Goal: Transaction & Acquisition: Book appointment/travel/reservation

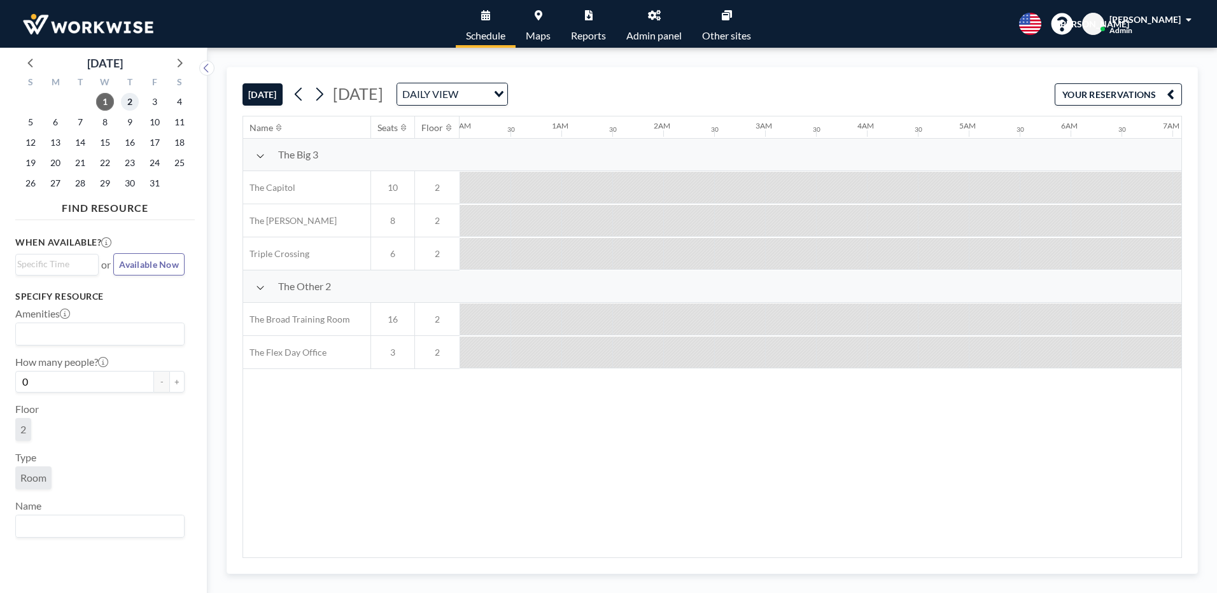
click at [134, 100] on span "2" at bounding box center [130, 102] width 18 height 18
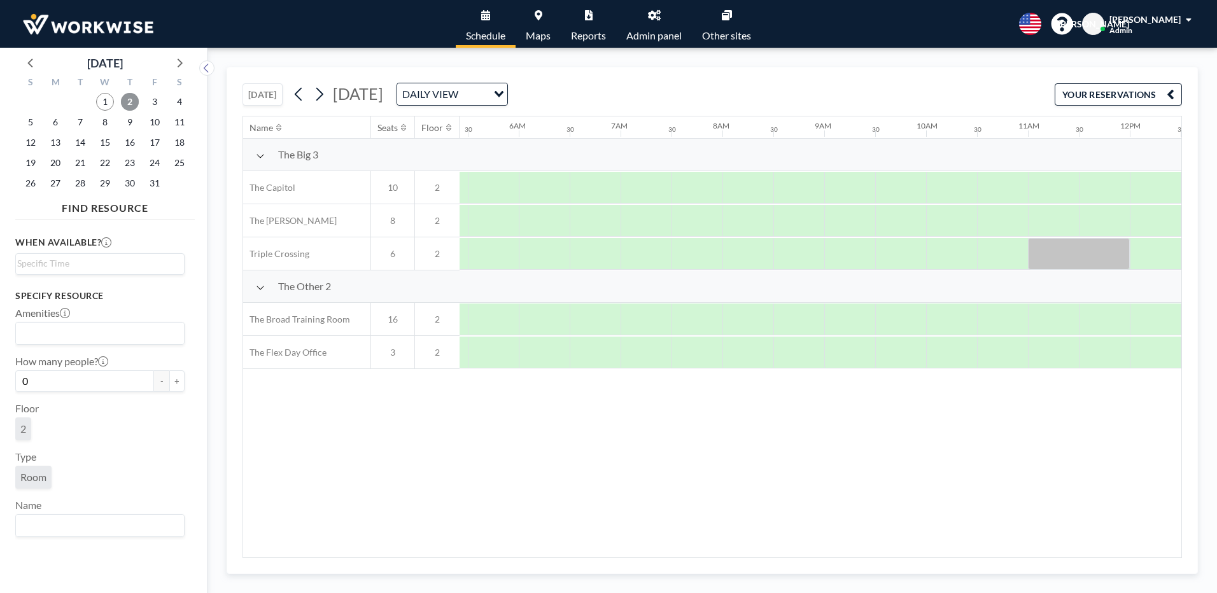
scroll to position [0, 764]
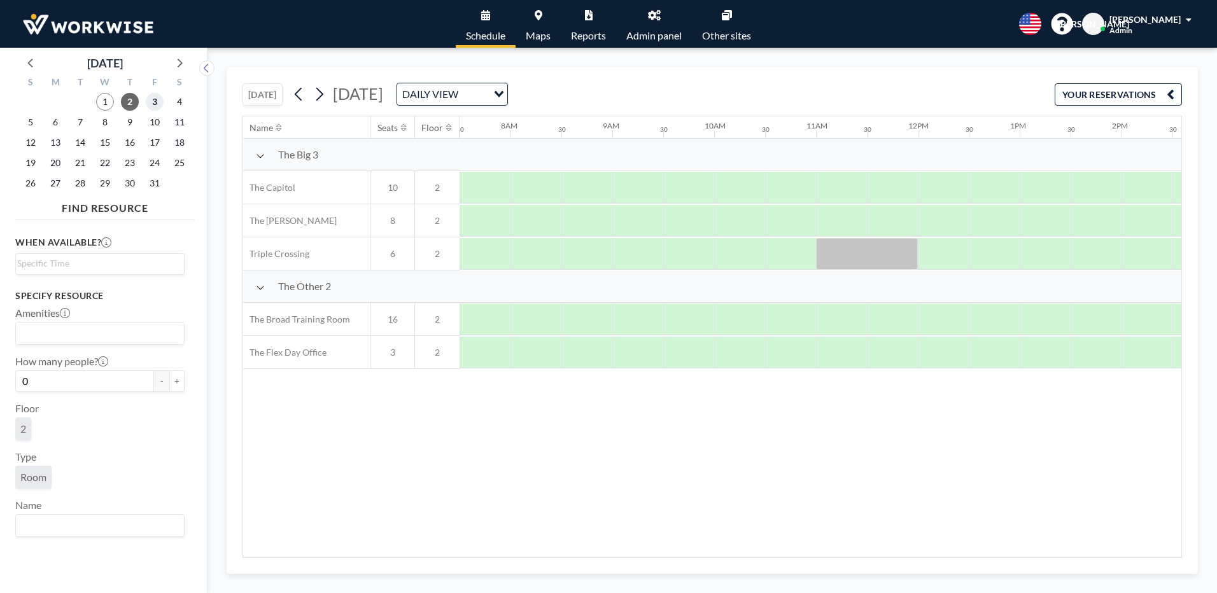
click at [155, 104] on span "3" at bounding box center [155, 102] width 18 height 18
click at [104, 106] on span "1" at bounding box center [105, 102] width 18 height 18
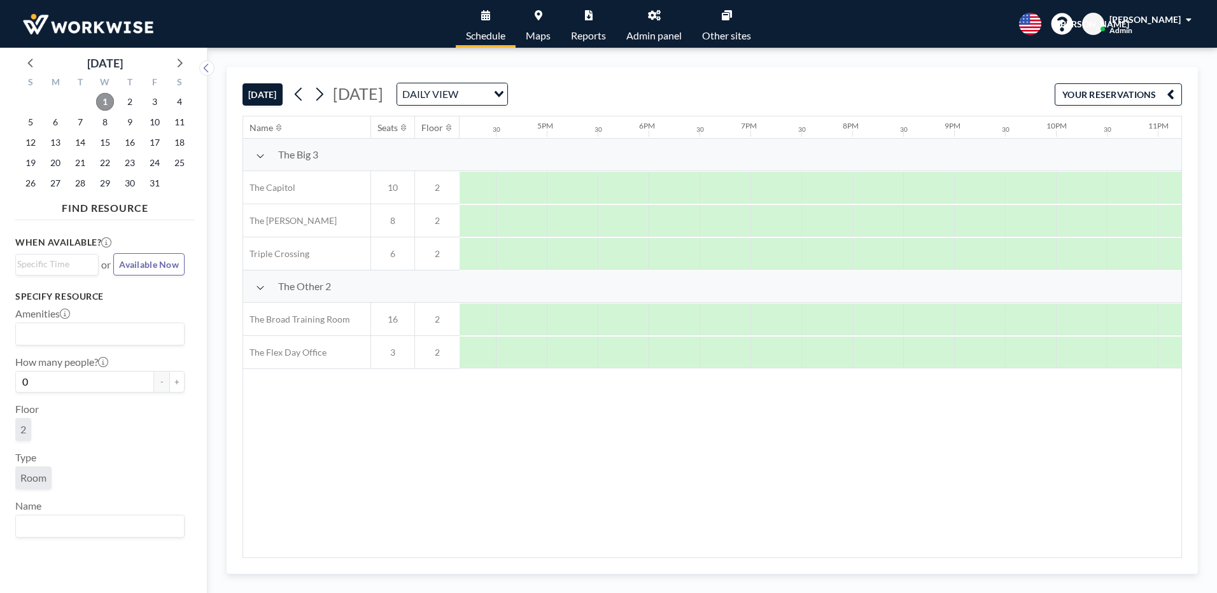
scroll to position [0, 1696]
click at [178, 106] on span "4" at bounding box center [180, 102] width 18 height 18
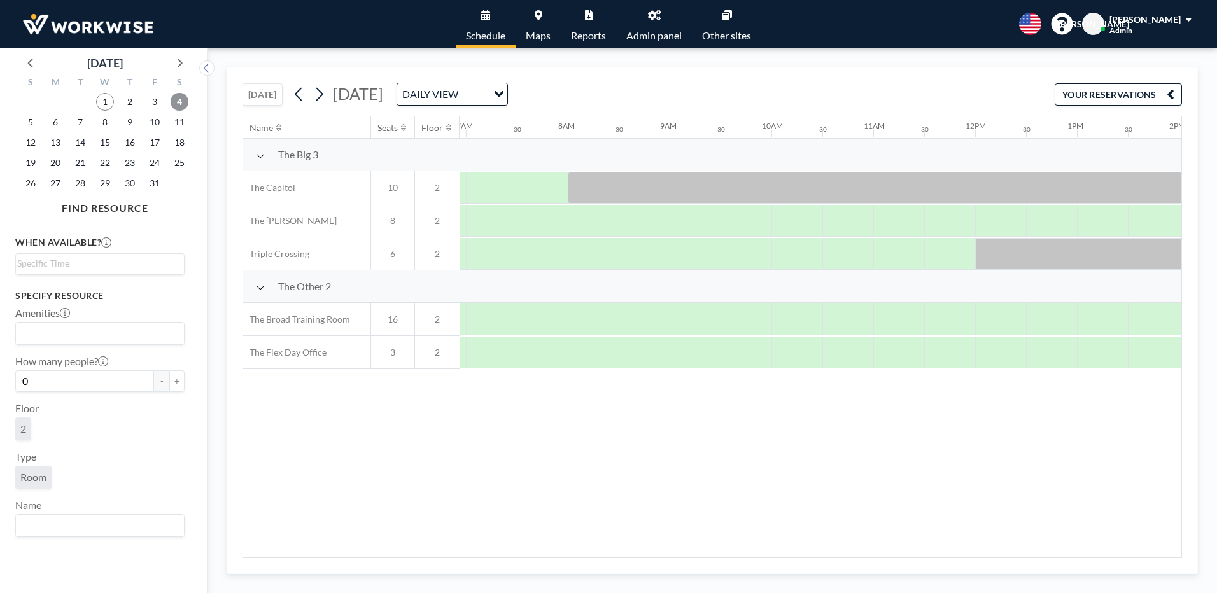
scroll to position [0, 764]
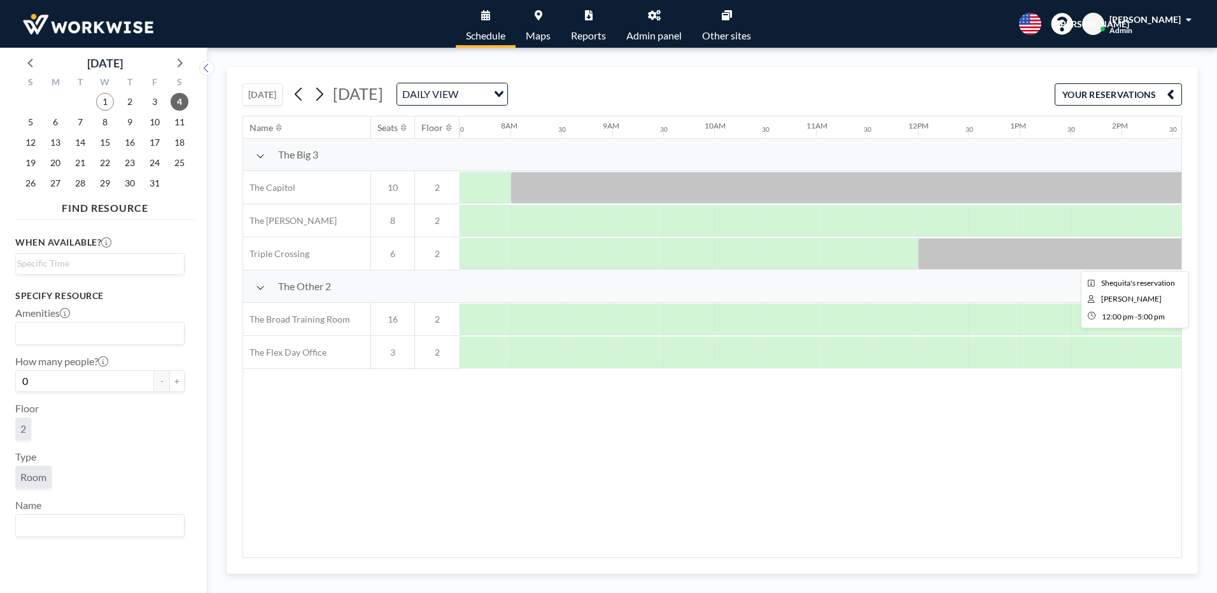
click at [975, 253] on div at bounding box center [1172, 254] width 509 height 32
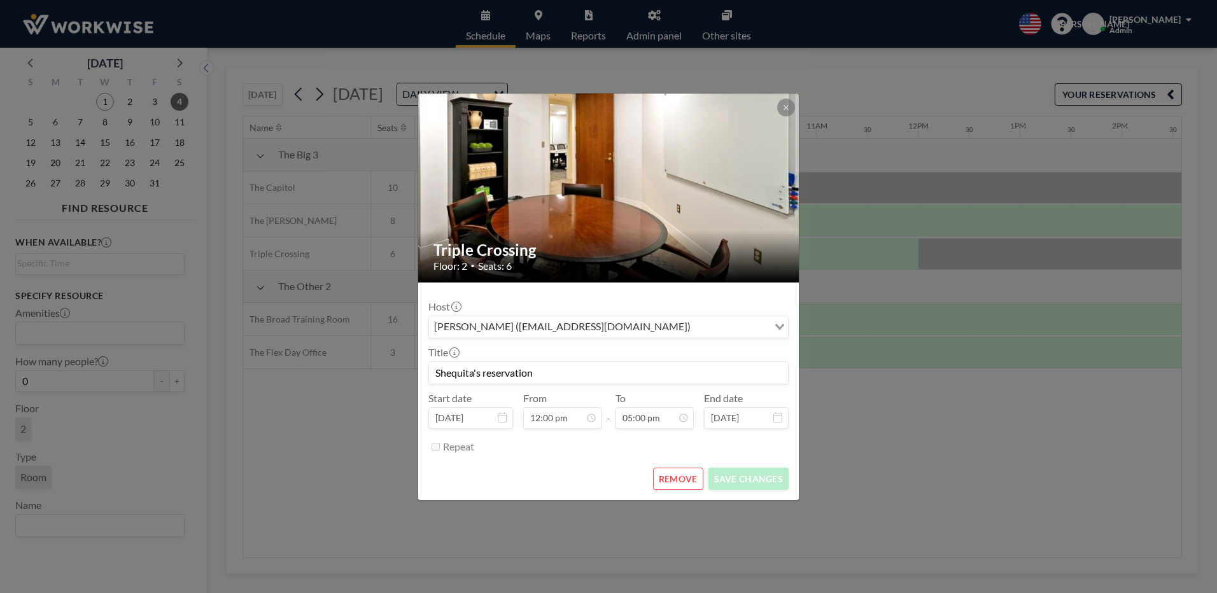
click at [153, 489] on div "Triple Crossing Floor: 2 • Seats: 6 Host Shequita Lee (info@slmediaconsulting.c…" at bounding box center [608, 296] width 1217 height 593
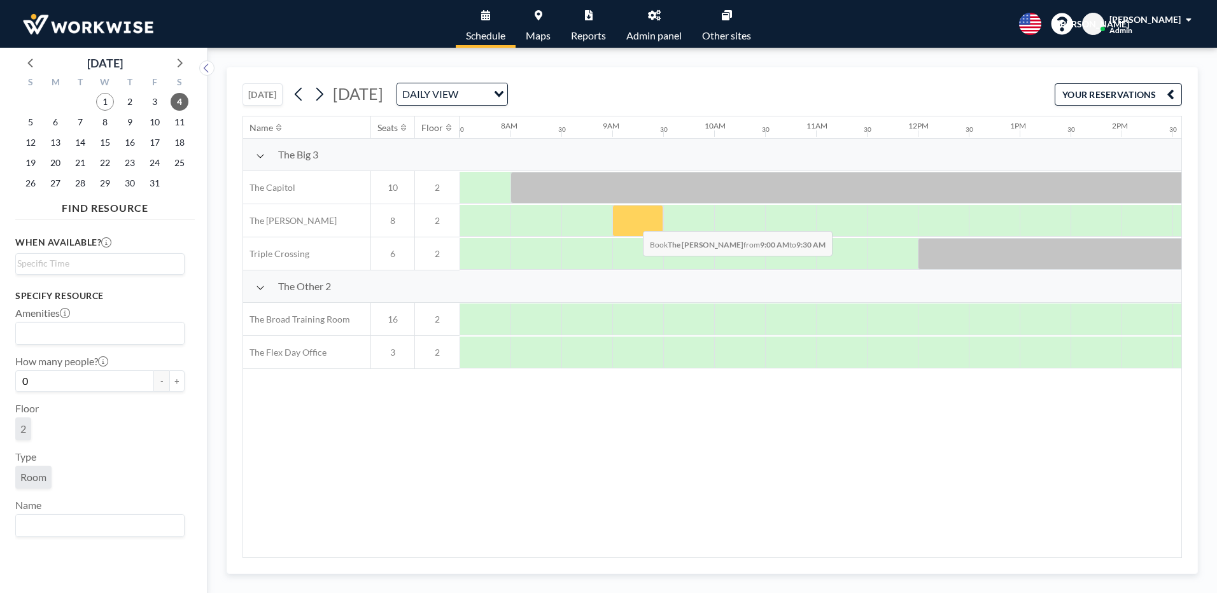
click at [633, 222] on div at bounding box center [637, 221] width 51 height 32
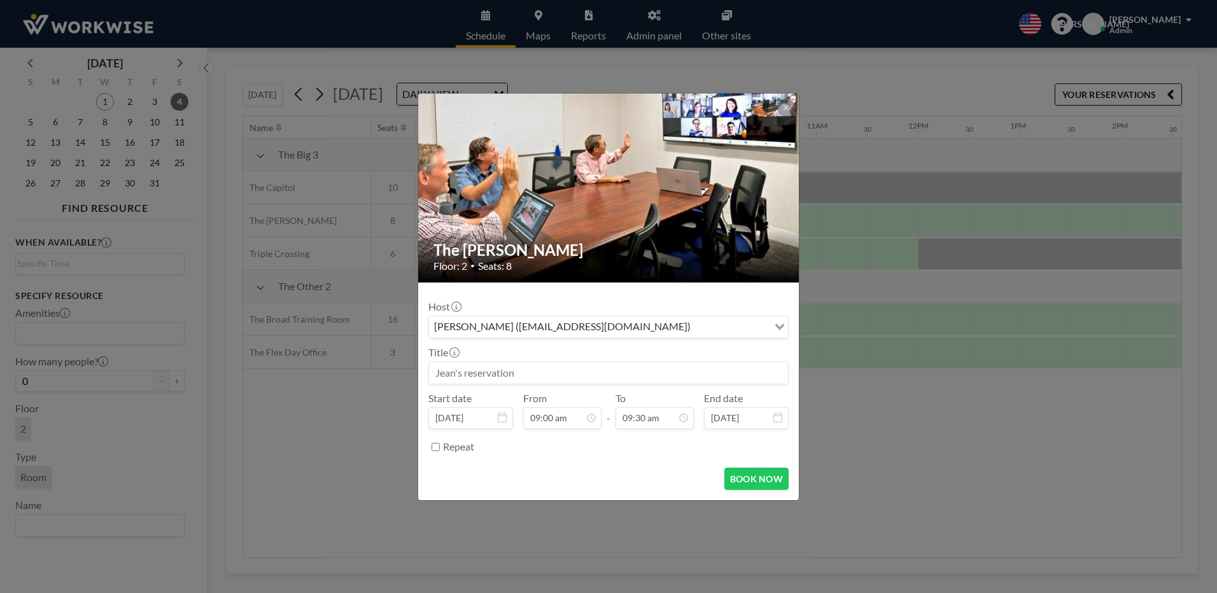
click at [694, 330] on input "Search for option" at bounding box center [730, 327] width 73 height 17
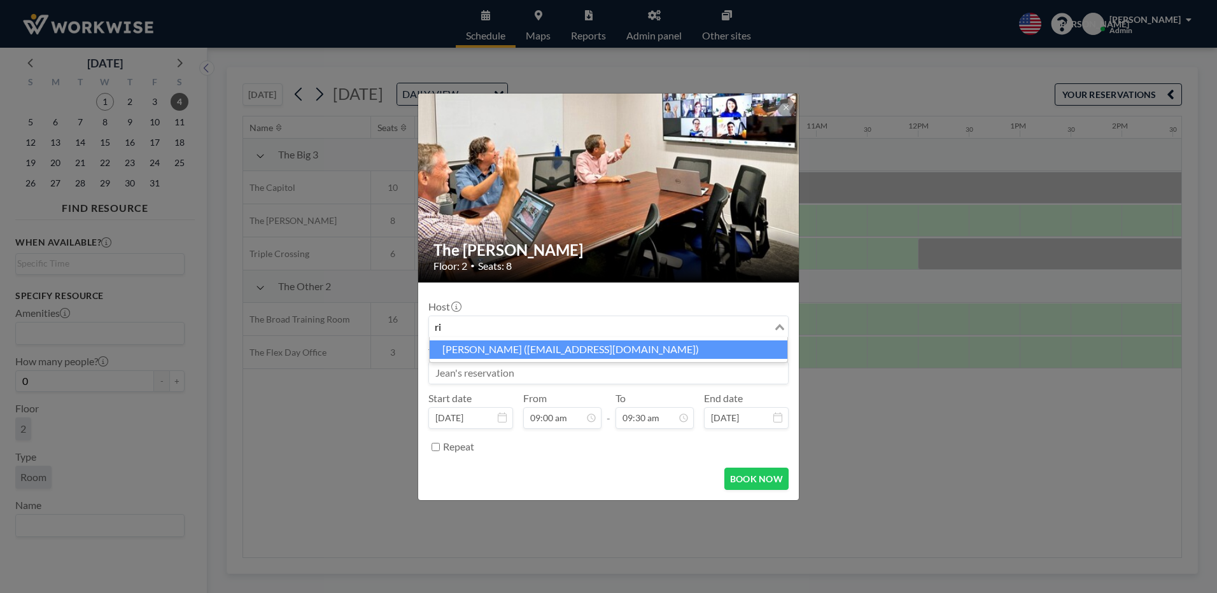
type input "r"
click at [507, 346] on li "Ritesh Brahmbhatt (ritesh@ascendion.com)" at bounding box center [609, 350] width 358 height 18
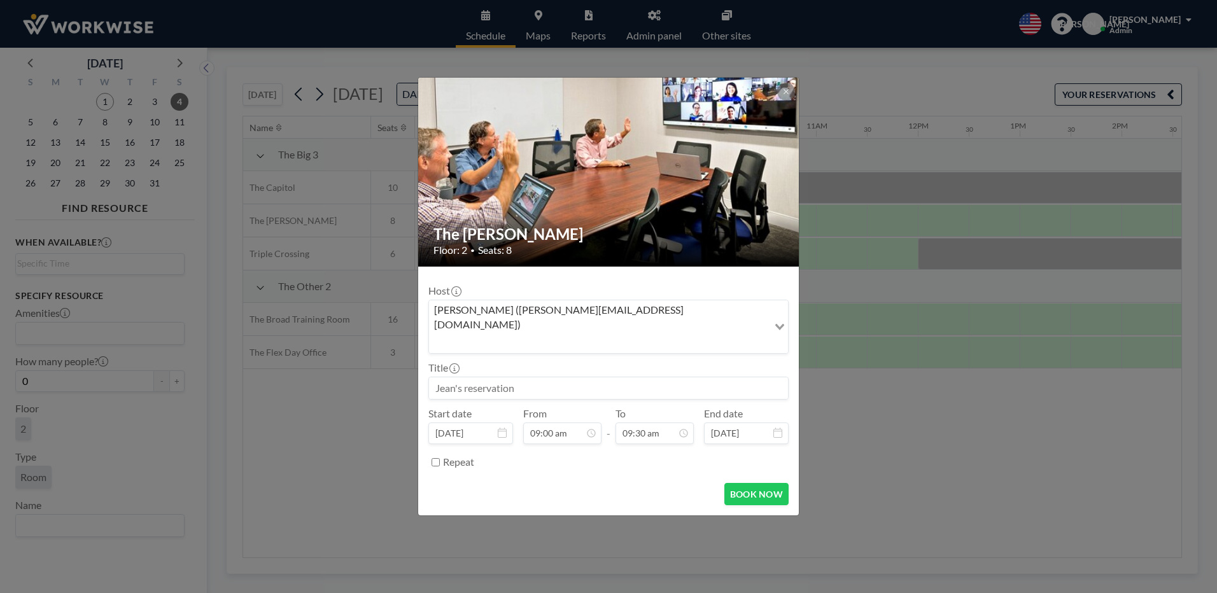
click at [490, 377] on input at bounding box center [608, 388] width 359 height 22
type input "Ritesh"
click at [586, 347] on div "11:00 am" at bounding box center [625, 358] width 149 height 23
type input "11:00 am"
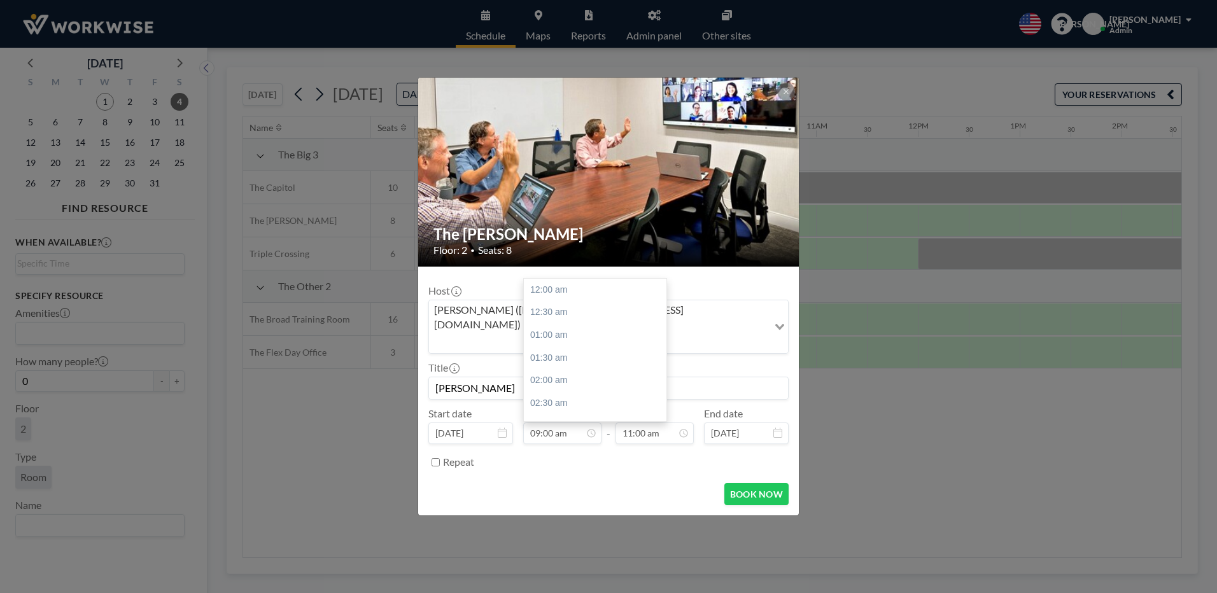
scroll to position [408, 0]
click at [763, 483] on button "BOOK NOW" at bounding box center [756, 494] width 64 height 22
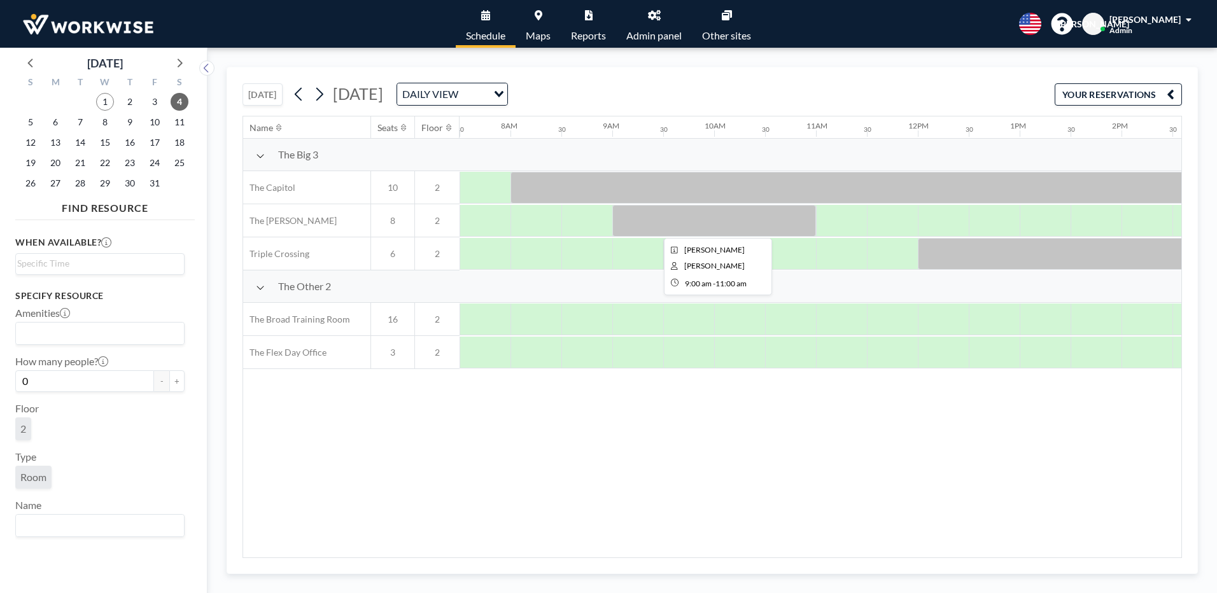
click at [682, 229] on div at bounding box center [714, 221] width 204 height 32
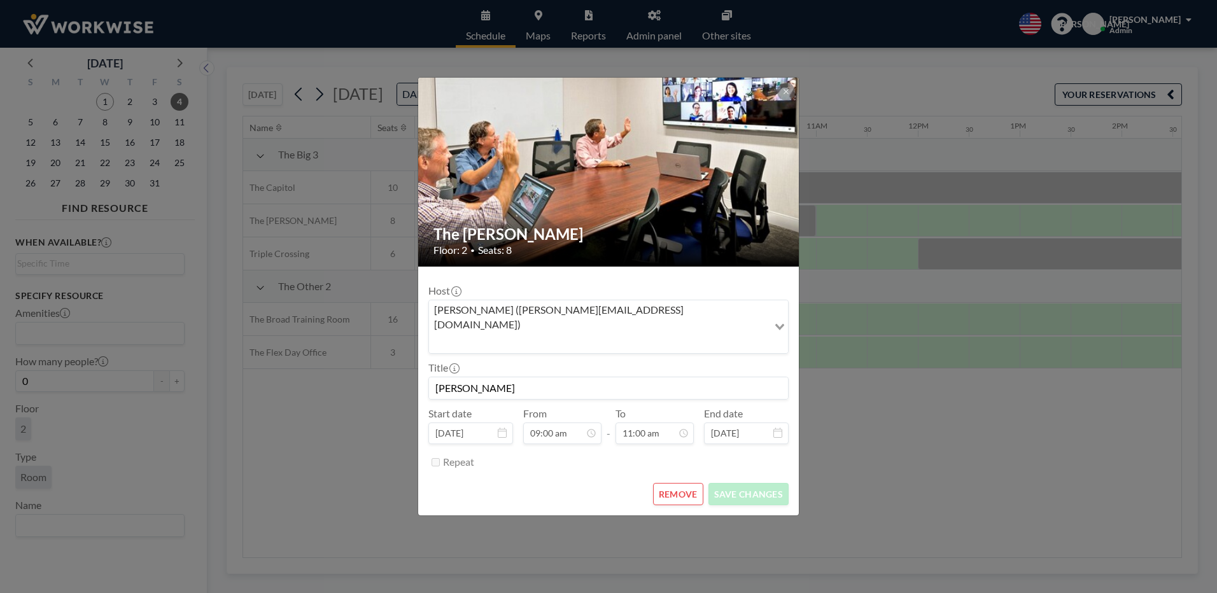
click at [496, 377] on input "Ritesh" at bounding box center [608, 388] width 359 height 22
type input "R"
type input "a"
type input "Ascendion"
click at [729, 483] on button "SAVE CHANGES" at bounding box center [748, 494] width 80 height 22
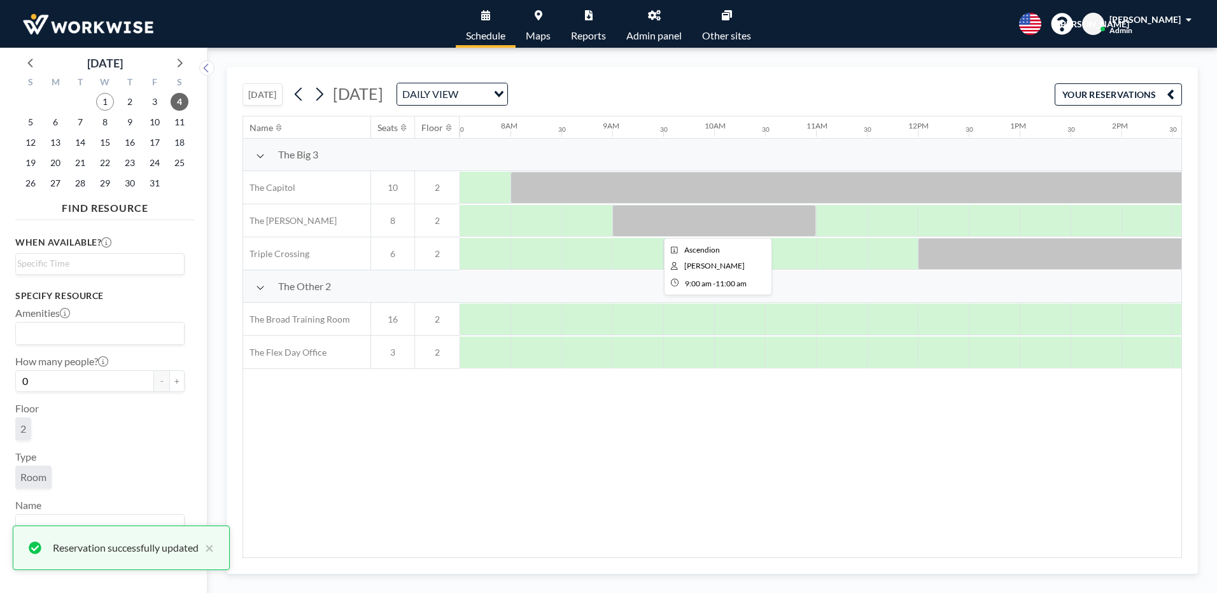
click at [684, 229] on div at bounding box center [714, 221] width 204 height 32
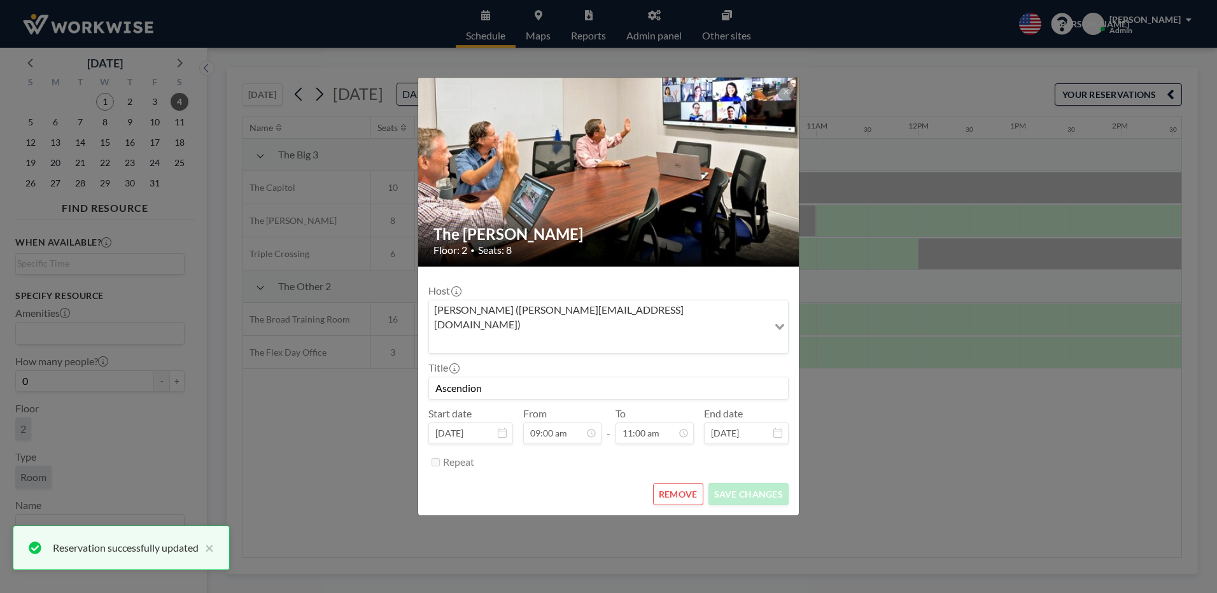
scroll to position [498, 0]
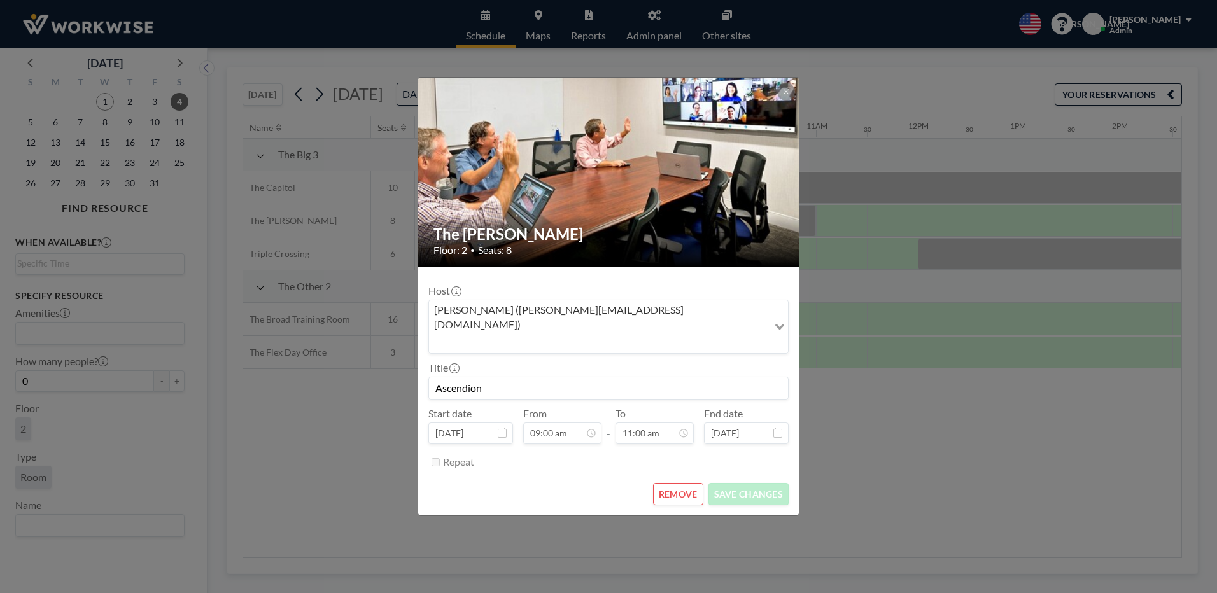
click at [696, 483] on button "REMOVE" at bounding box center [678, 494] width 50 height 22
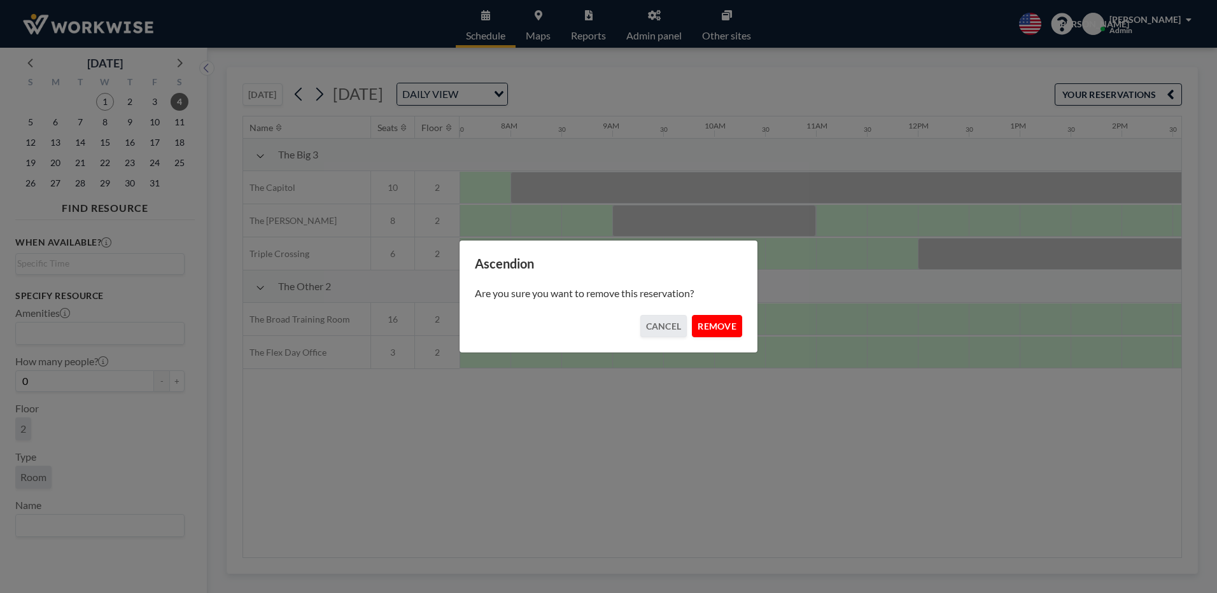
click at [716, 325] on button "REMOVE" at bounding box center [717, 326] width 50 height 22
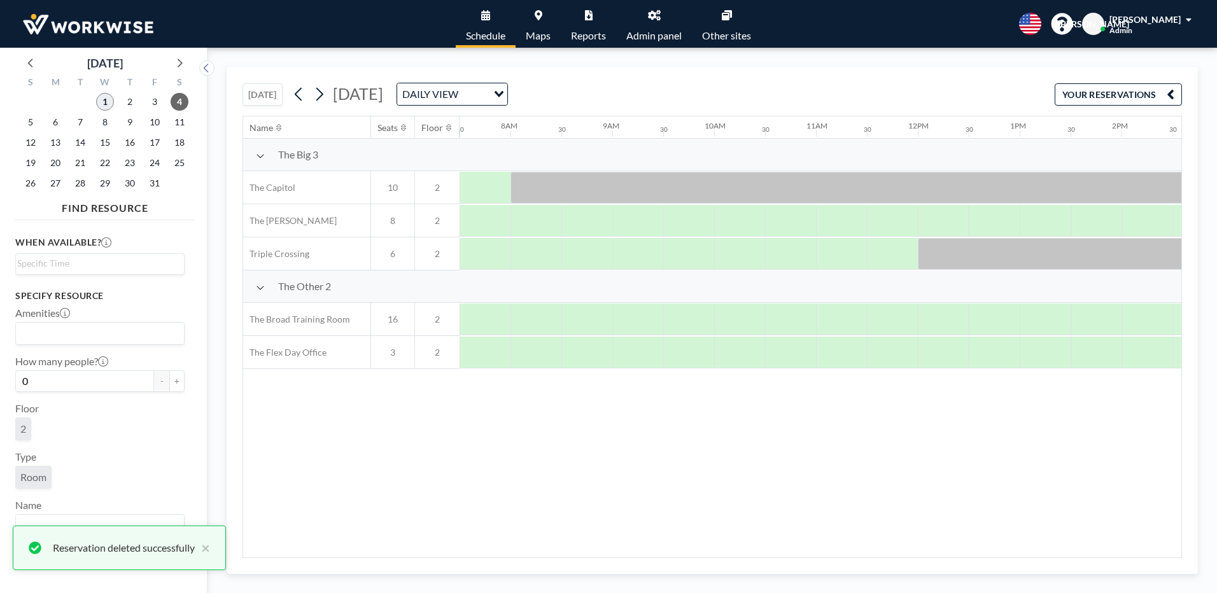
click at [100, 106] on span "1" at bounding box center [105, 102] width 18 height 18
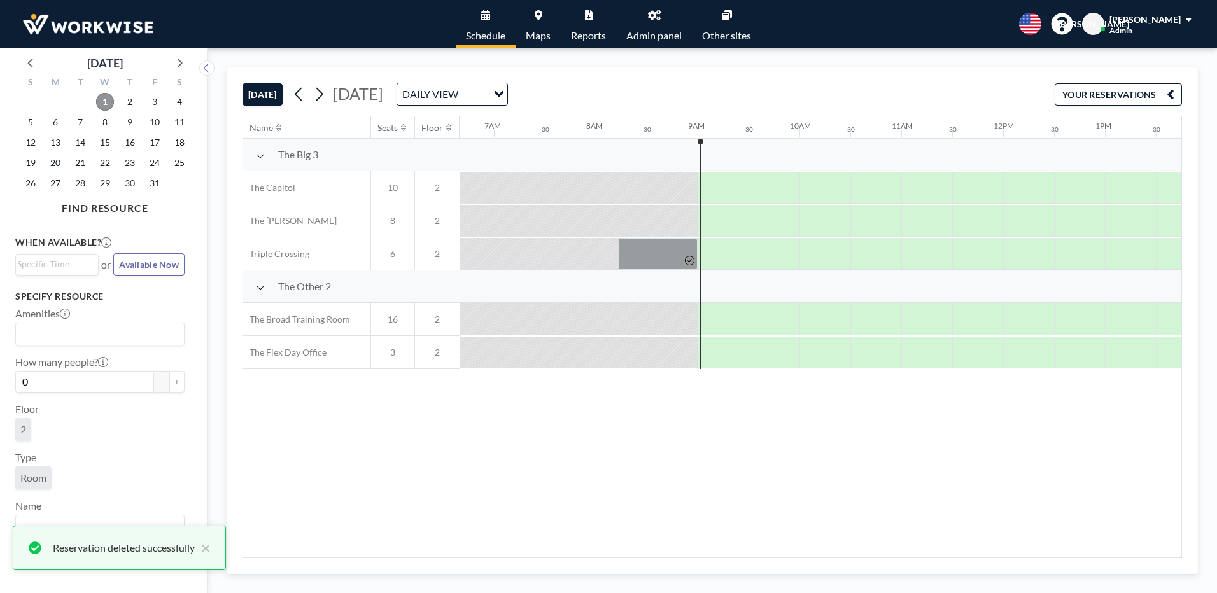
scroll to position [0, 866]
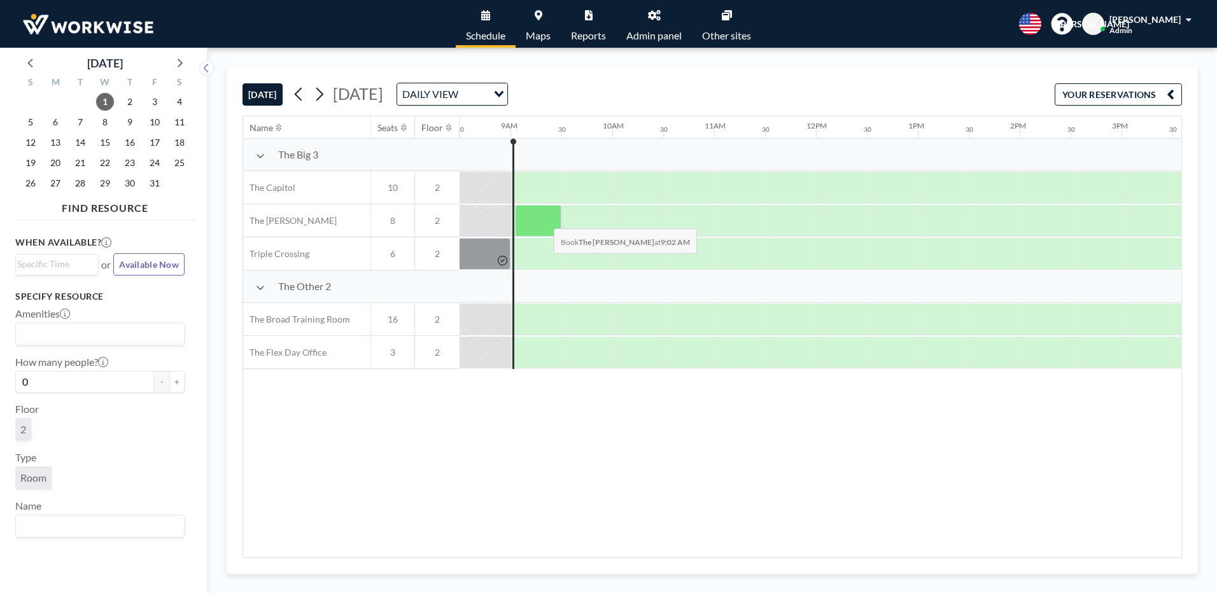
click at [544, 219] on div at bounding box center [538, 221] width 46 height 32
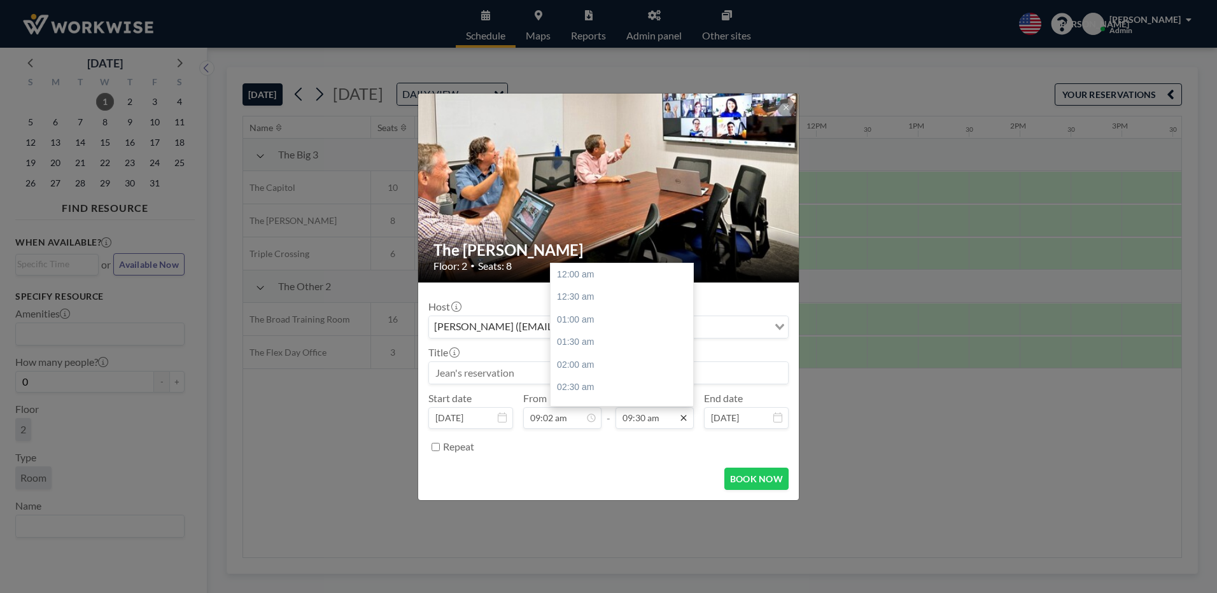
scroll to position [430, 0]
click at [681, 417] on icon at bounding box center [684, 418] width 10 height 10
click at [578, 342] on div "11:00 am" at bounding box center [625, 343] width 149 height 23
type input "11:00 am"
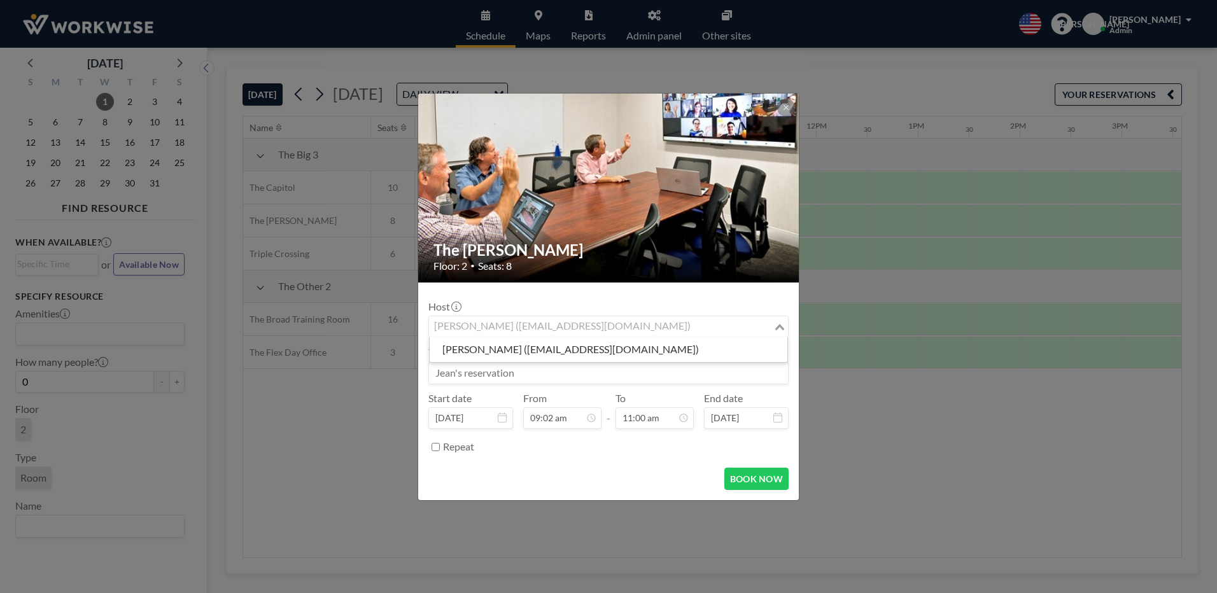
click at [671, 336] on div "Jean Ariante (receptionist@workwiseoffice.com) Loading..." at bounding box center [608, 327] width 359 height 22
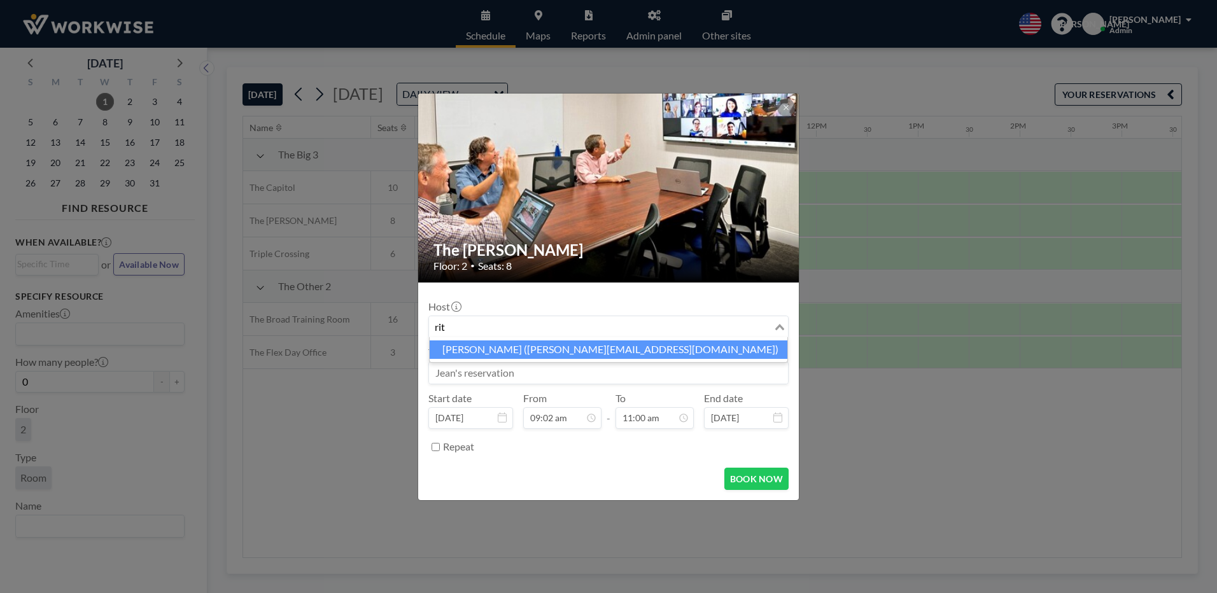
click at [496, 350] on li "Ritesh Brahmbhatt (ritesh@ascendion.com)" at bounding box center [609, 350] width 358 height 18
type input "rit"
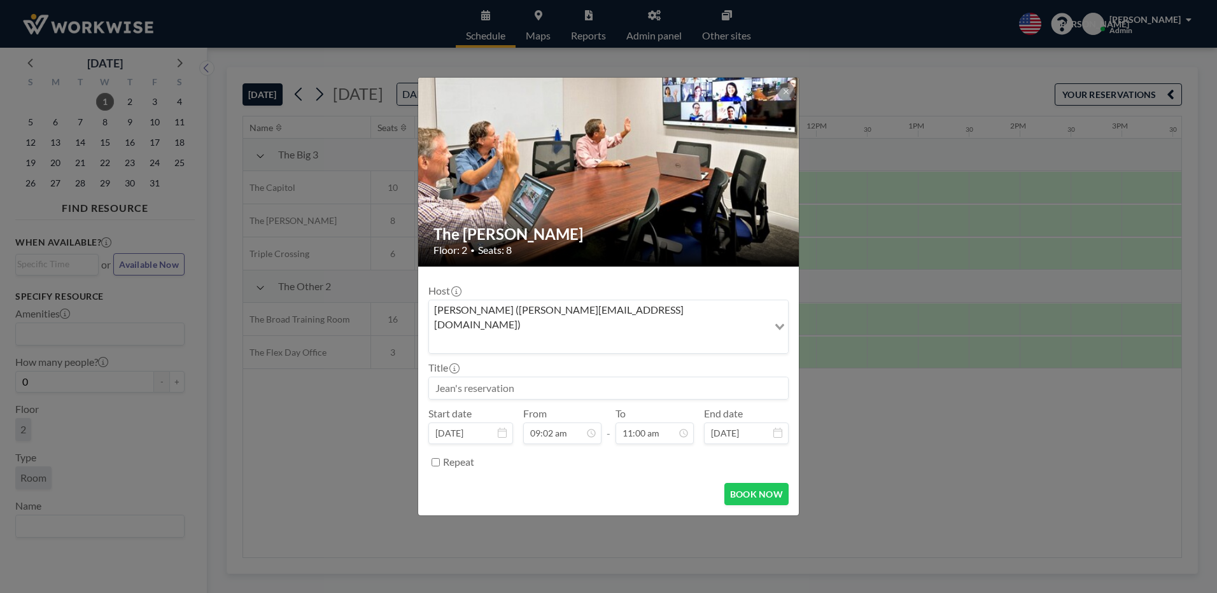
click at [482, 377] on input at bounding box center [608, 388] width 359 height 22
type input "Ascendion"
click at [750, 483] on button "BOOK NOW" at bounding box center [756, 494] width 64 height 22
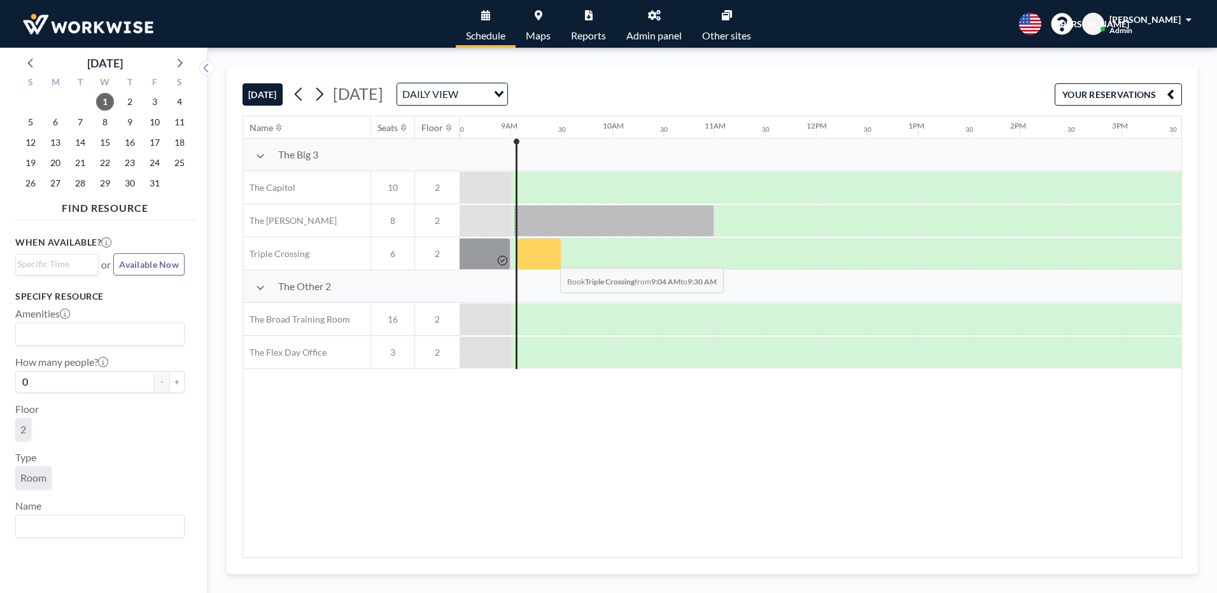
click at [550, 258] on div at bounding box center [540, 254] width 44 height 32
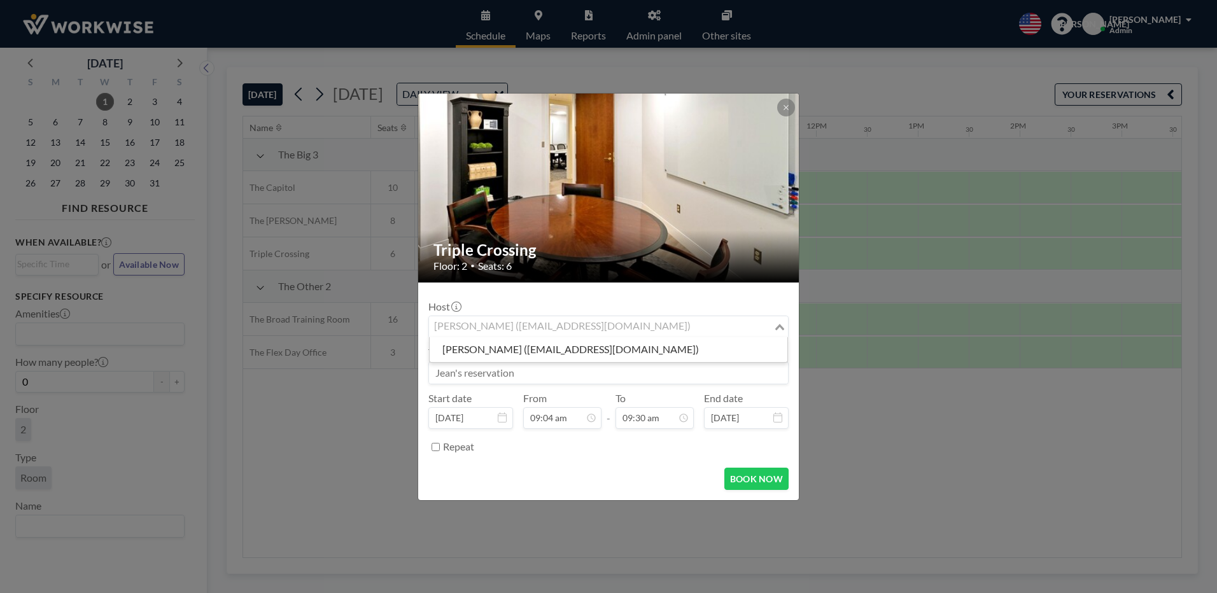
click at [669, 325] on input "Search for option" at bounding box center [601, 327] width 342 height 17
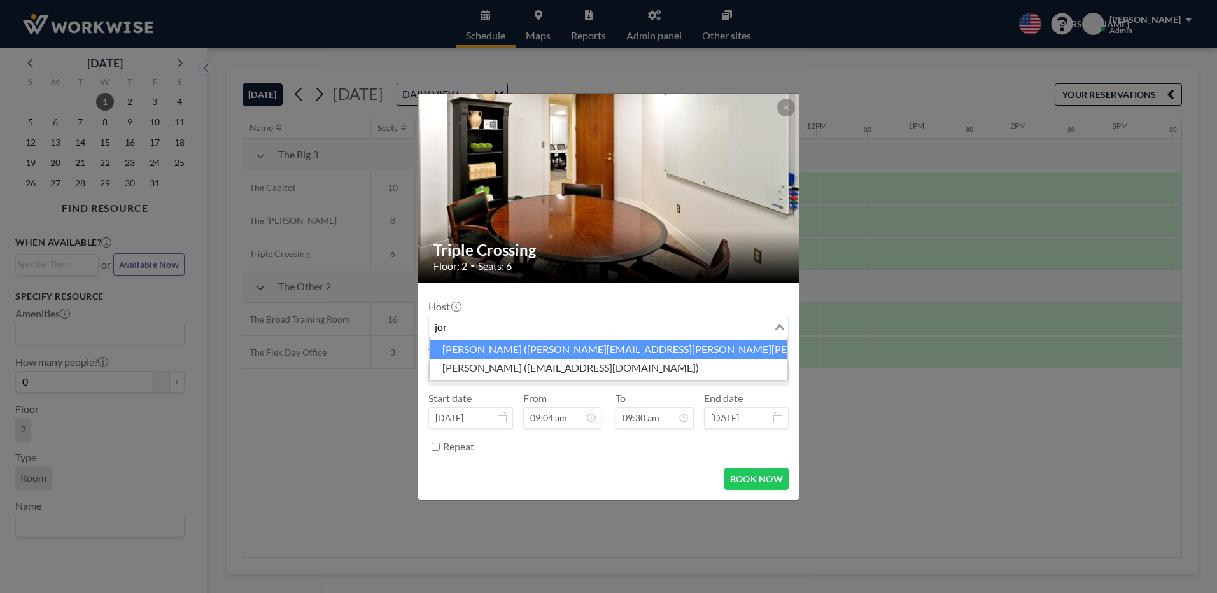
click at [493, 348] on li "Jordan Moran (jordan.moran@cullum-usa.com)" at bounding box center [609, 350] width 358 height 18
type input "jor"
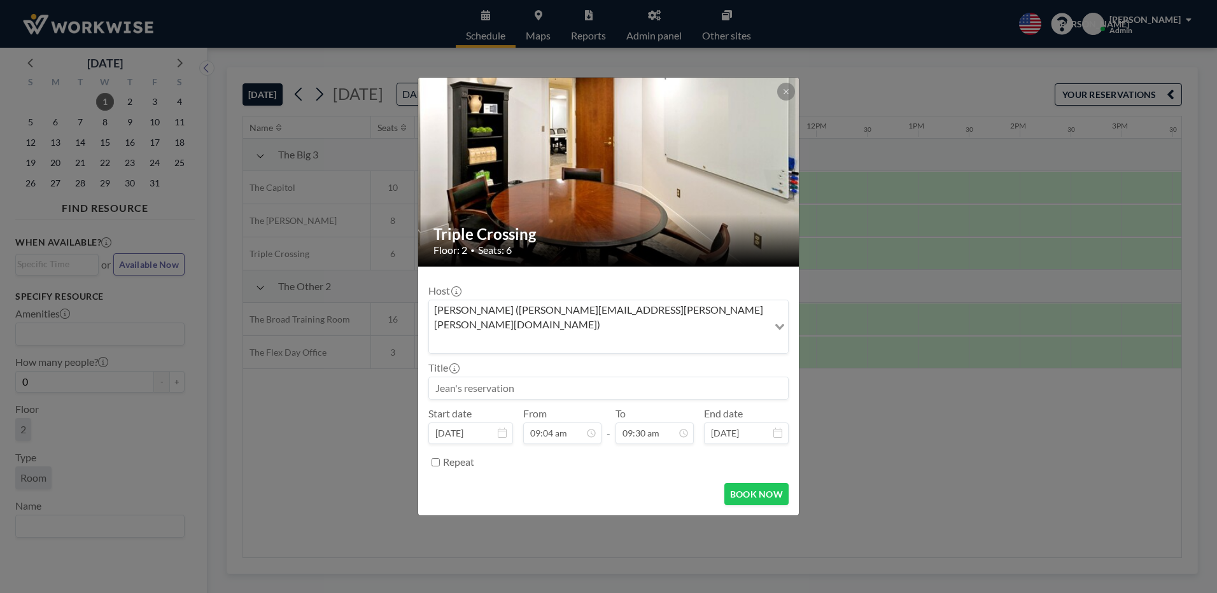
click at [465, 379] on input at bounding box center [608, 388] width 359 height 22
type input "[PERSON_NAME]"
click at [683, 430] on icon at bounding box center [683, 433] width 6 height 6
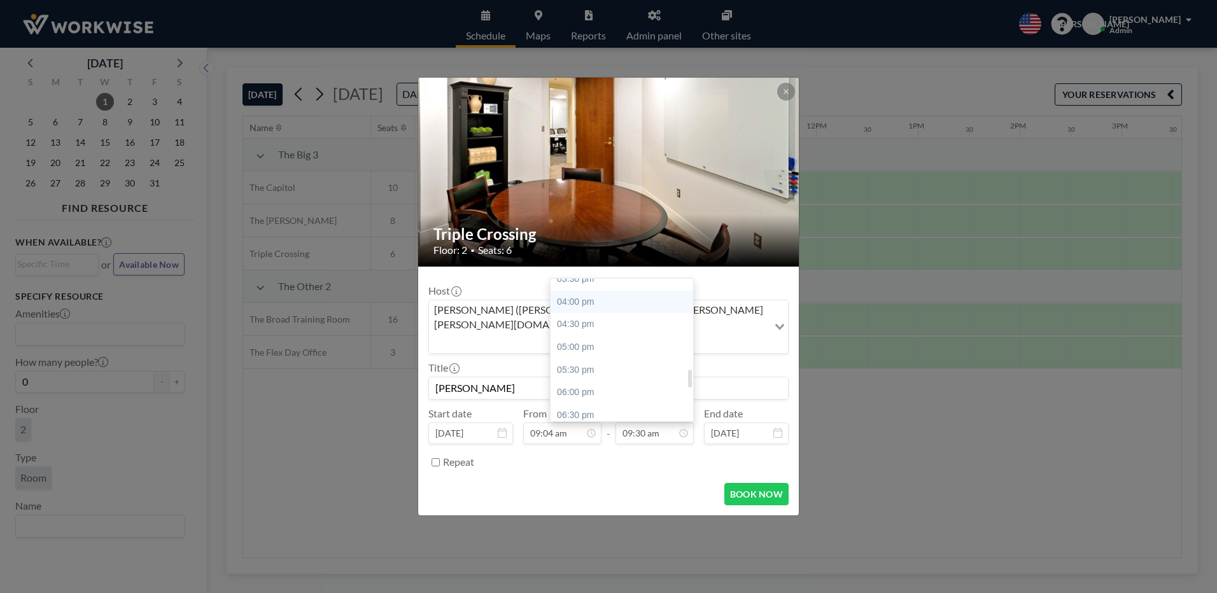
click at [572, 291] on div "04:00 pm" at bounding box center [625, 302] width 149 height 23
type input "04:00 pm"
click at [775, 483] on button "BOOK NOW" at bounding box center [756, 494] width 64 height 22
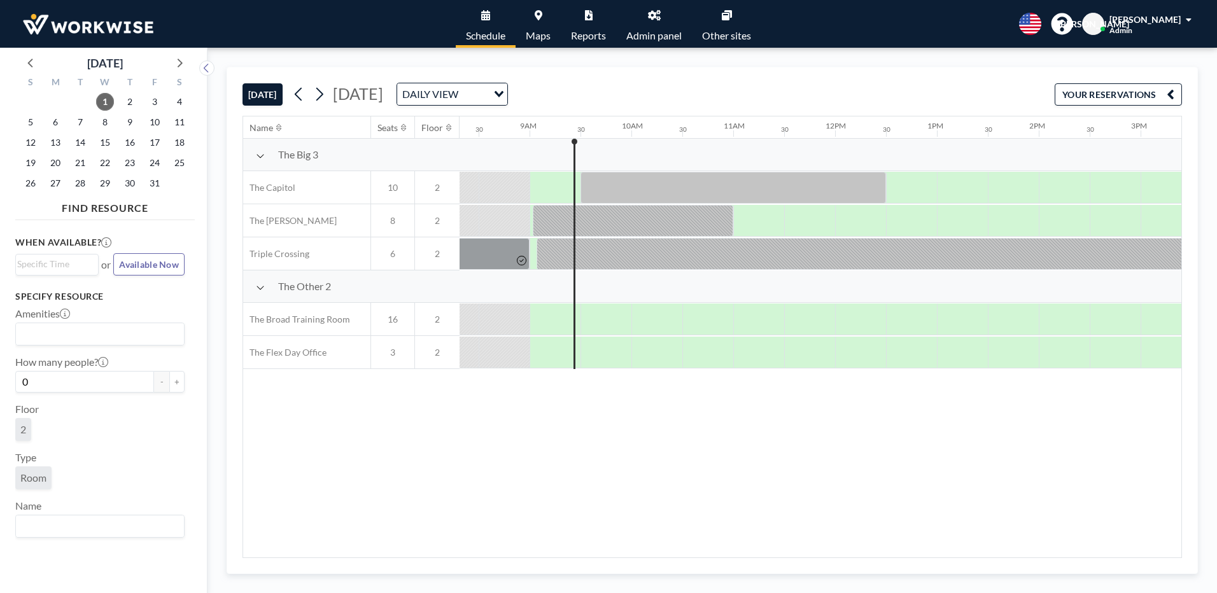
scroll to position [0, 866]
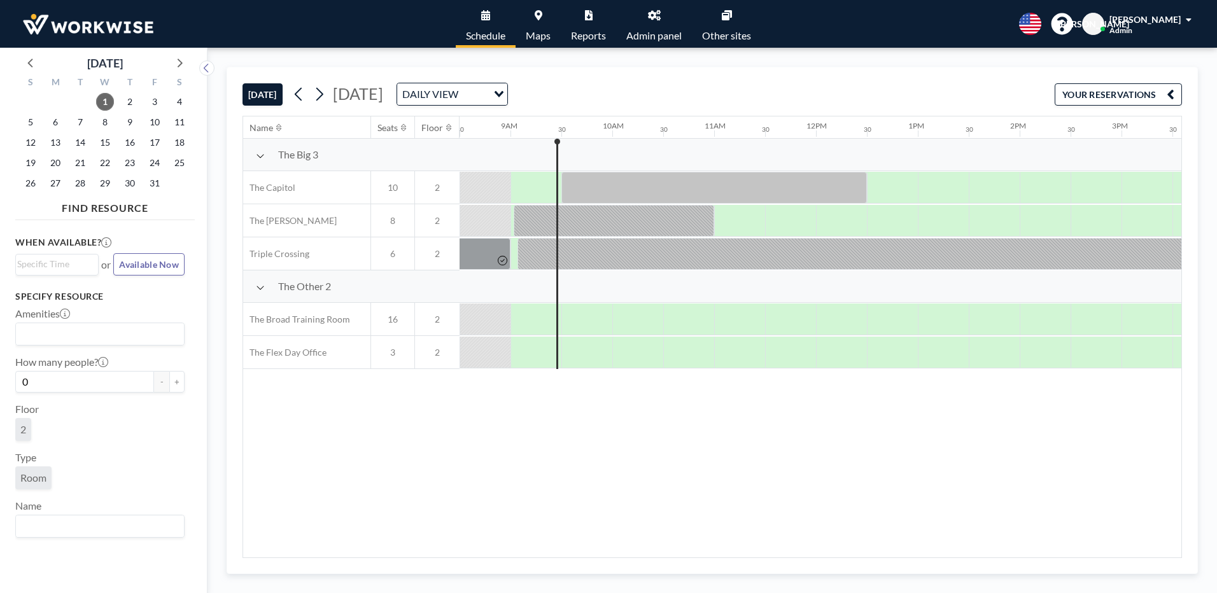
drag, startPoint x: 423, startPoint y: 2, endPoint x: 363, endPoint y: 489, distance: 490.6
click at [363, 489] on div "Name Seats Floor 12AM 30 1AM 30 2AM 30 3AM 30 4AM 30 5AM 30 6AM 30 7AM 30 8AM 3…" at bounding box center [712, 336] width 938 height 441
drag, startPoint x: 331, startPoint y: 6, endPoint x: 288, endPoint y: 422, distance: 417.9
click at [288, 422] on div "Name Seats Floor 12AM 30 1AM 30 2AM 30 3AM 30 4AM 30 5AM 30 6AM 30 7AM 30 8AM 3…" at bounding box center [712, 336] width 938 height 441
click at [831, 395] on div "Name Seats Floor 12AM 30 1AM 30 2AM 30 3AM 30 4AM 30 5AM 30 6AM 30 7AM 30 8AM 3…" at bounding box center [712, 336] width 938 height 441
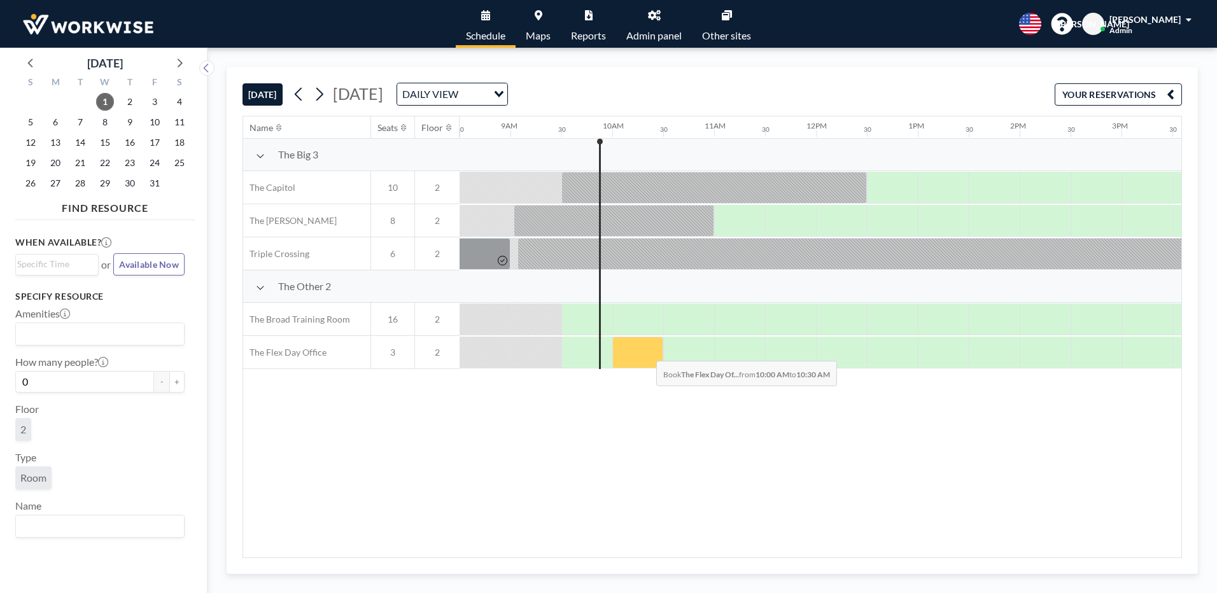
click at [646, 351] on div at bounding box center [637, 353] width 51 height 32
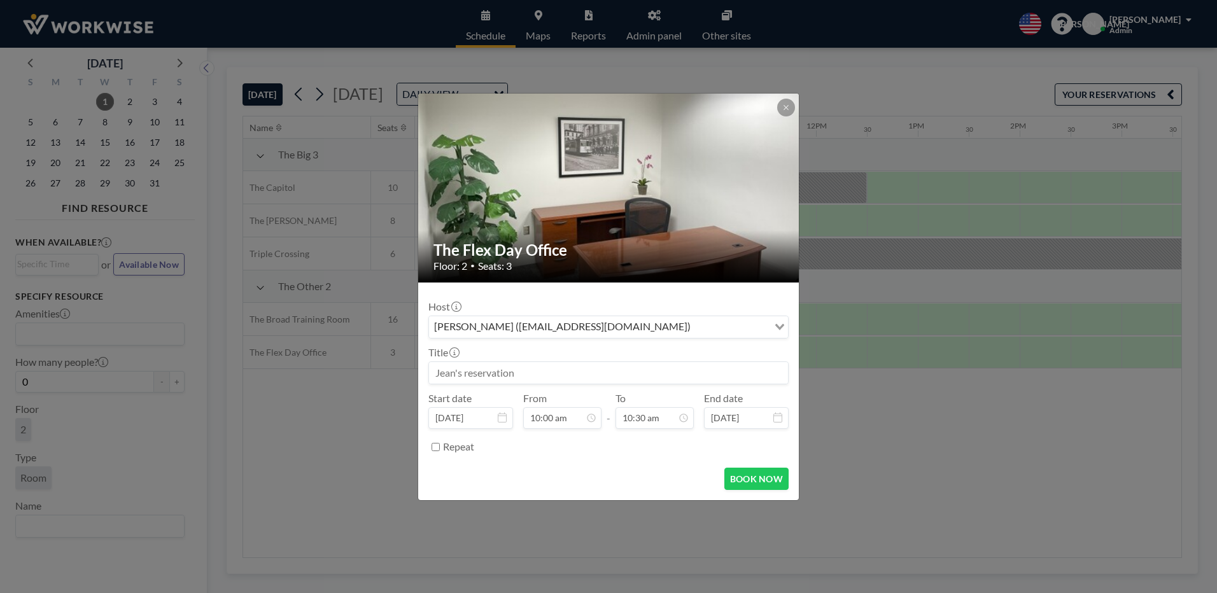
click at [694, 332] on input "Search for option" at bounding box center [730, 327] width 73 height 17
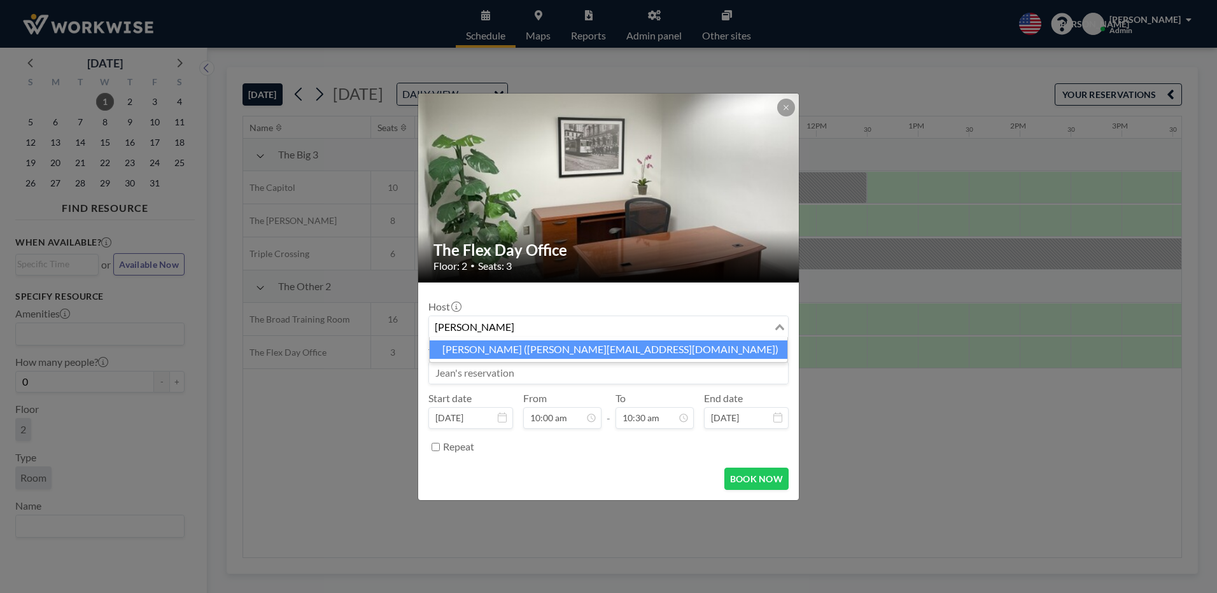
click at [458, 351] on li "Eric Hinkle (eric@workwiseoffice.com)" at bounding box center [609, 350] width 358 height 18
type input "eric"
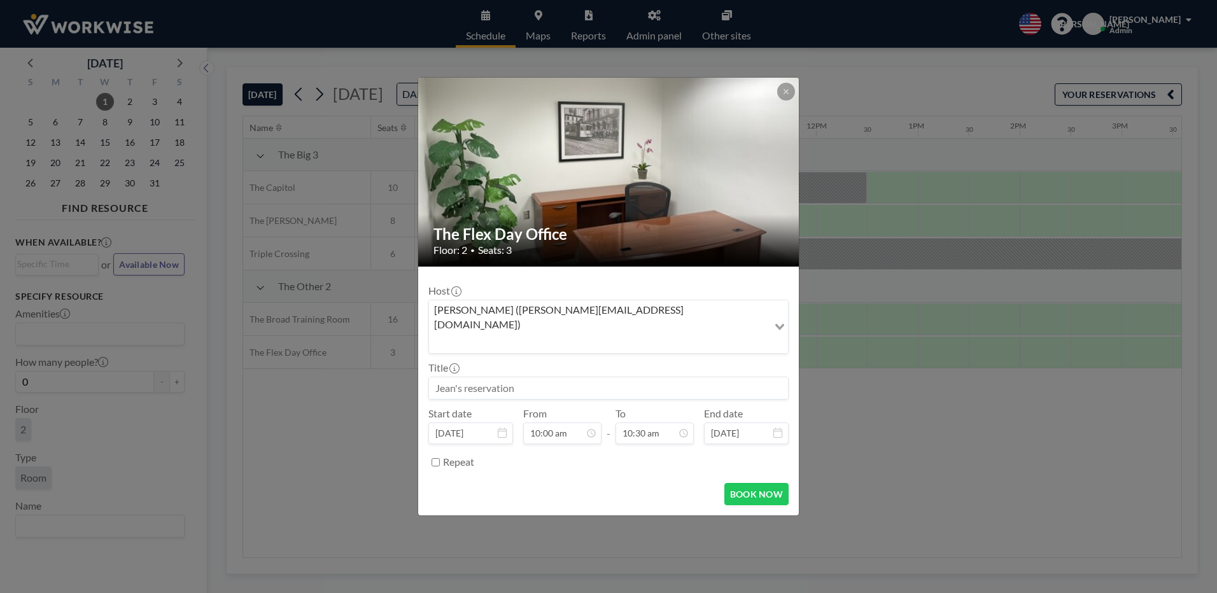
click at [576, 381] on input at bounding box center [608, 388] width 359 height 22
type input "Workwise"
click at [574, 383] on div "05:00 pm" at bounding box center [625, 394] width 149 height 23
type input "05:00 pm"
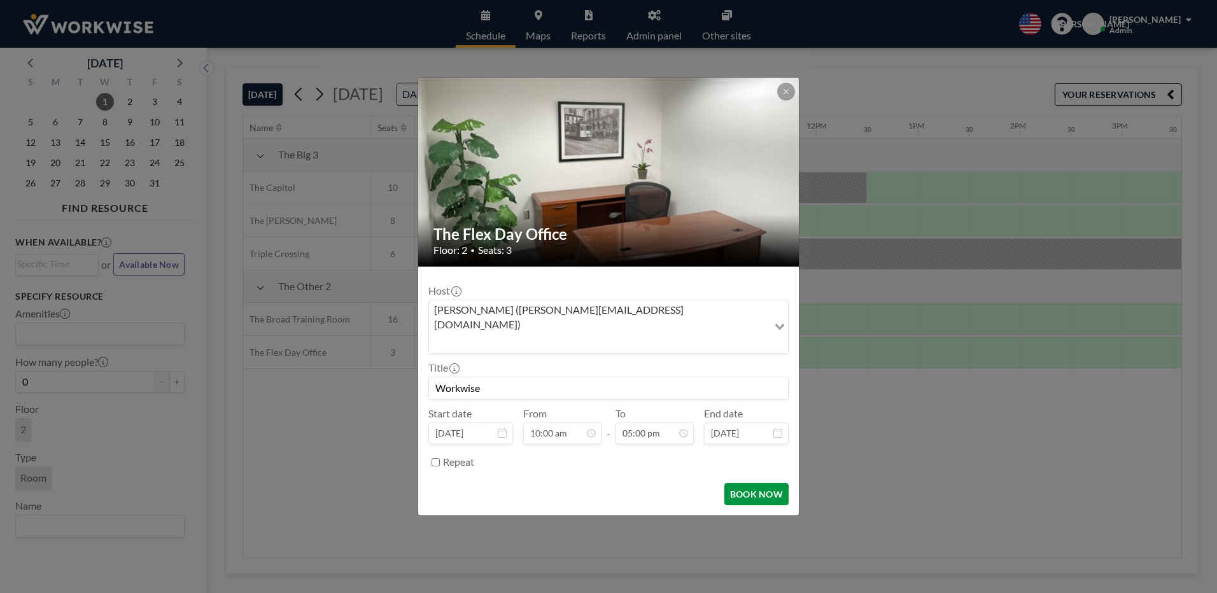
click at [757, 483] on button "BOOK NOW" at bounding box center [756, 494] width 64 height 22
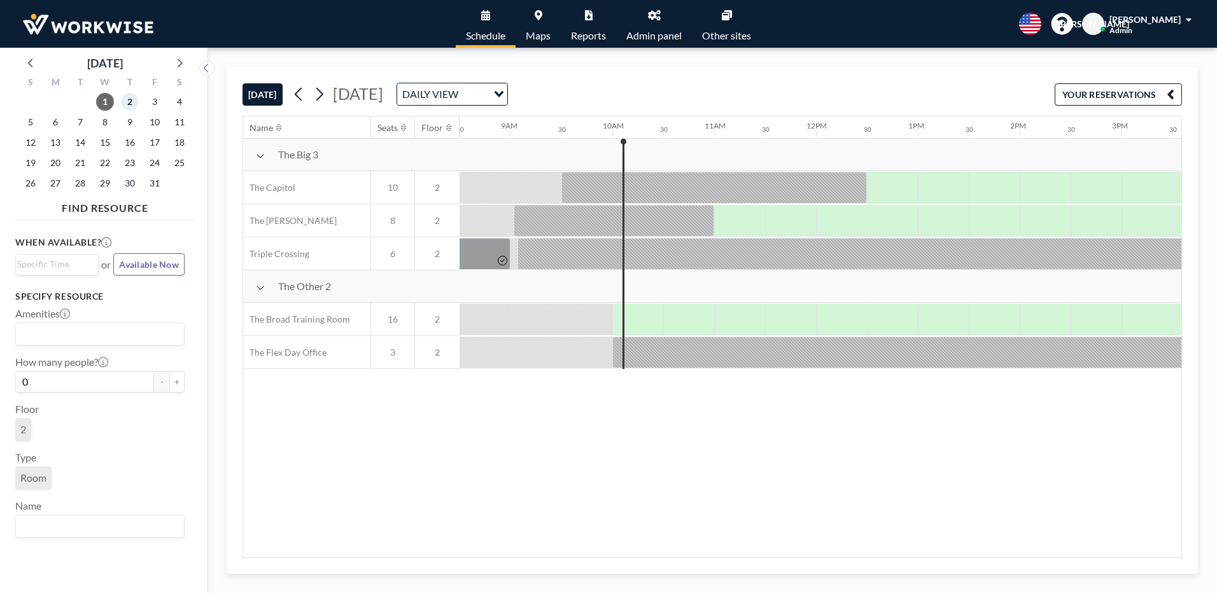
click at [134, 103] on span "2" at bounding box center [130, 102] width 18 height 18
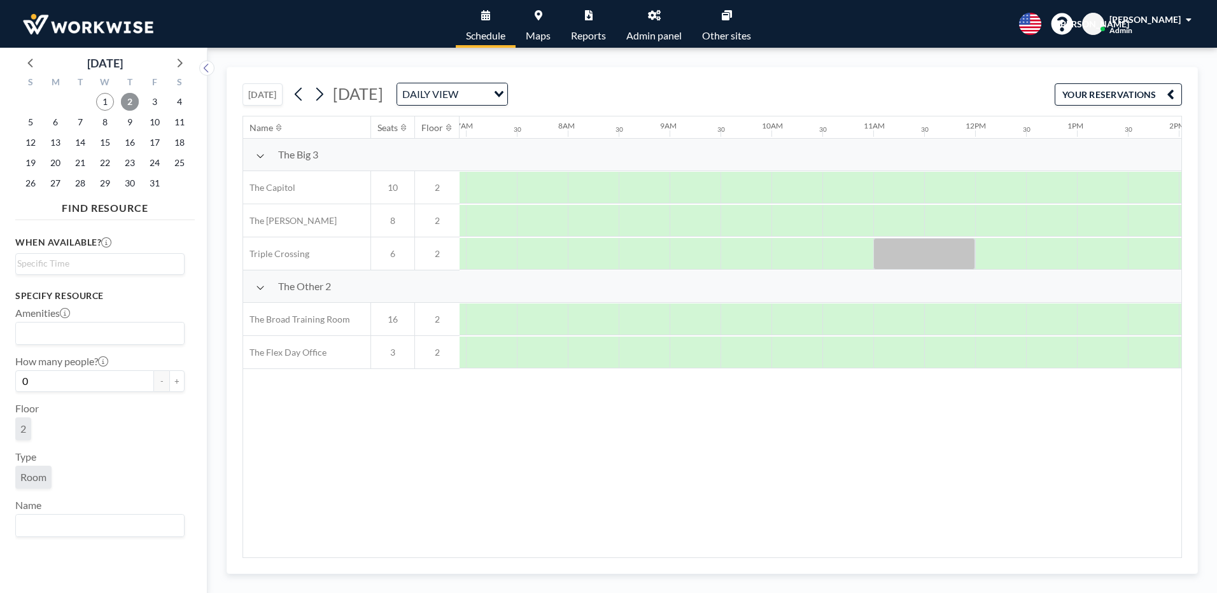
scroll to position [0, 764]
click at [106, 104] on span "1" at bounding box center [105, 102] width 18 height 18
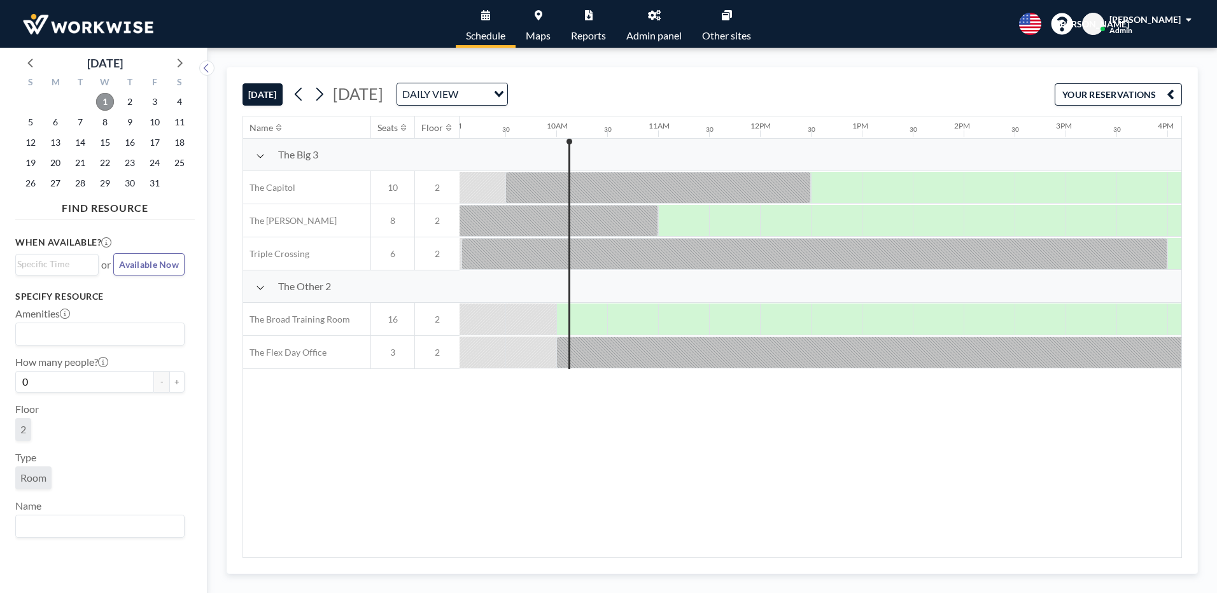
scroll to position [0, 968]
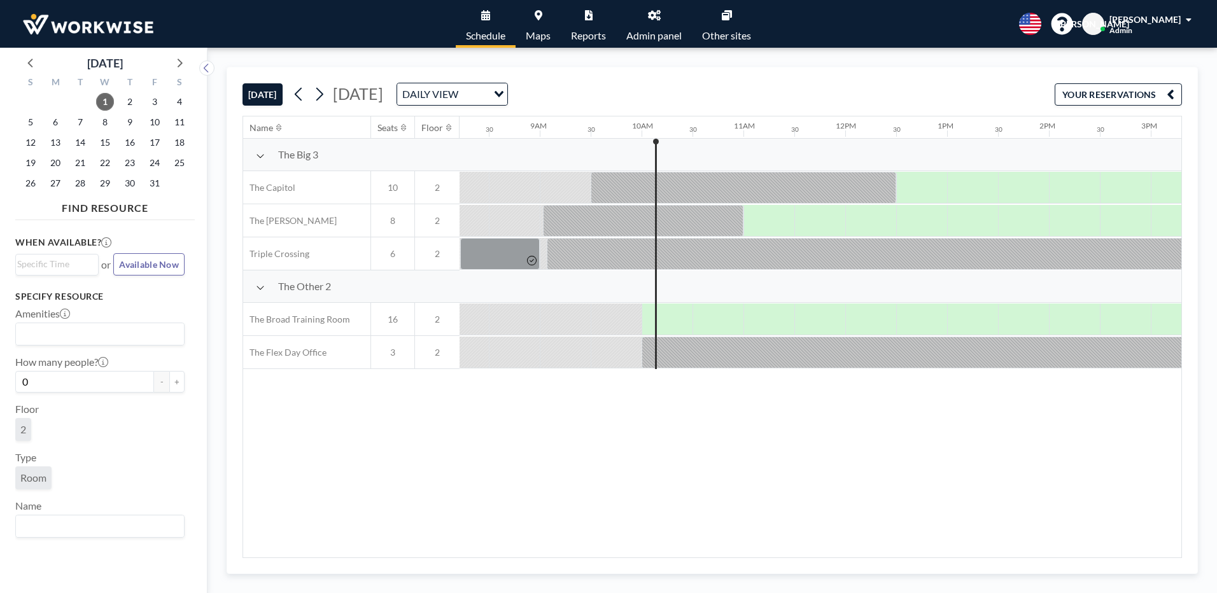
scroll to position [0, 968]
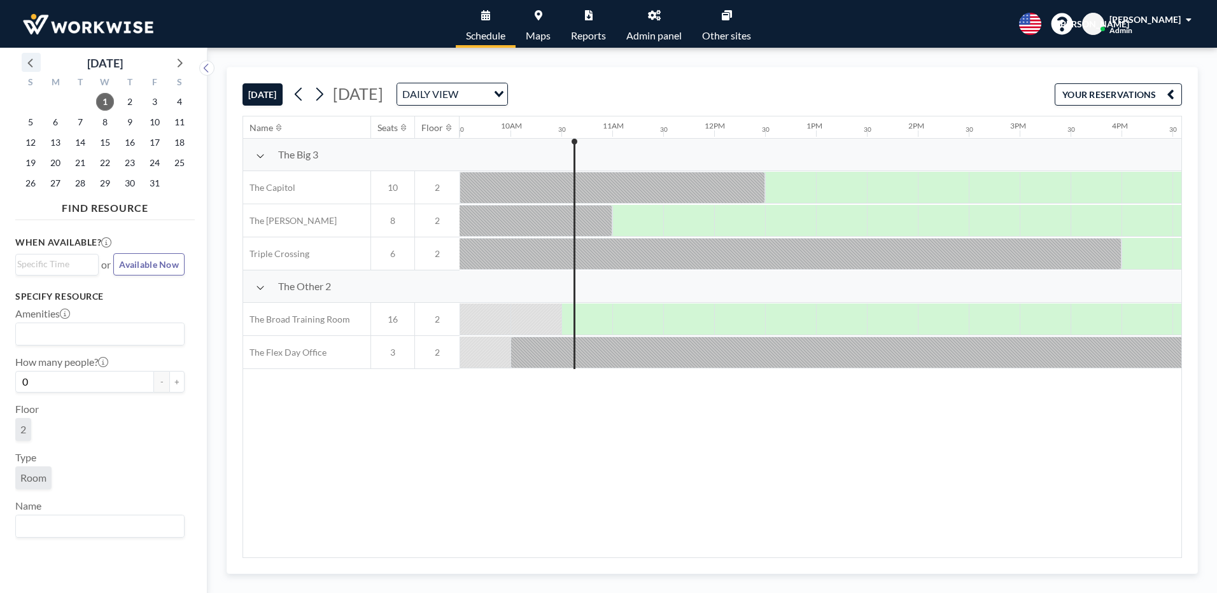
click at [31, 61] on icon at bounding box center [29, 63] width 5 height 9
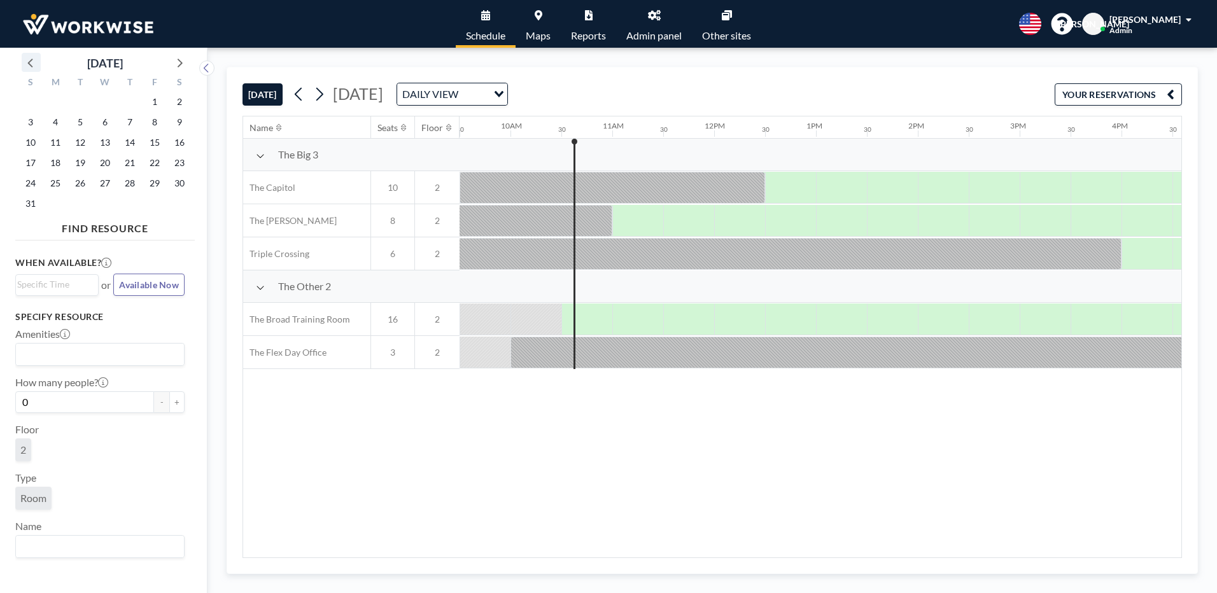
click at [31, 61] on icon at bounding box center [29, 63] width 5 height 9
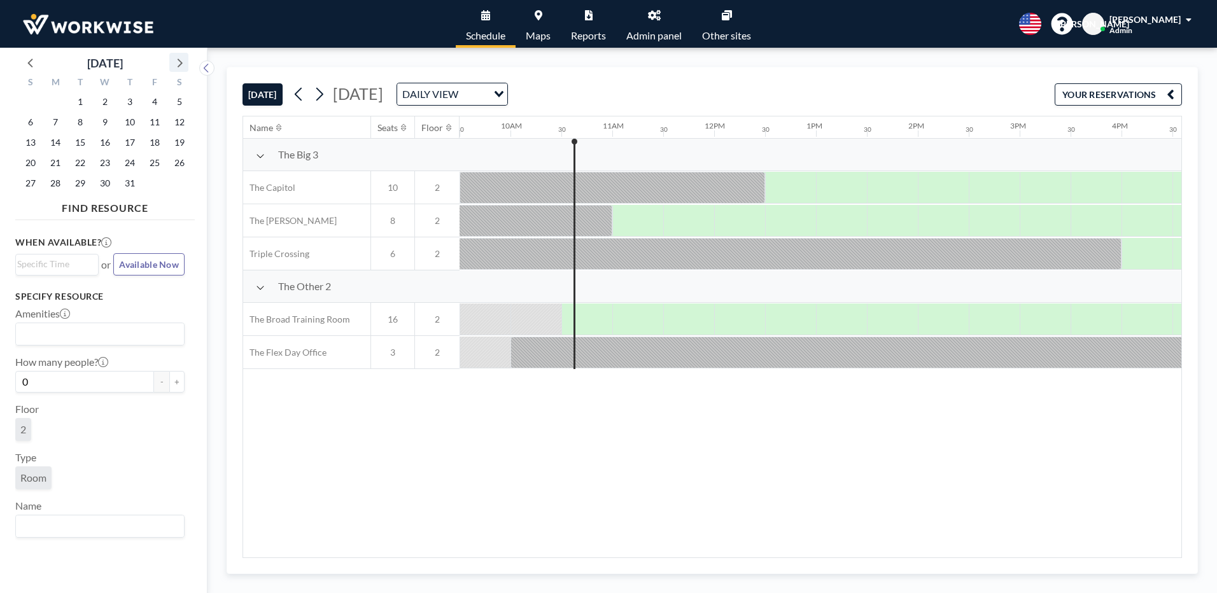
click at [176, 63] on icon at bounding box center [179, 62] width 17 height 17
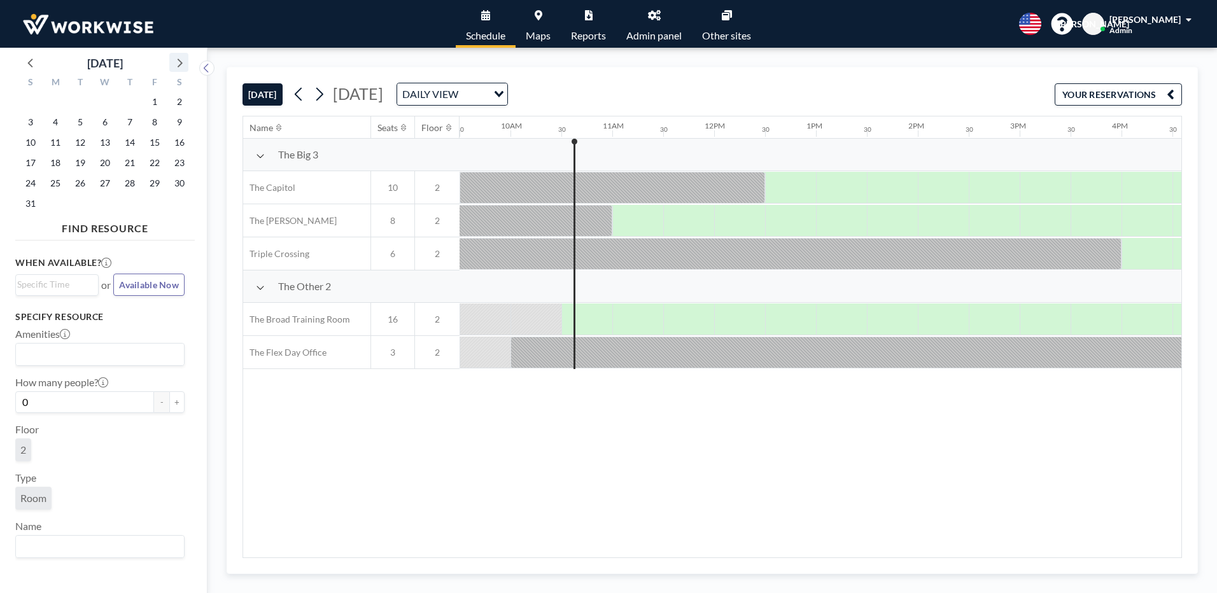
click at [176, 63] on icon at bounding box center [179, 62] width 17 height 17
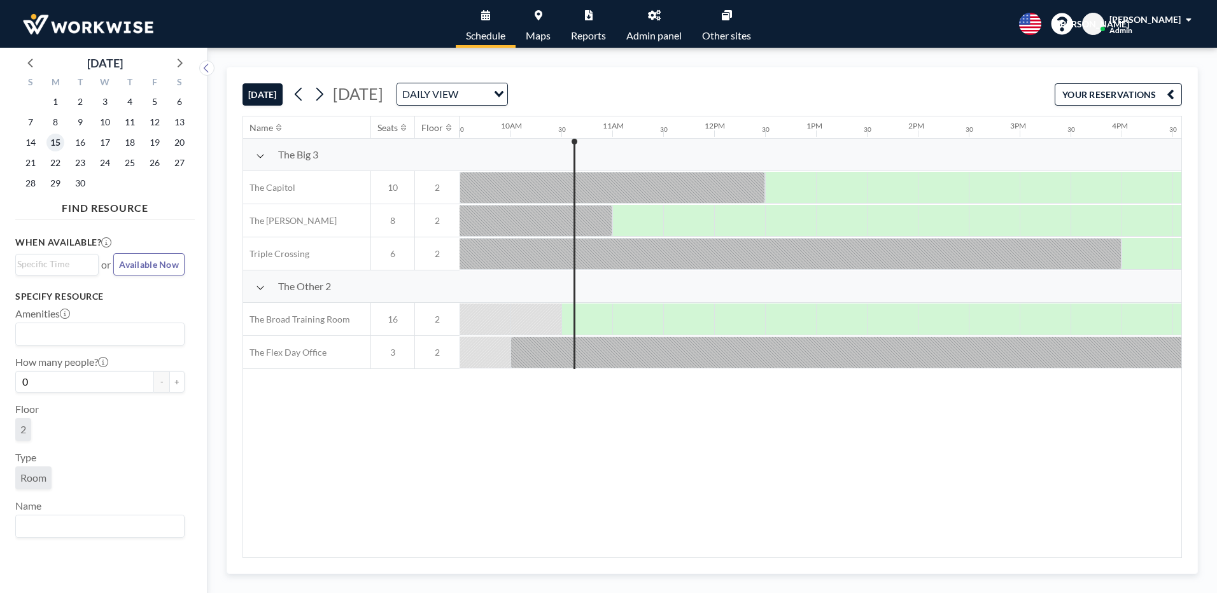
click at [59, 143] on span "15" at bounding box center [55, 143] width 18 height 18
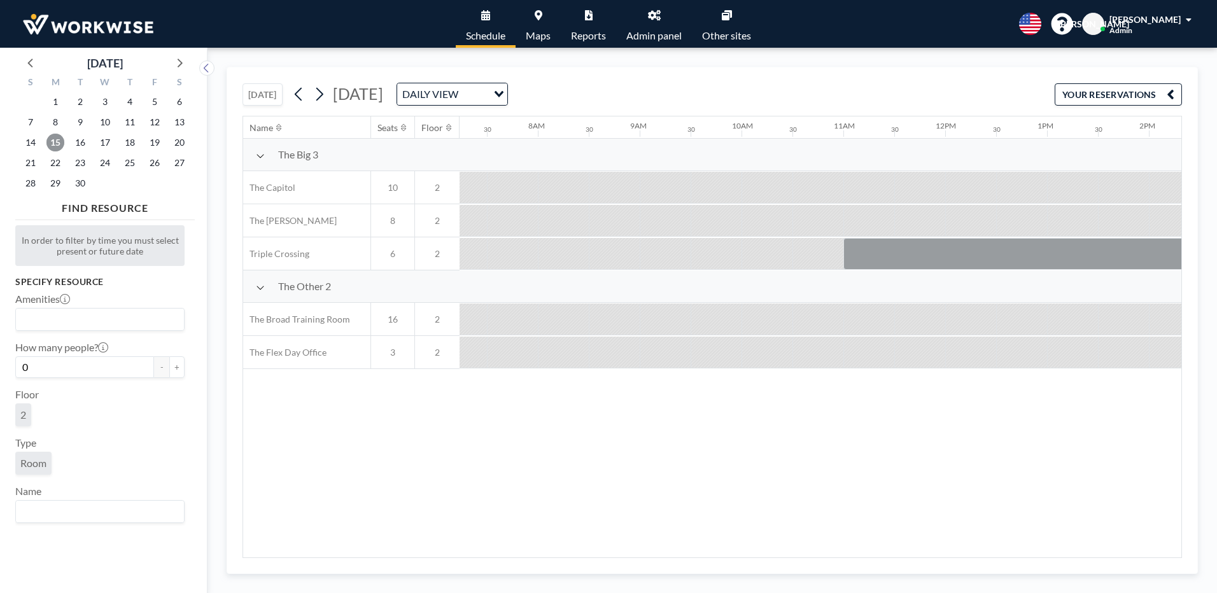
scroll to position [0, 764]
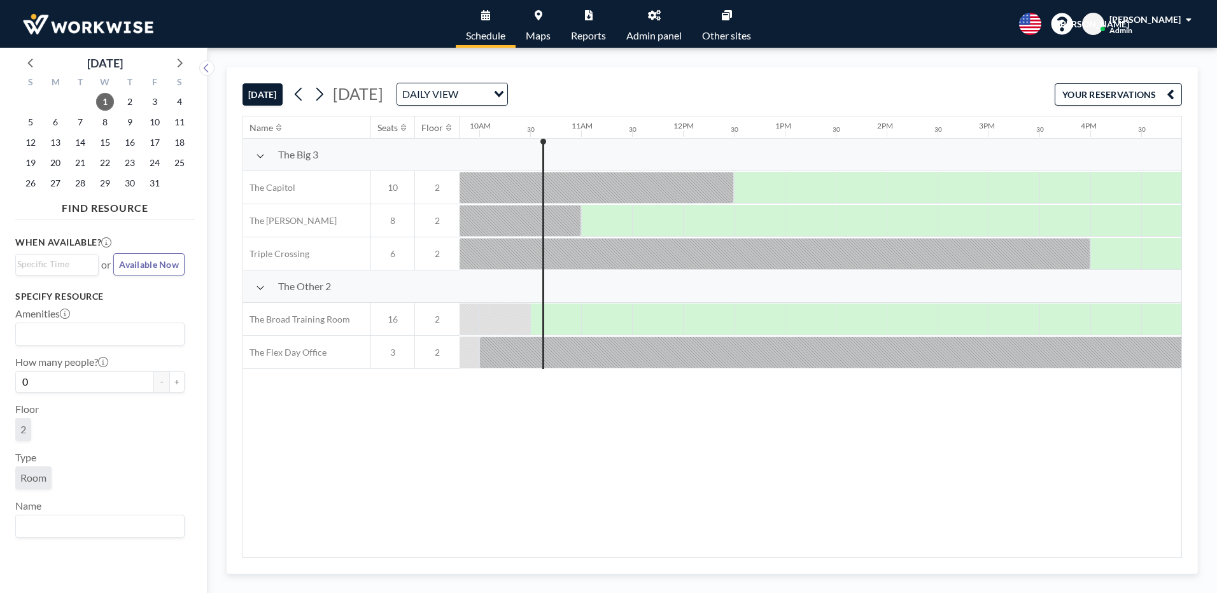
scroll to position [0, 1018]
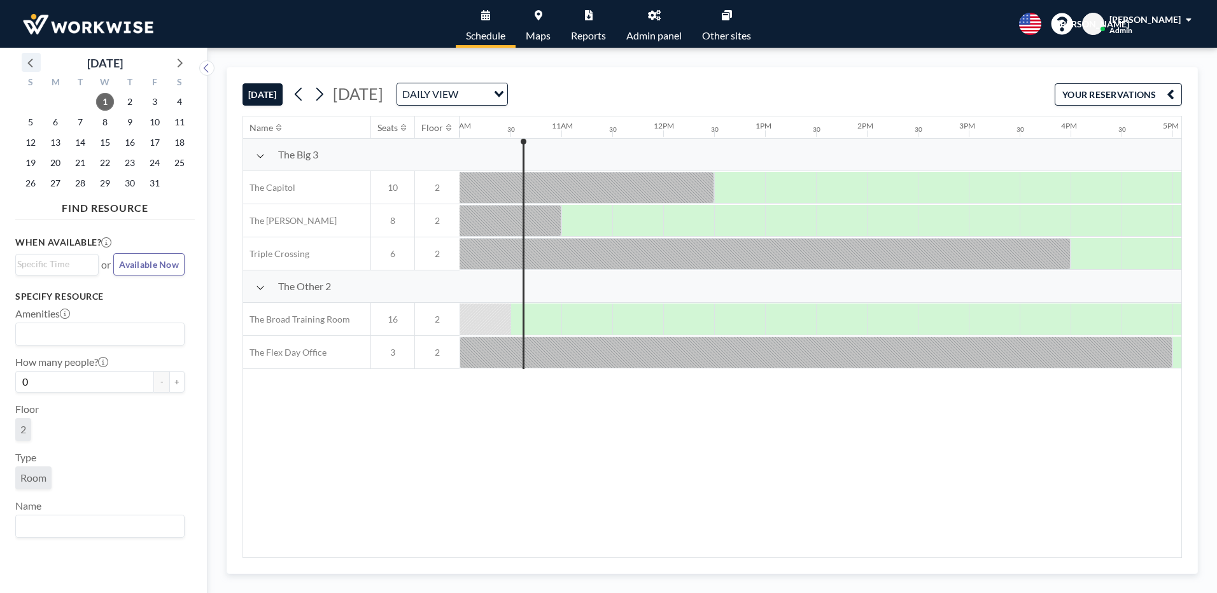
click at [29, 57] on icon at bounding box center [31, 62] width 17 height 17
click at [52, 141] on span "15" at bounding box center [55, 143] width 18 height 18
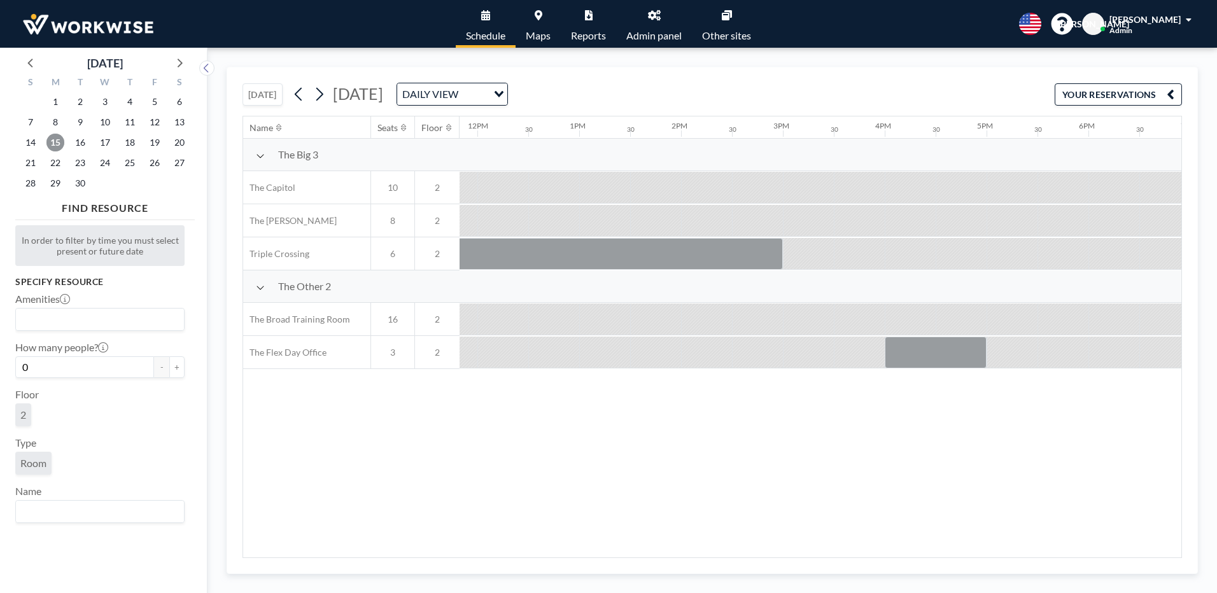
scroll to position [0, 1227]
click at [924, 353] on div at bounding box center [914, 353] width 102 height 32
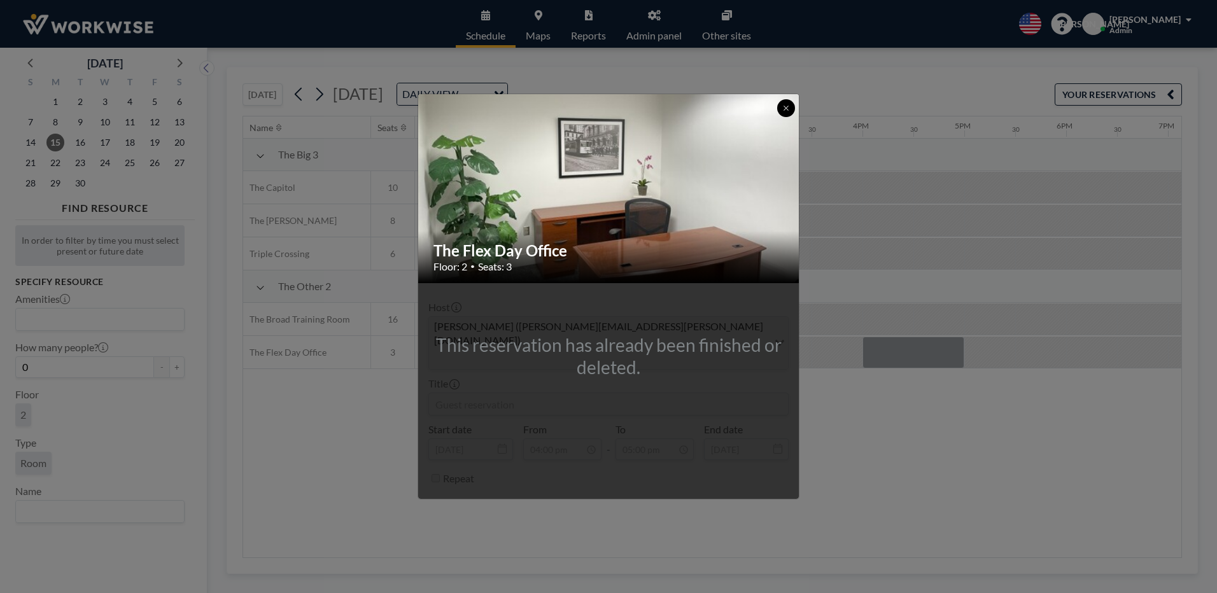
click at [782, 112] on icon at bounding box center [786, 108] width 8 height 8
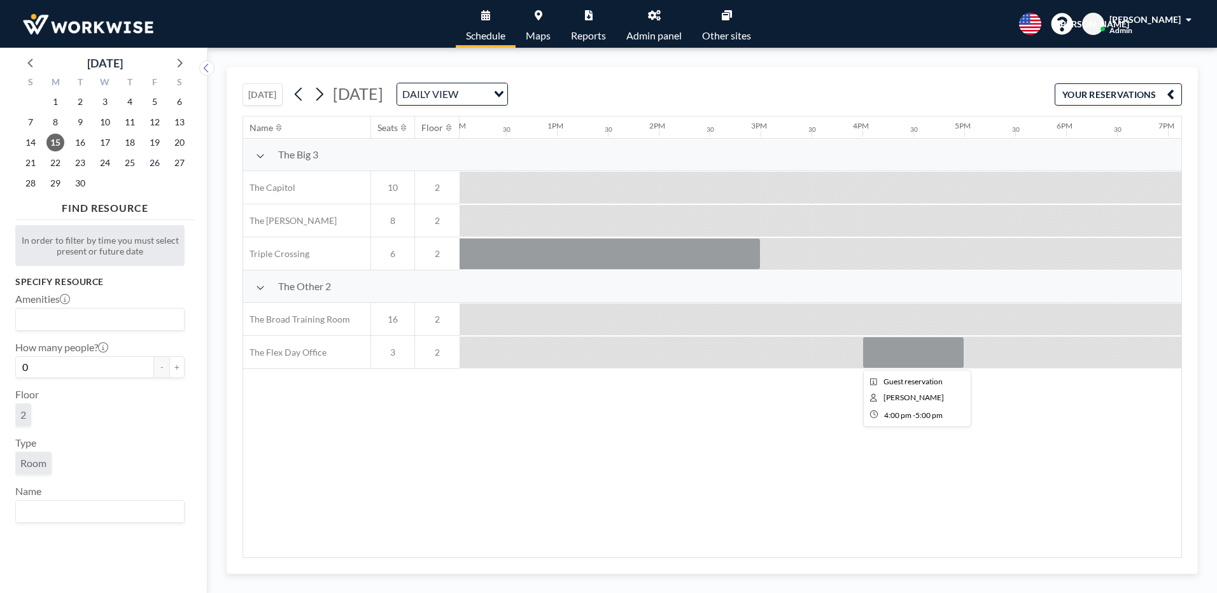
scroll to position [0, 1723]
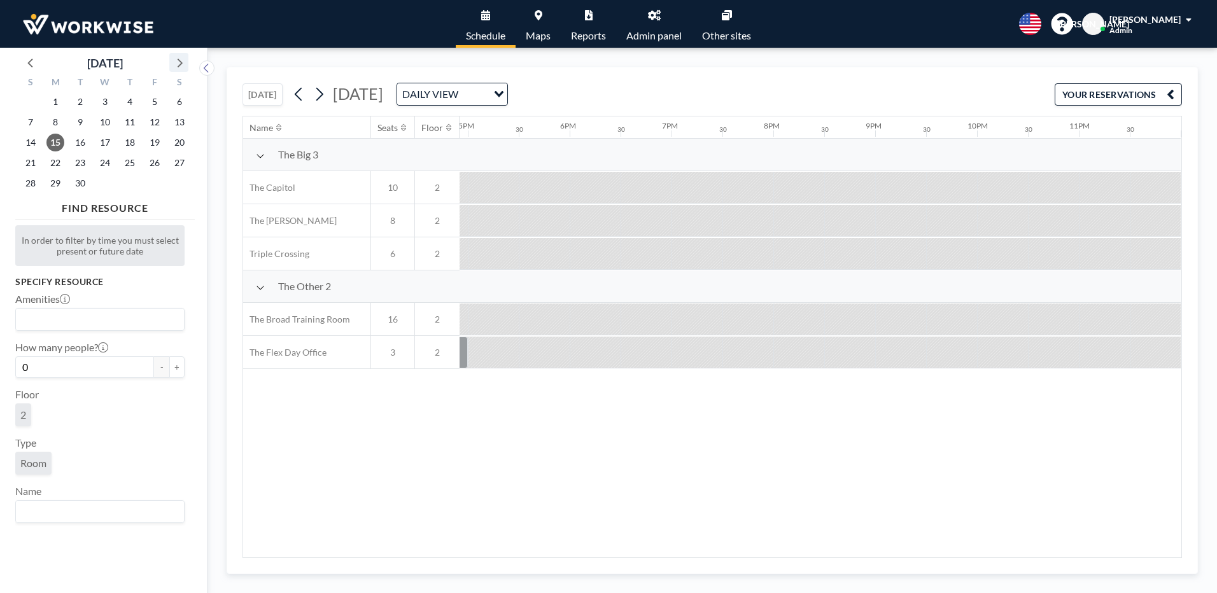
click at [176, 60] on icon at bounding box center [179, 62] width 17 height 17
click at [99, 103] on span "1" at bounding box center [105, 102] width 18 height 18
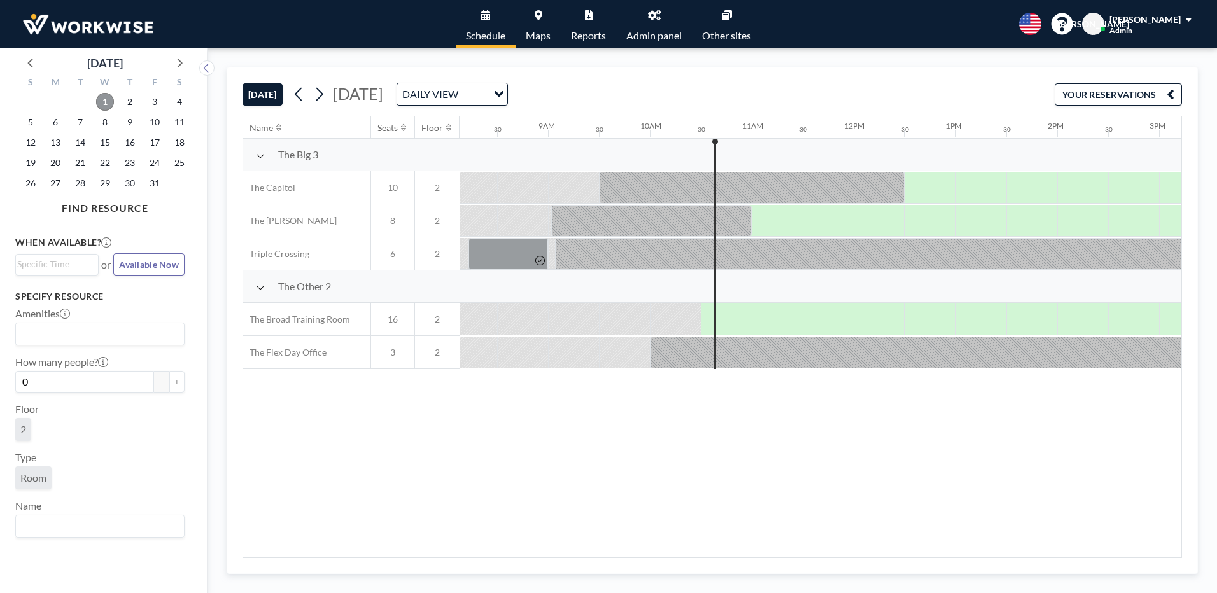
scroll to position [0, 1018]
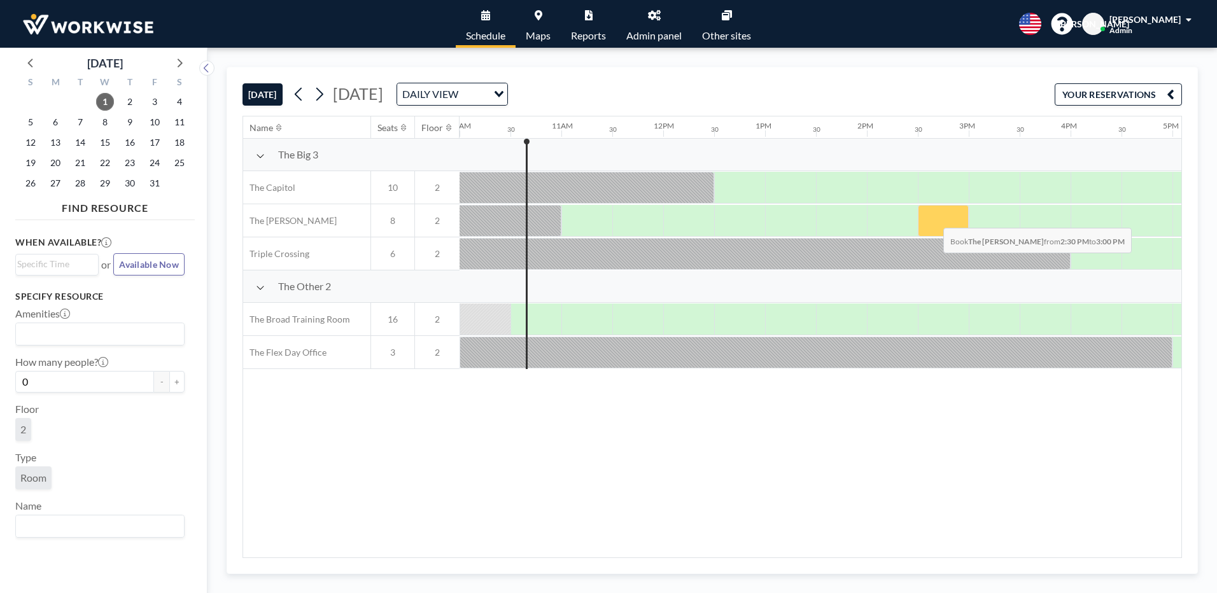
click at [933, 218] on div at bounding box center [943, 221] width 51 height 32
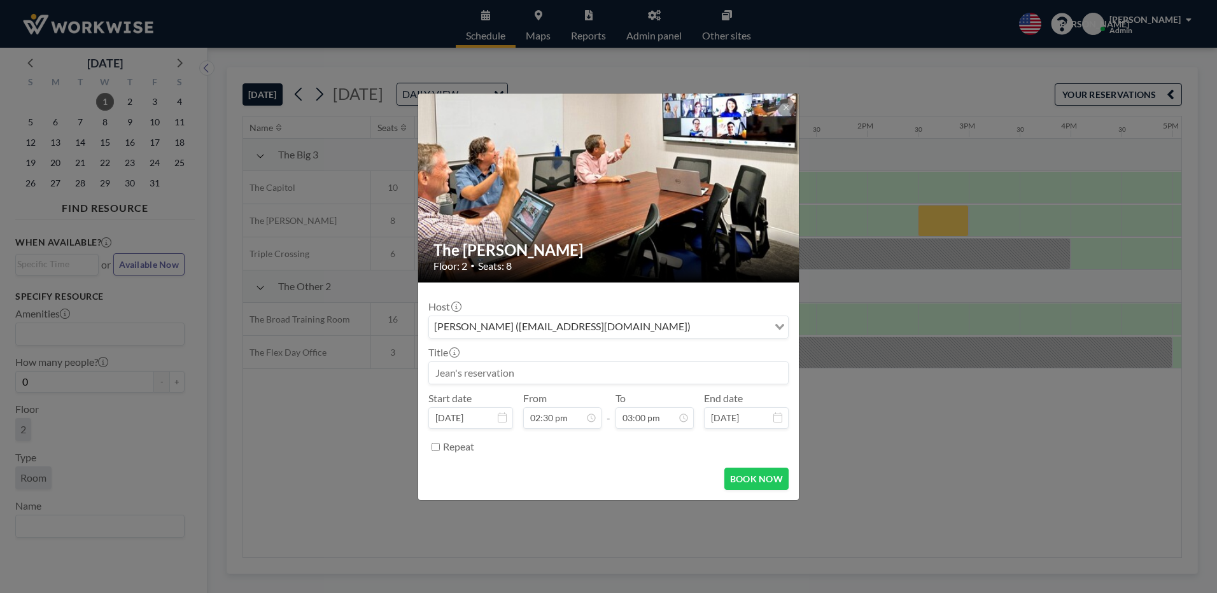
click at [626, 322] on div "Jean Ariante (receptionist@workwiseoffice.com)" at bounding box center [598, 325] width 339 height 19
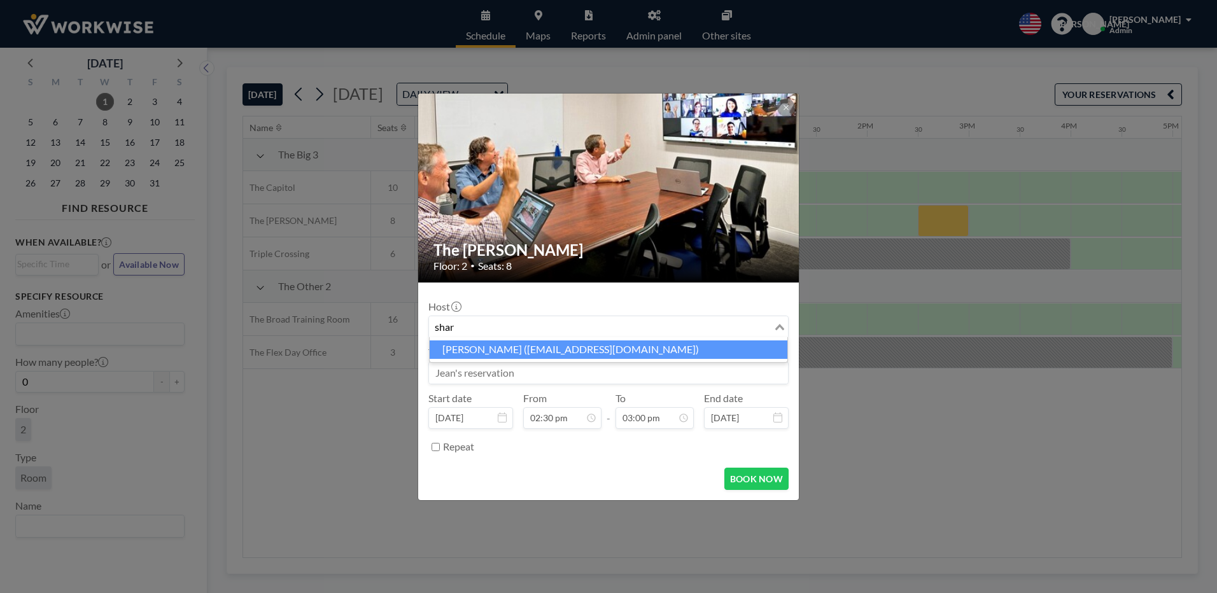
click at [479, 343] on li "Sharon LaRoe (stlaroe@verizon.net)" at bounding box center [609, 350] width 358 height 18
type input "shar"
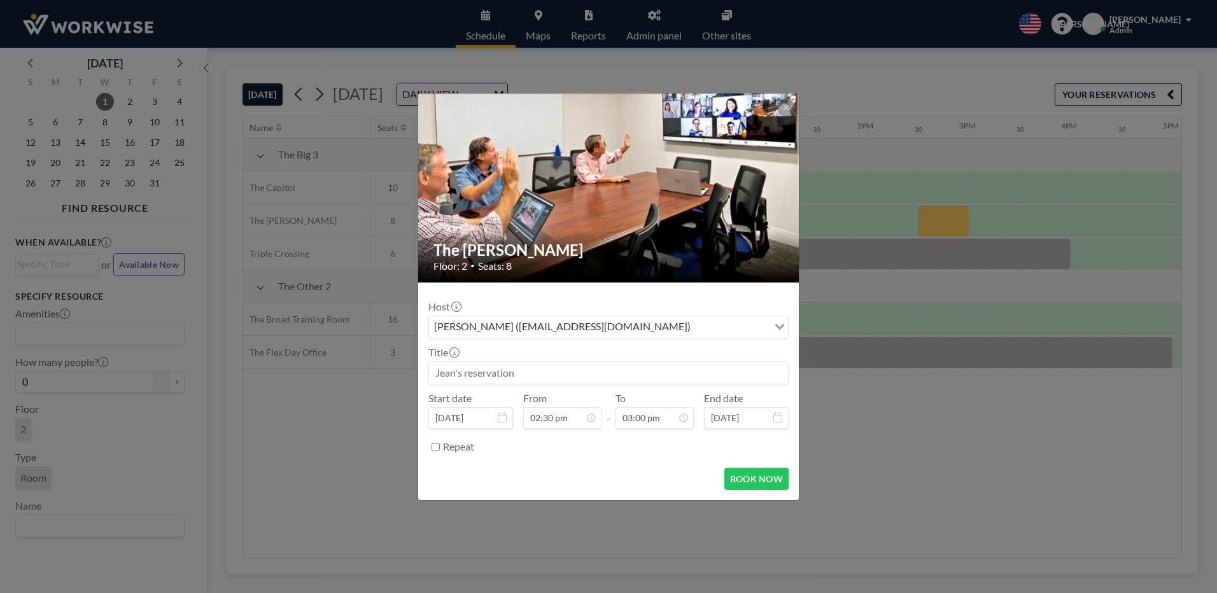
click at [461, 378] on input at bounding box center [608, 373] width 359 height 22
type input "Sharon's reservation"
click at [742, 469] on button "BOOK NOW" at bounding box center [756, 479] width 64 height 22
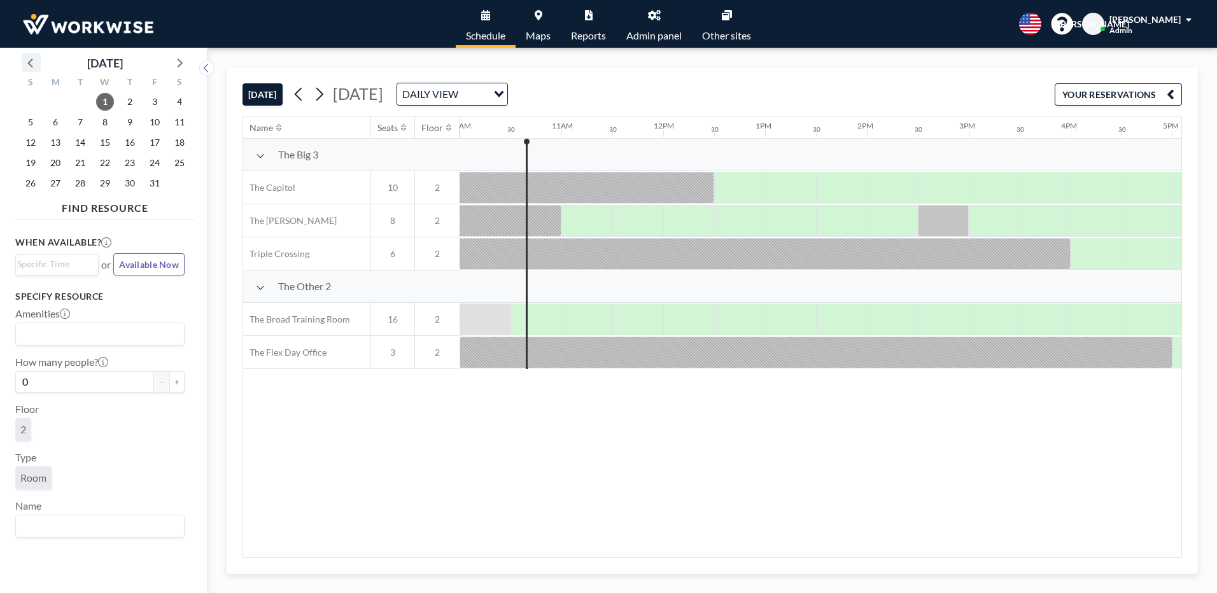
click at [31, 62] on icon at bounding box center [31, 62] width 17 height 17
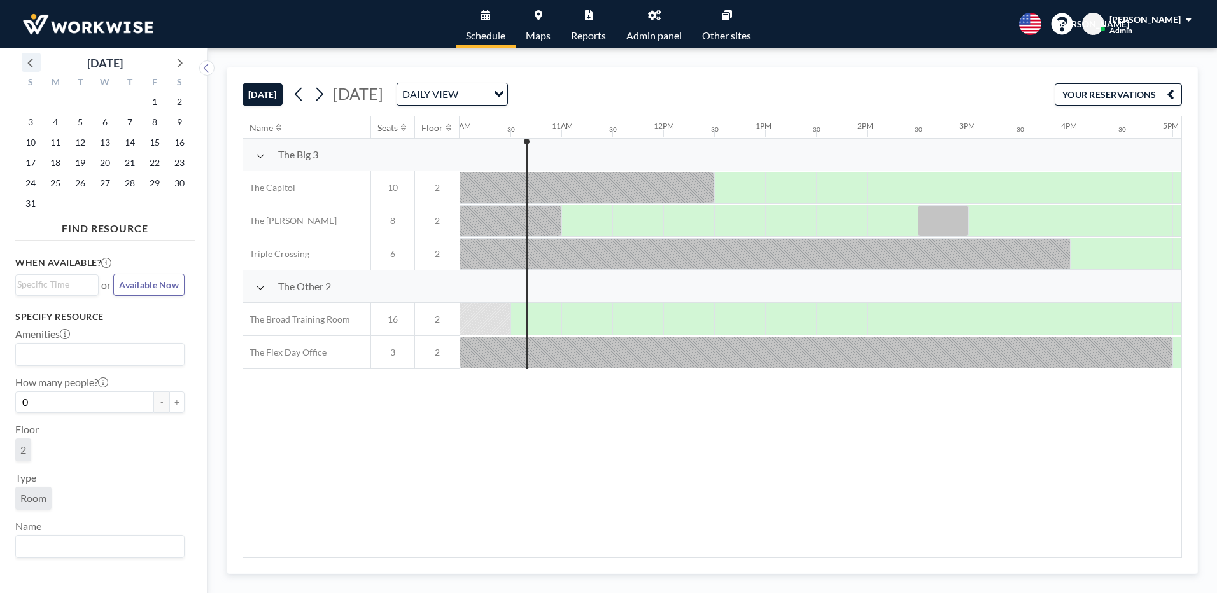
click at [31, 62] on icon at bounding box center [31, 62] width 17 height 17
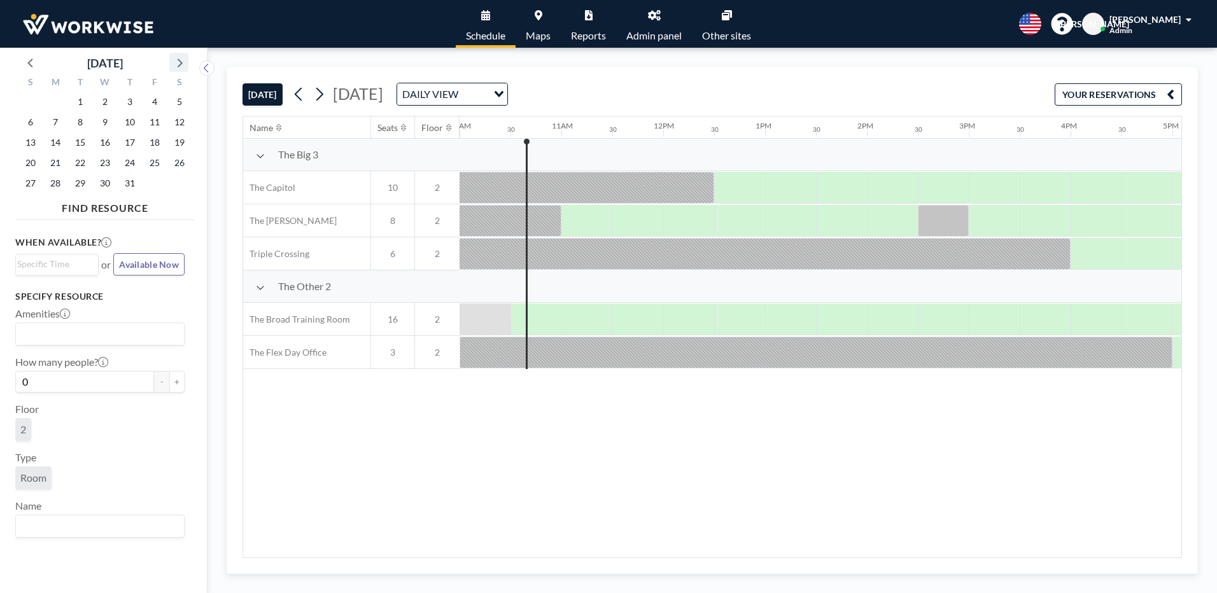
click at [181, 65] on icon at bounding box center [180, 63] width 5 height 9
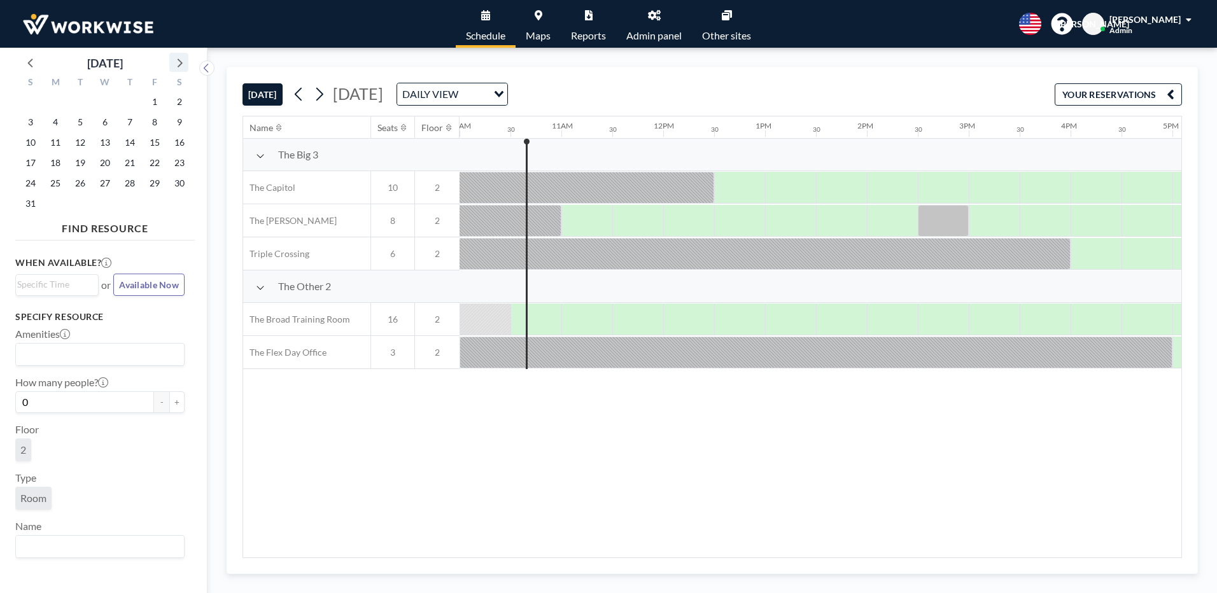
click at [181, 65] on icon at bounding box center [180, 63] width 5 height 9
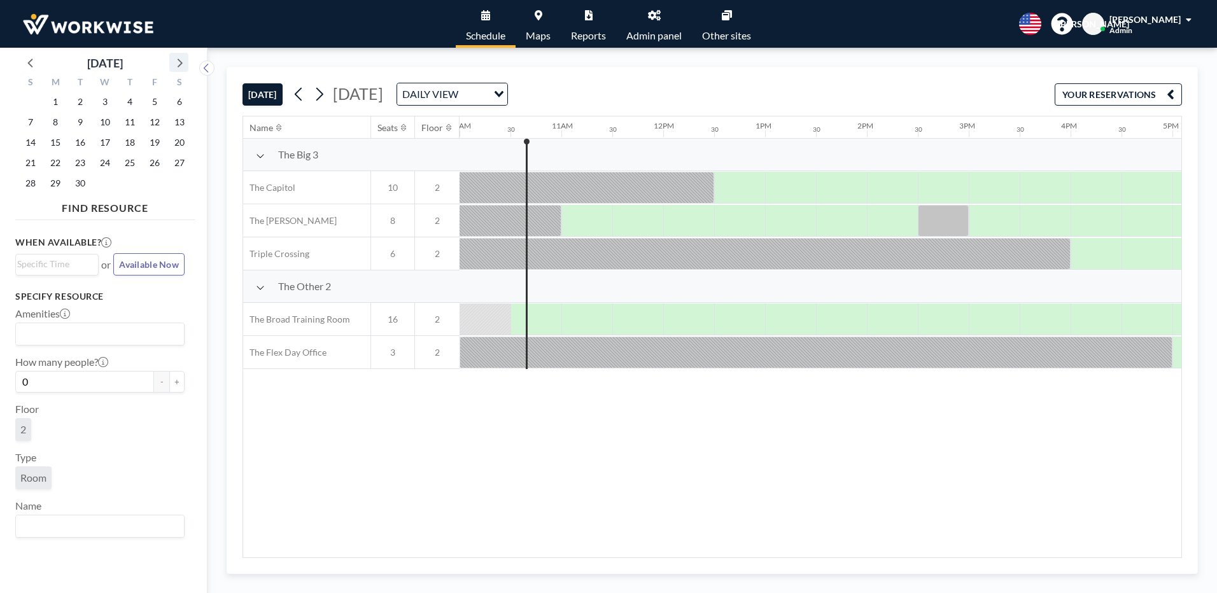
click at [181, 65] on icon at bounding box center [180, 63] width 5 height 9
click at [300, 99] on icon at bounding box center [299, 94] width 12 height 19
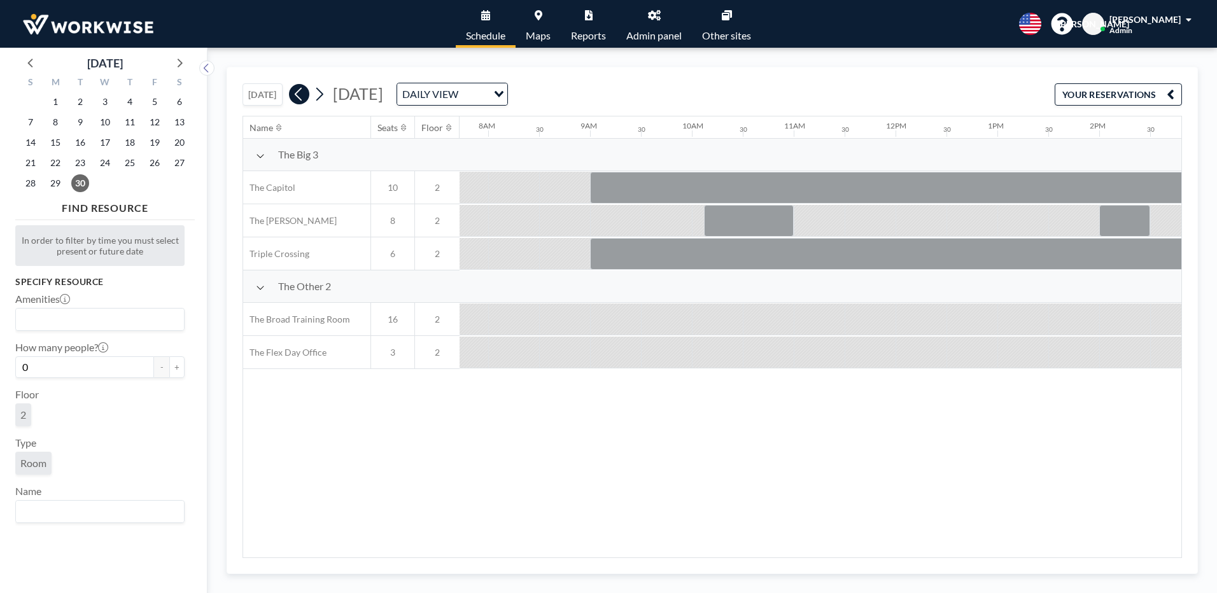
scroll to position [0, 815]
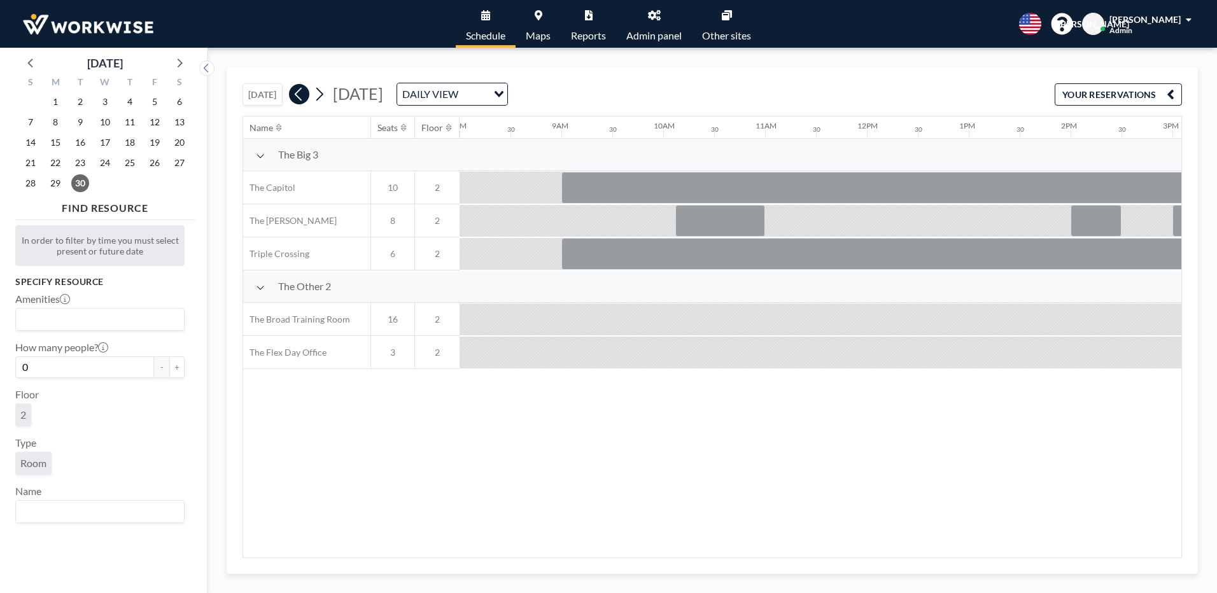
click at [300, 99] on icon at bounding box center [299, 94] width 12 height 19
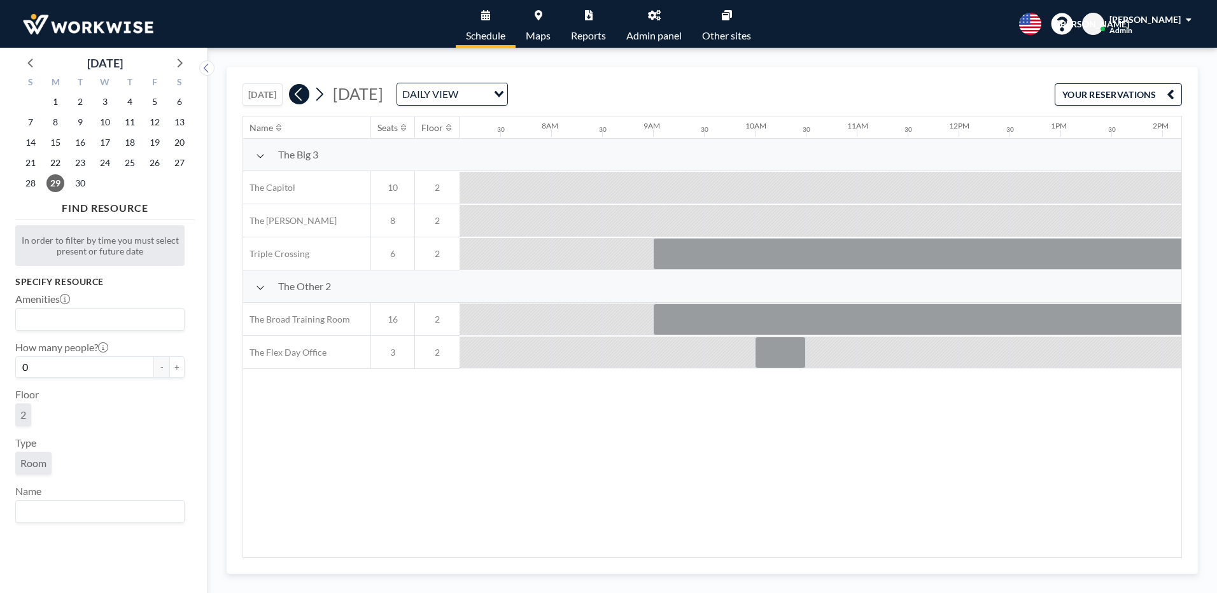
scroll to position [0, 764]
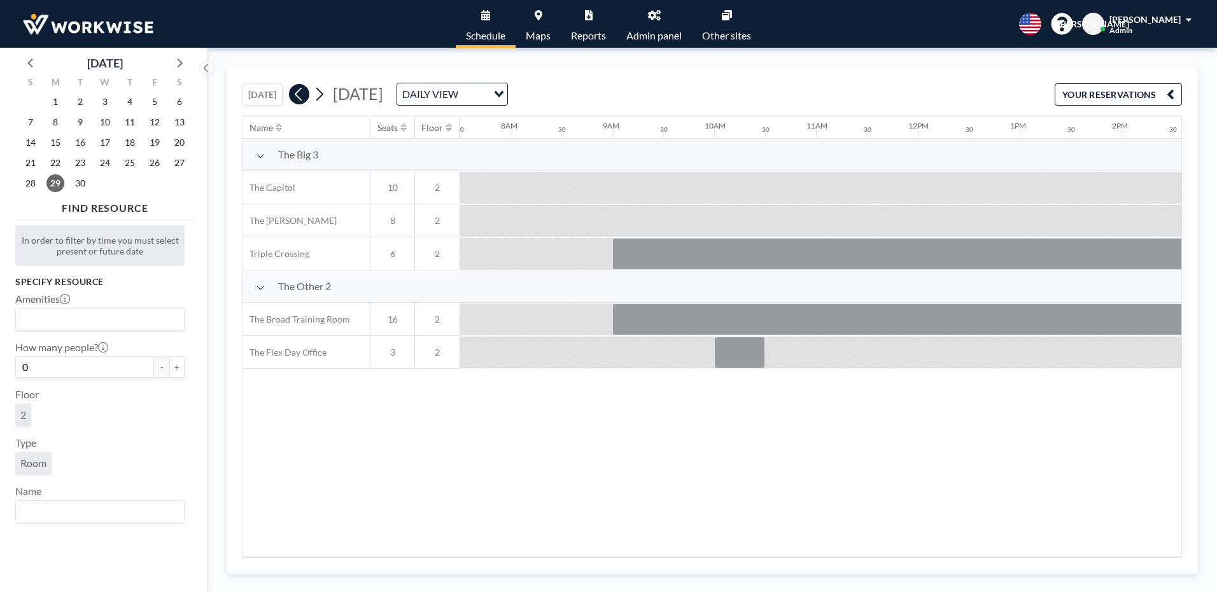
click at [300, 99] on icon at bounding box center [299, 94] width 12 height 19
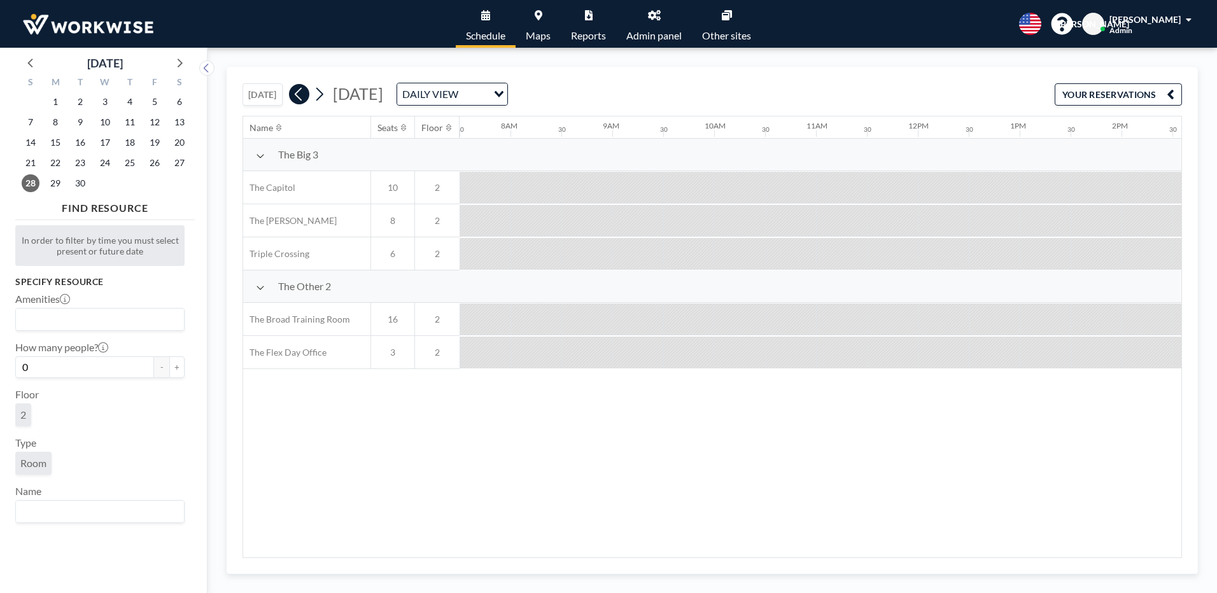
click at [300, 99] on icon at bounding box center [299, 94] width 12 height 19
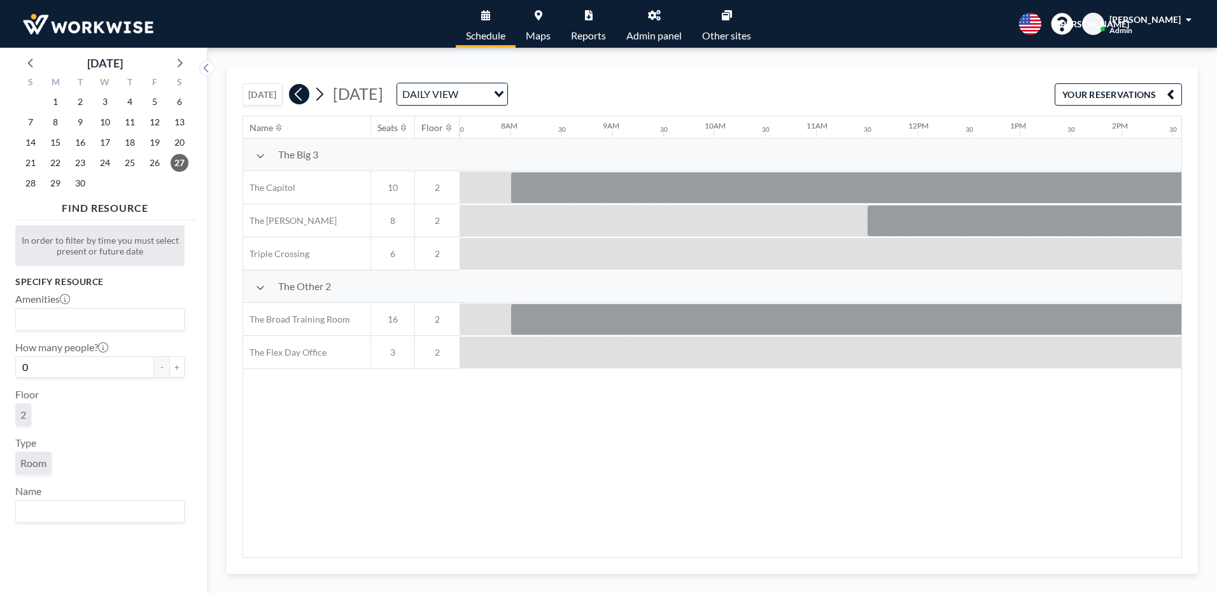
click at [300, 99] on icon at bounding box center [299, 94] width 12 height 19
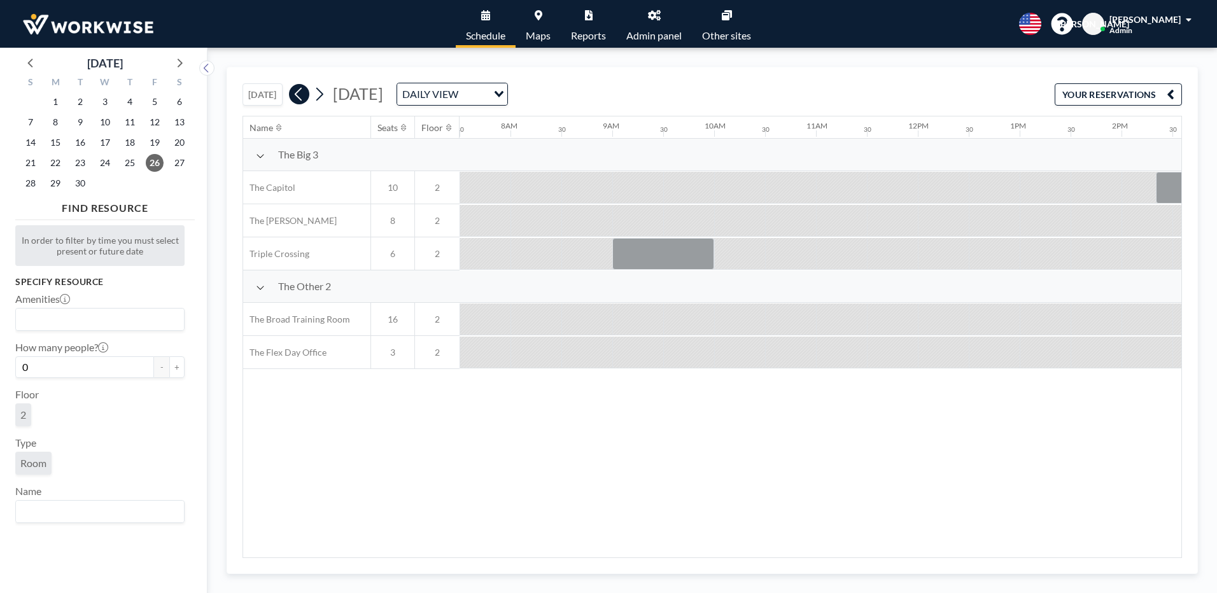
click at [300, 99] on icon at bounding box center [299, 94] width 12 height 19
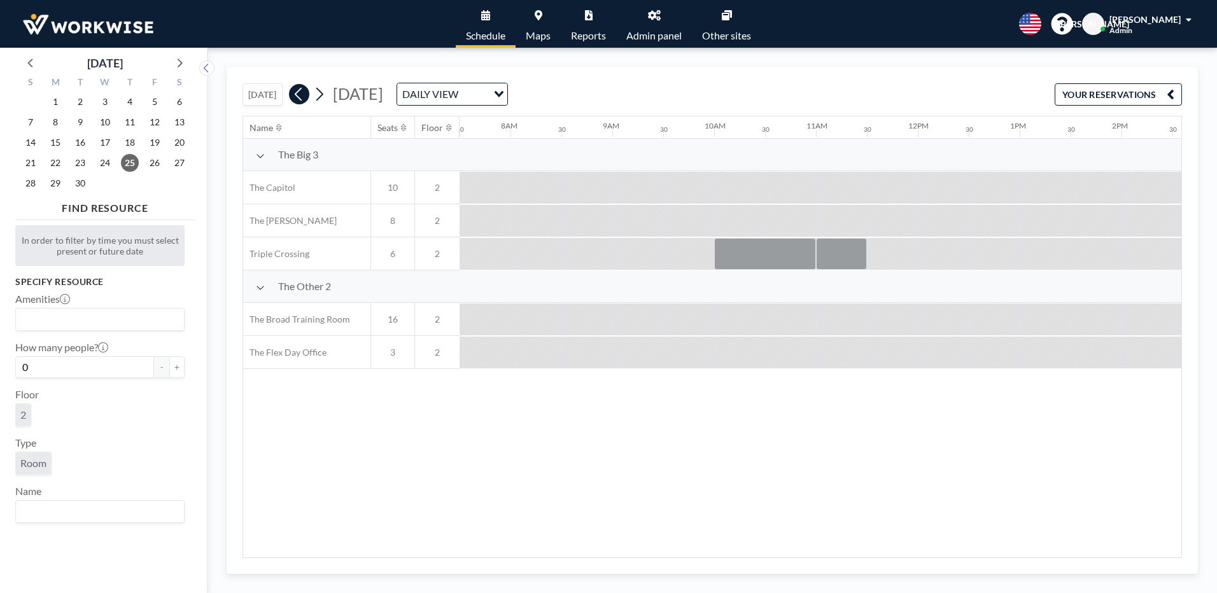
click at [300, 99] on icon at bounding box center [299, 94] width 12 height 19
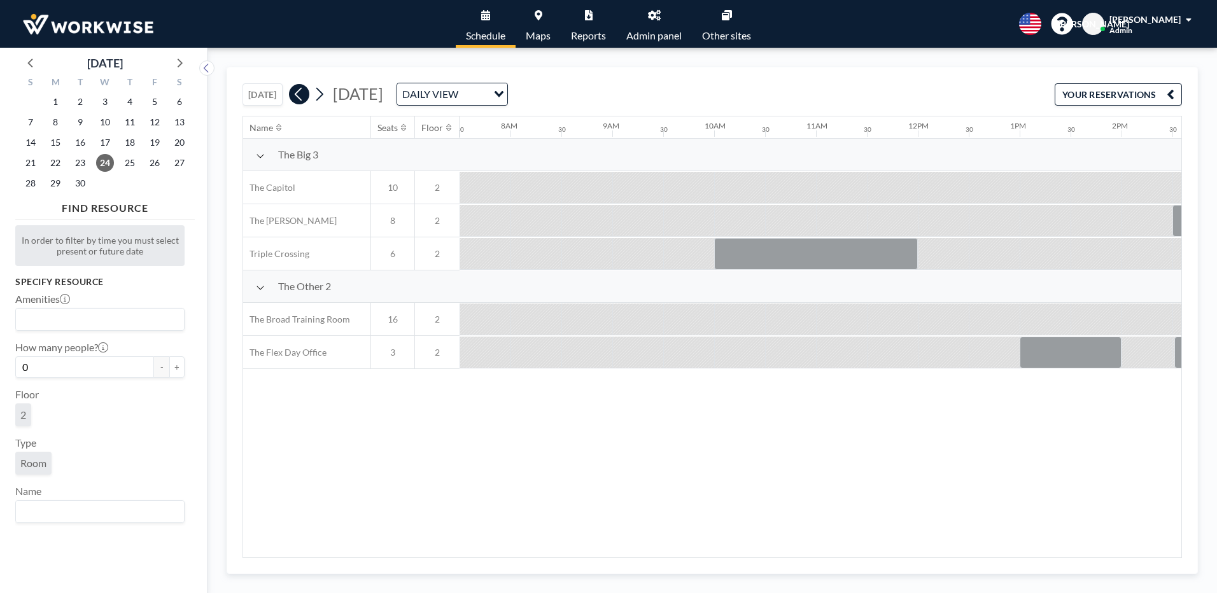
click at [300, 99] on icon at bounding box center [299, 94] width 12 height 19
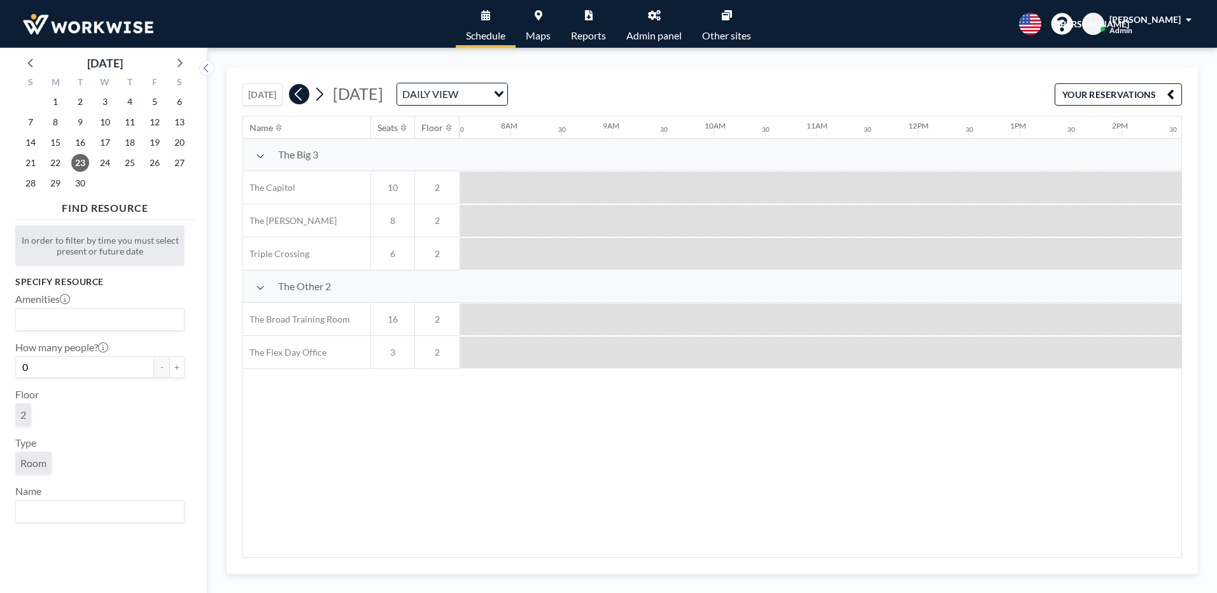
click at [300, 99] on icon at bounding box center [299, 94] width 12 height 19
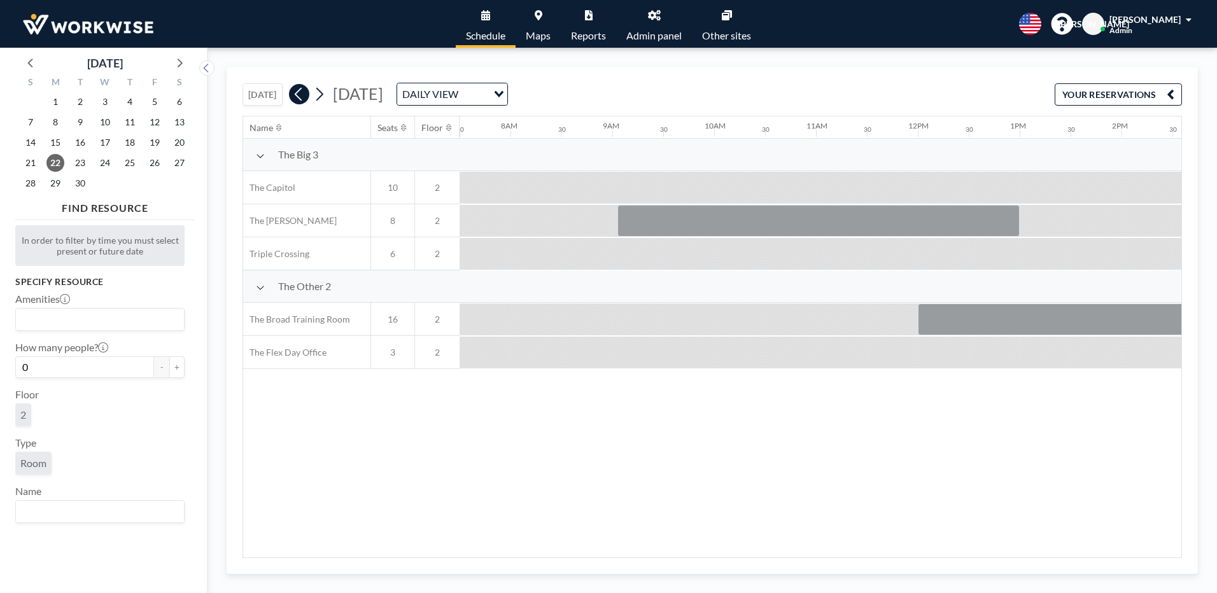
click at [300, 99] on icon at bounding box center [299, 94] width 12 height 19
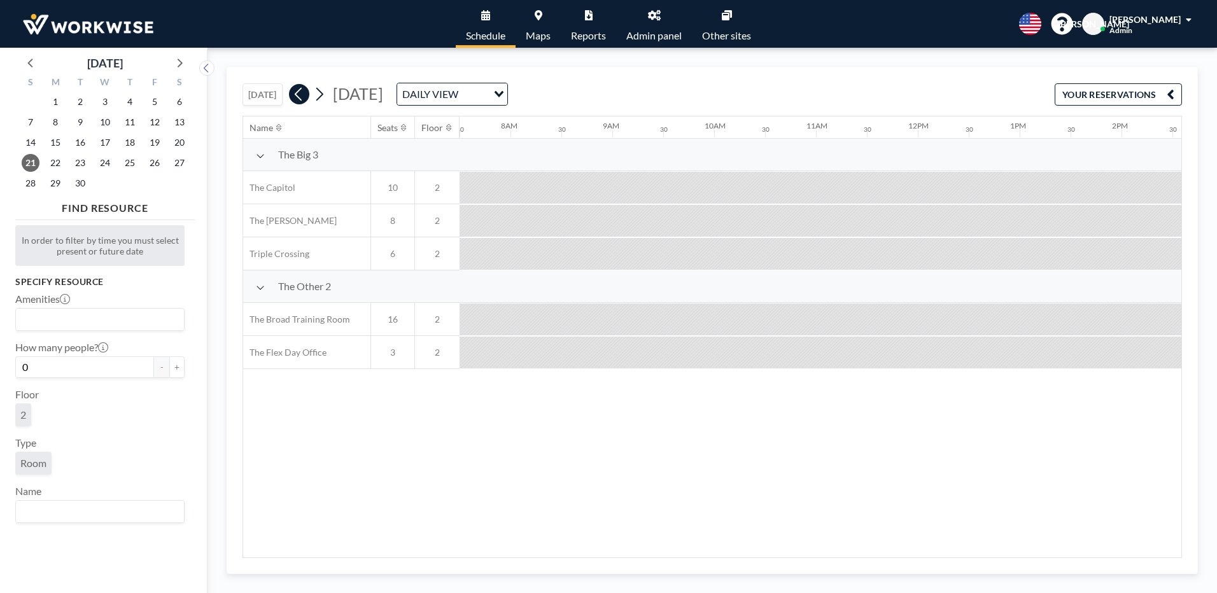
click at [300, 99] on icon at bounding box center [299, 94] width 12 height 19
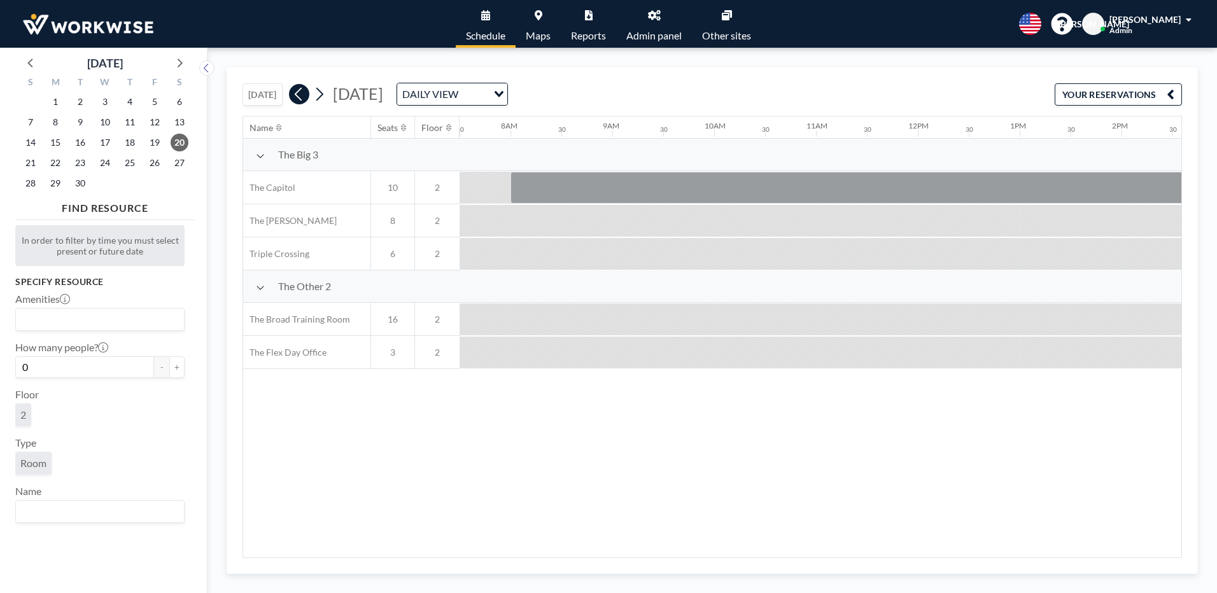
click at [300, 99] on icon at bounding box center [299, 94] width 12 height 19
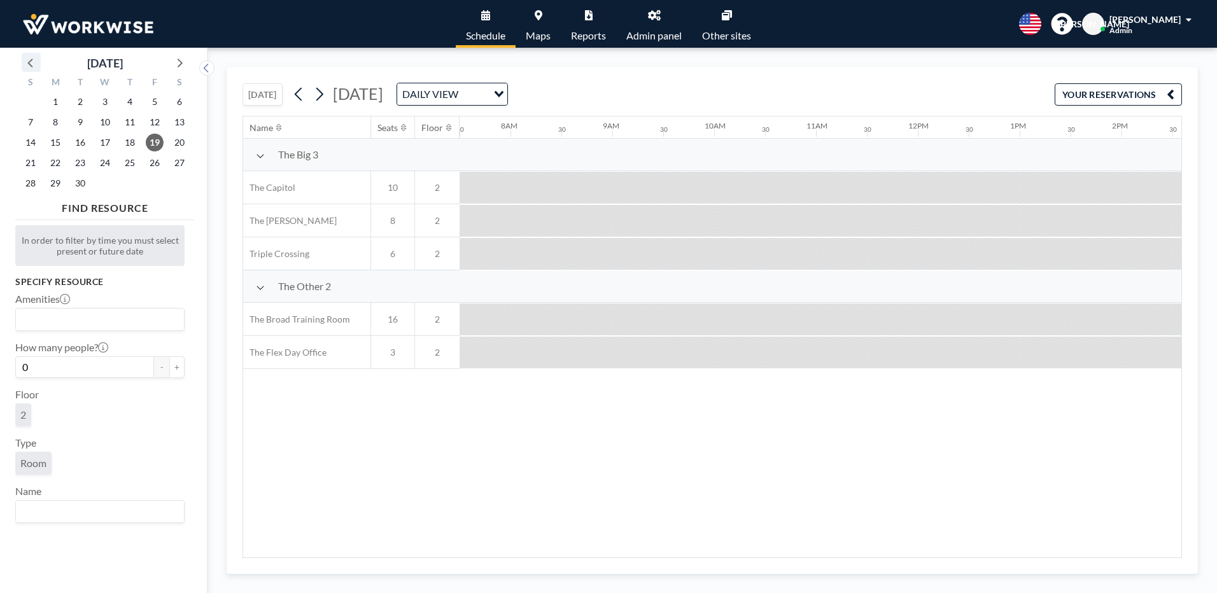
click at [34, 67] on icon at bounding box center [31, 62] width 17 height 17
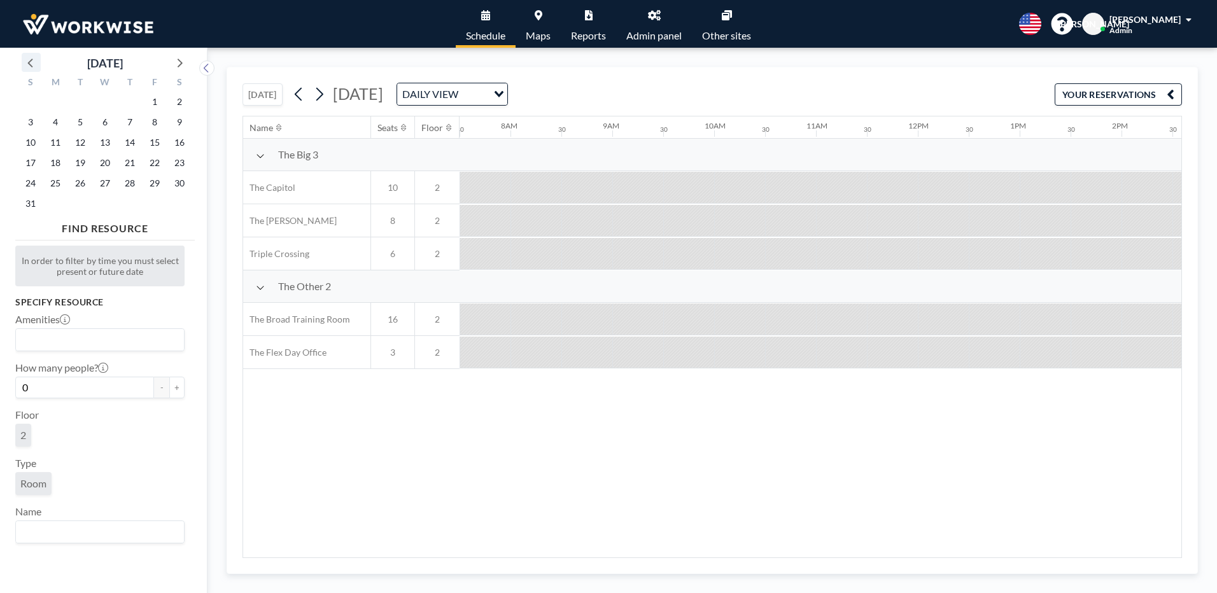
click at [34, 66] on icon at bounding box center [31, 62] width 17 height 17
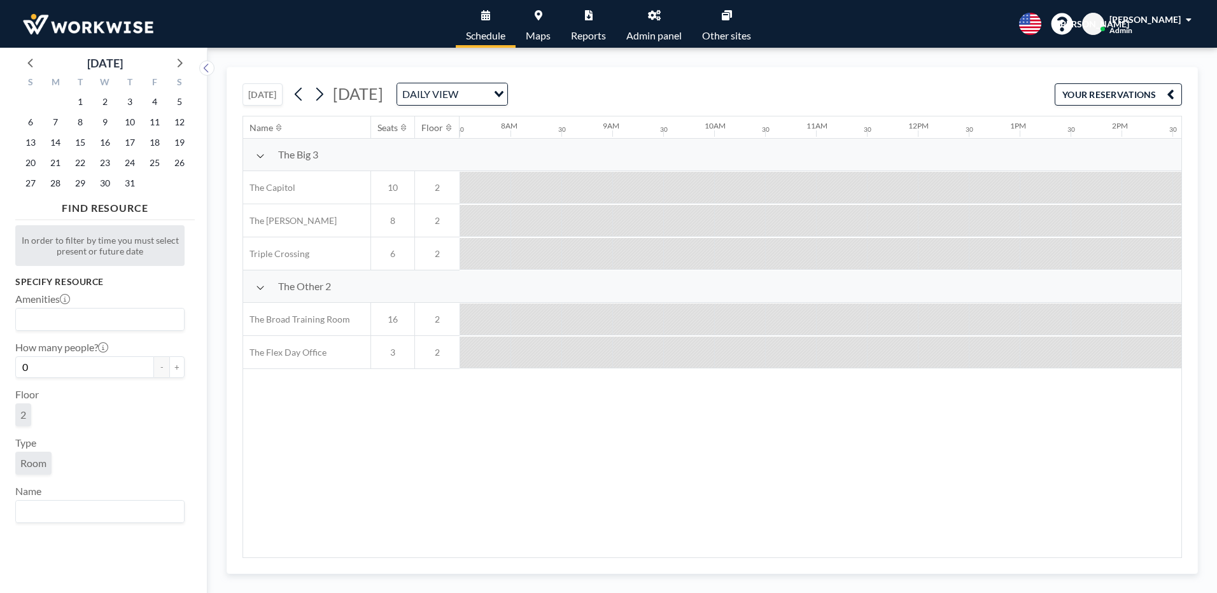
click at [257, 101] on button "[DATE]" at bounding box center [263, 94] width 40 height 22
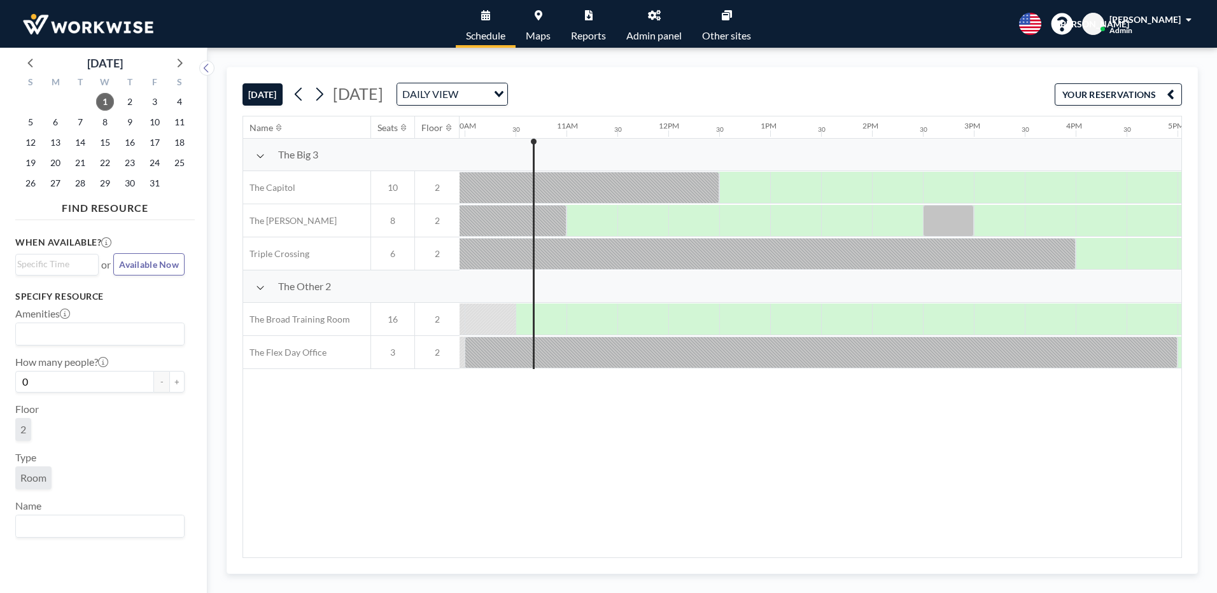
scroll to position [0, 1018]
click at [34, 63] on icon at bounding box center [31, 62] width 17 height 17
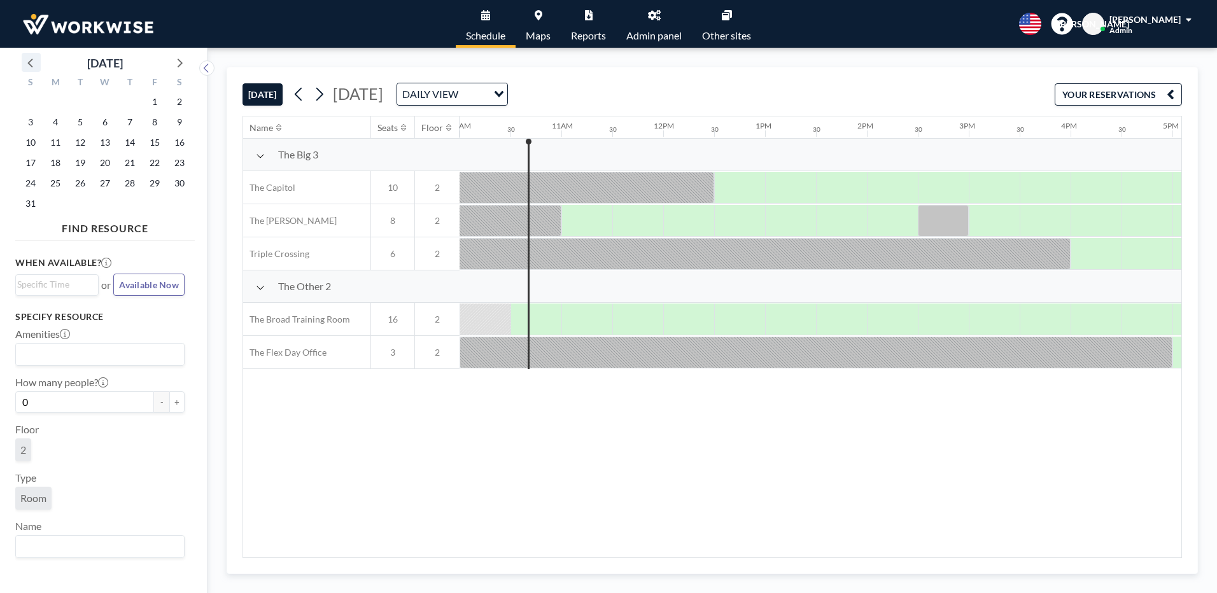
click at [34, 63] on icon at bounding box center [31, 62] width 17 height 17
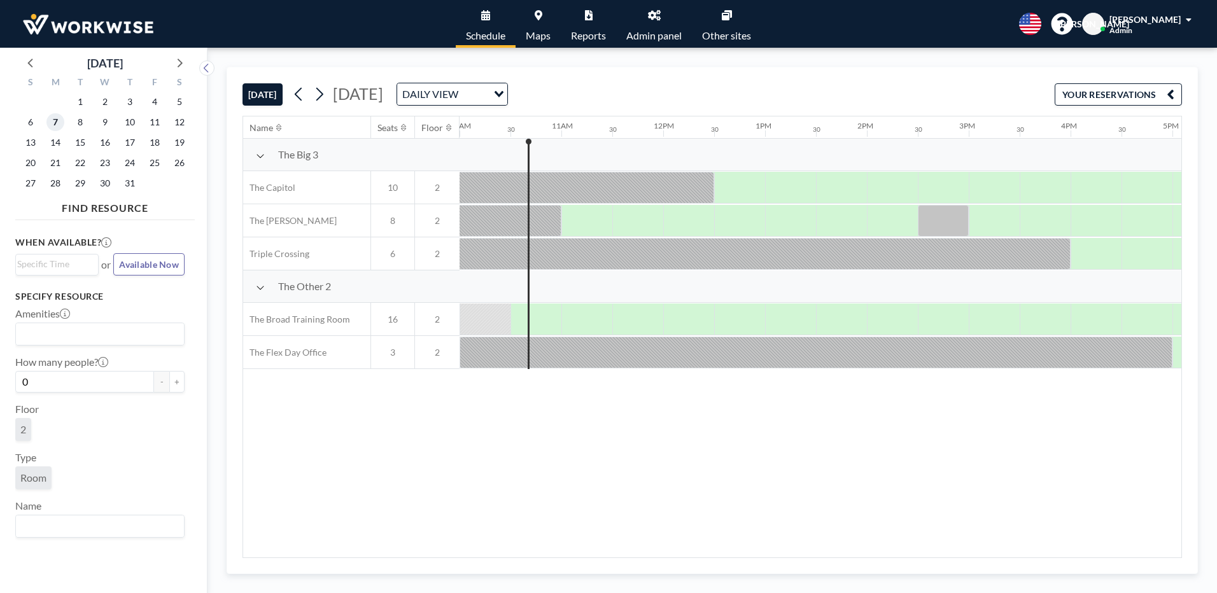
click at [60, 123] on span "7" at bounding box center [55, 122] width 18 height 18
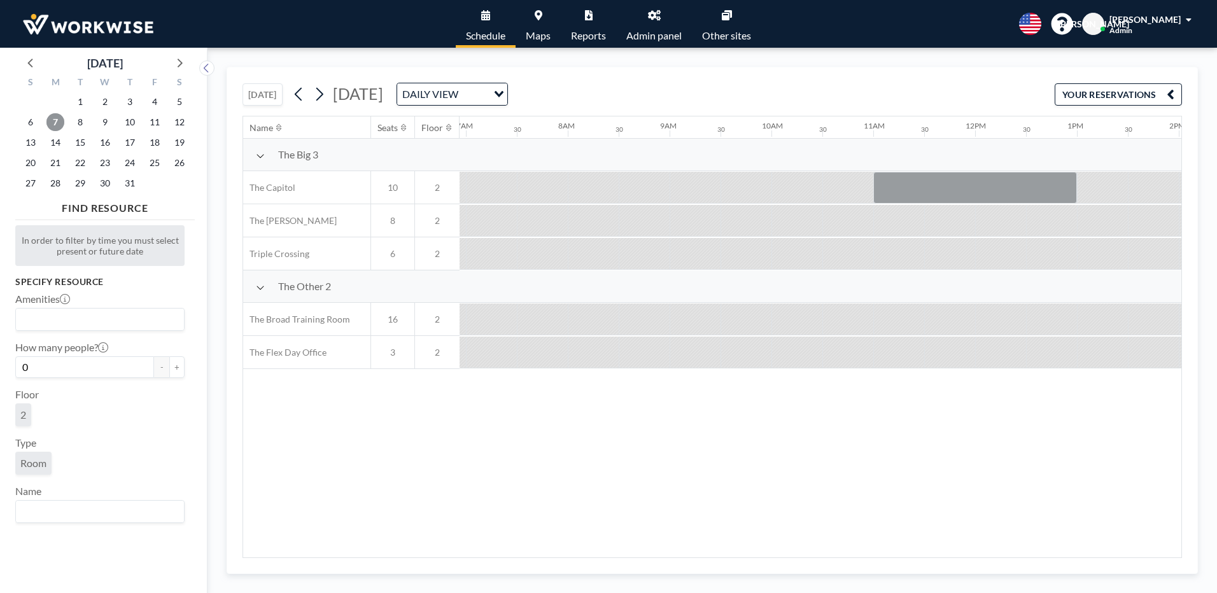
scroll to position [0, 764]
click at [85, 122] on span "8" at bounding box center [80, 122] width 18 height 18
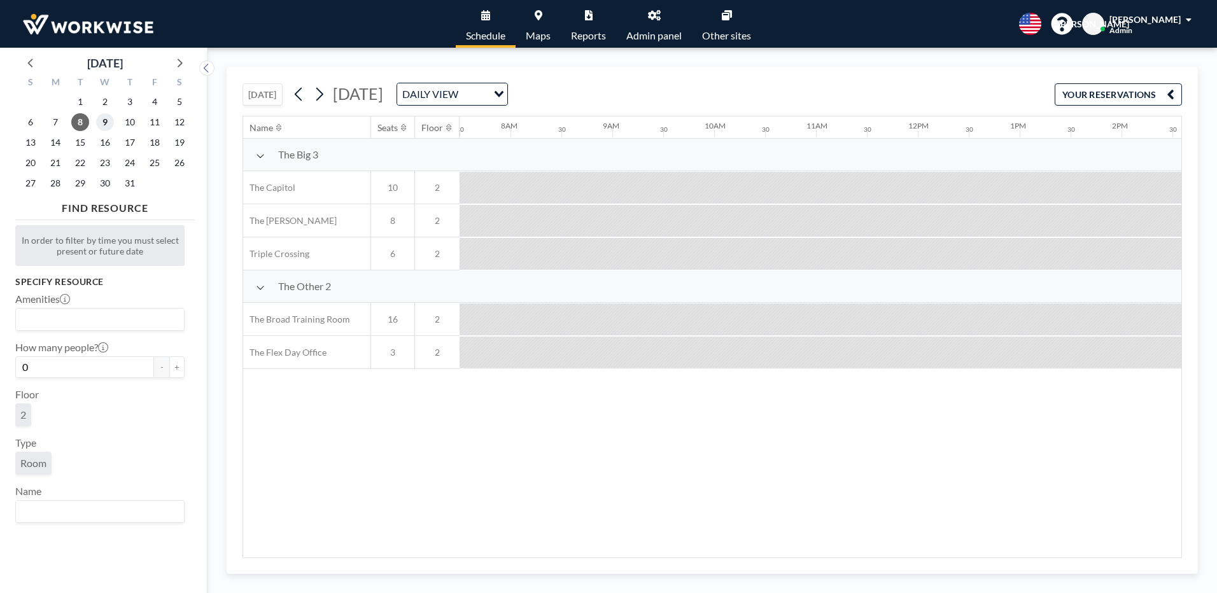
click at [106, 123] on span "9" at bounding box center [105, 122] width 18 height 18
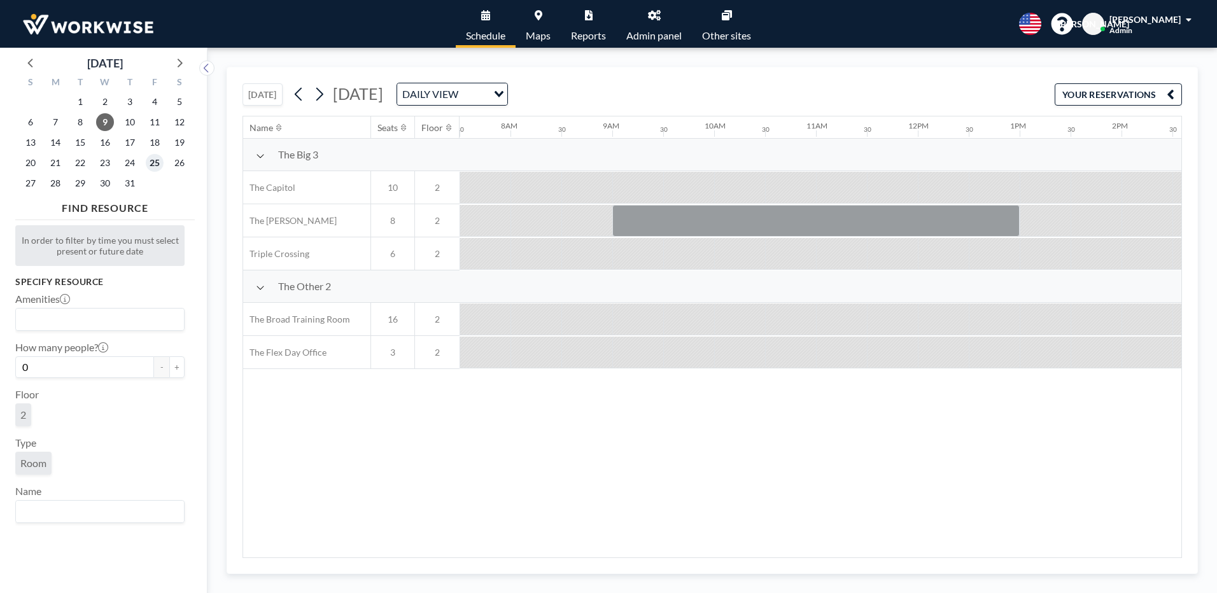
click at [156, 163] on span "25" at bounding box center [155, 163] width 18 height 18
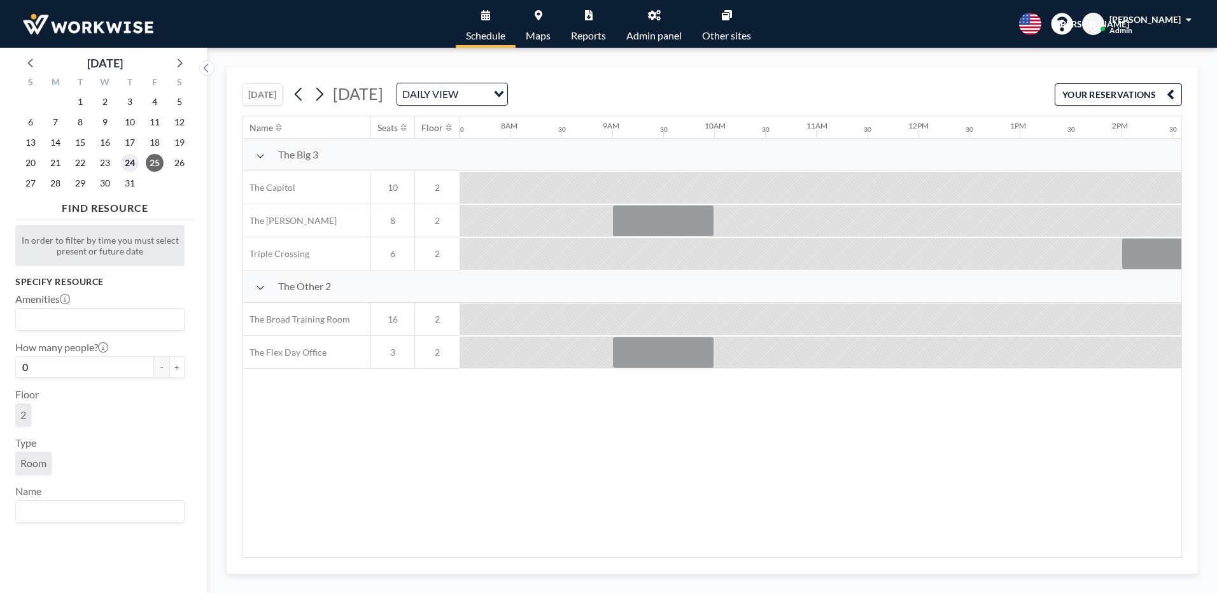
click at [128, 160] on span "24" at bounding box center [130, 163] width 18 height 18
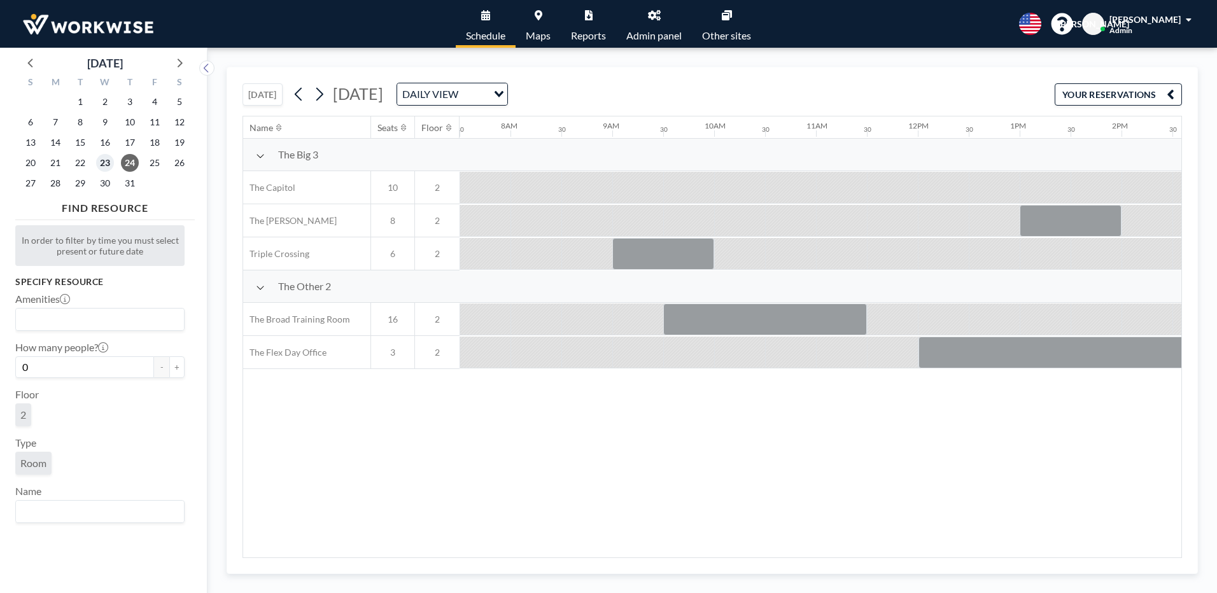
click at [104, 158] on span "23" at bounding box center [105, 163] width 18 height 18
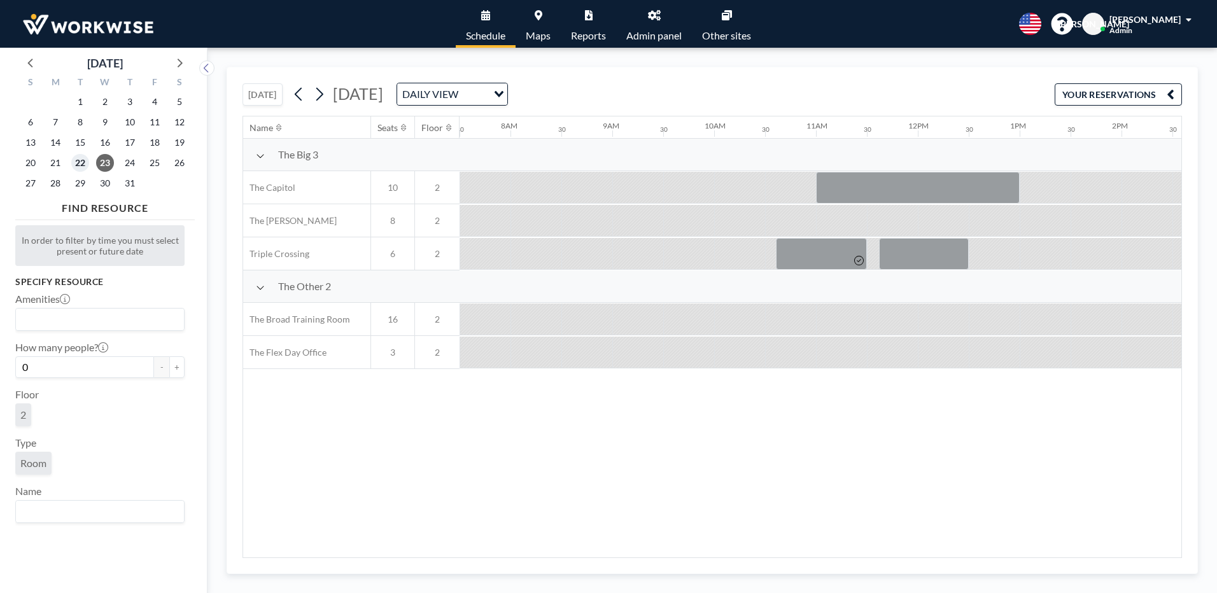
click at [87, 166] on span "22" at bounding box center [80, 163] width 18 height 18
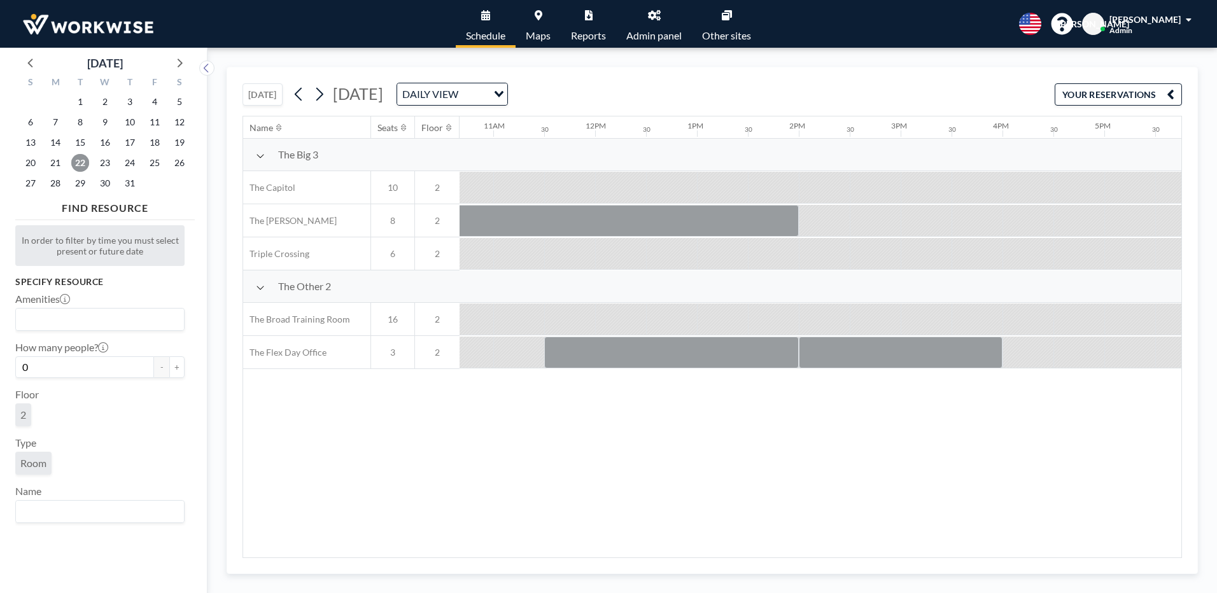
scroll to position [0, 1149]
click at [57, 163] on span "21" at bounding box center [55, 163] width 18 height 18
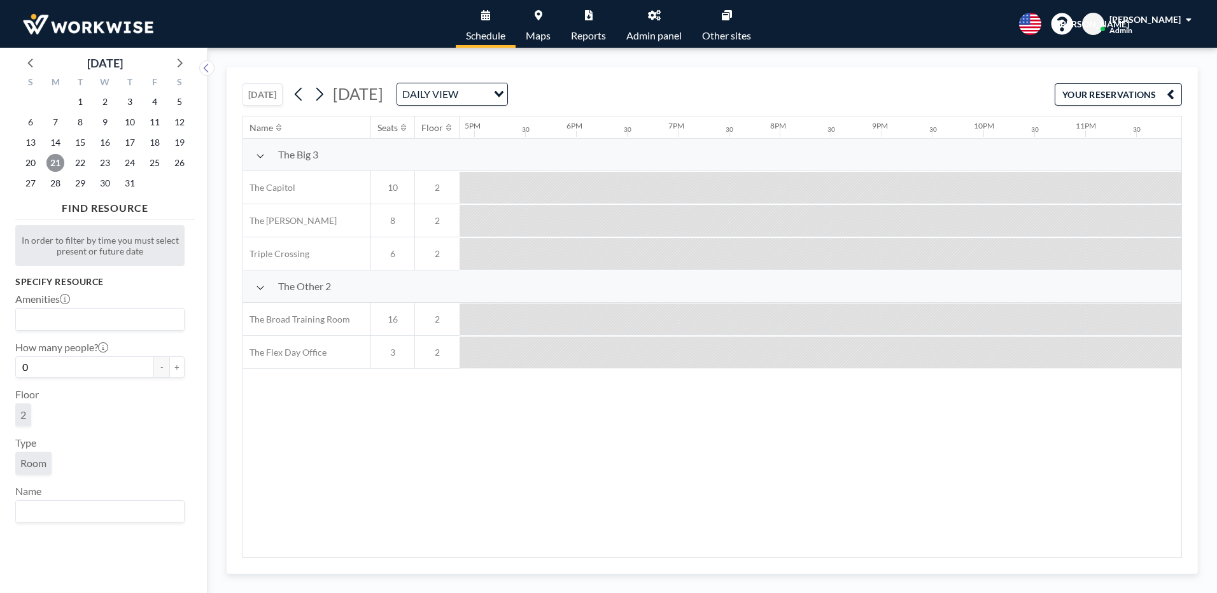
scroll to position [0, 1724]
click at [162, 167] on span "25" at bounding box center [155, 163] width 18 height 18
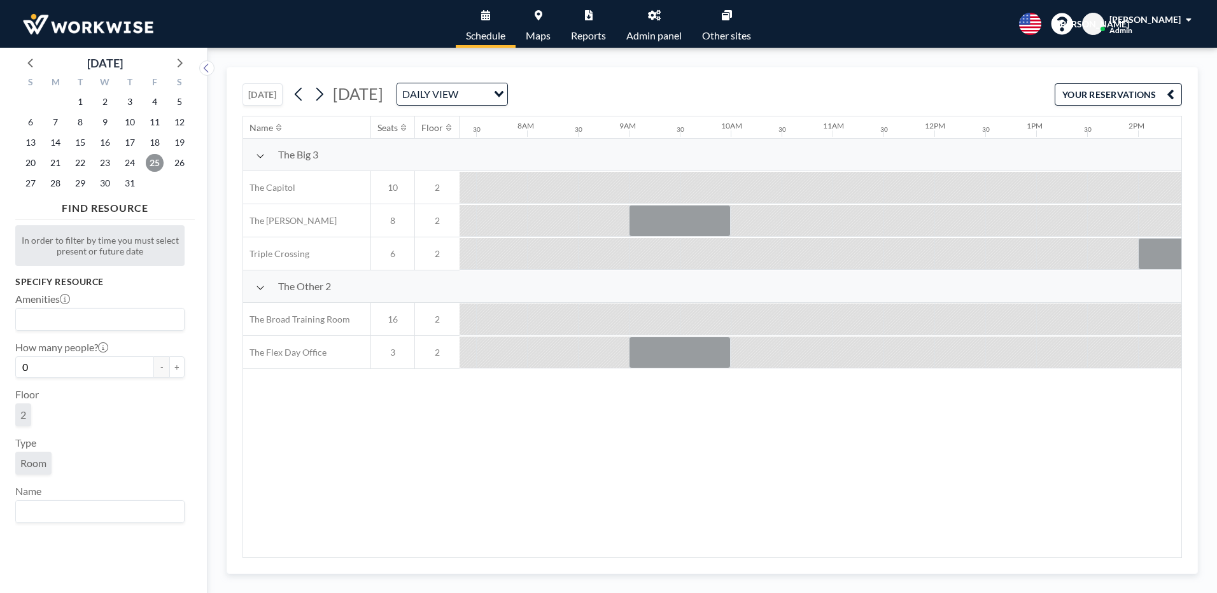
scroll to position [0, 764]
click at [132, 166] on span "24" at bounding box center [130, 163] width 18 height 18
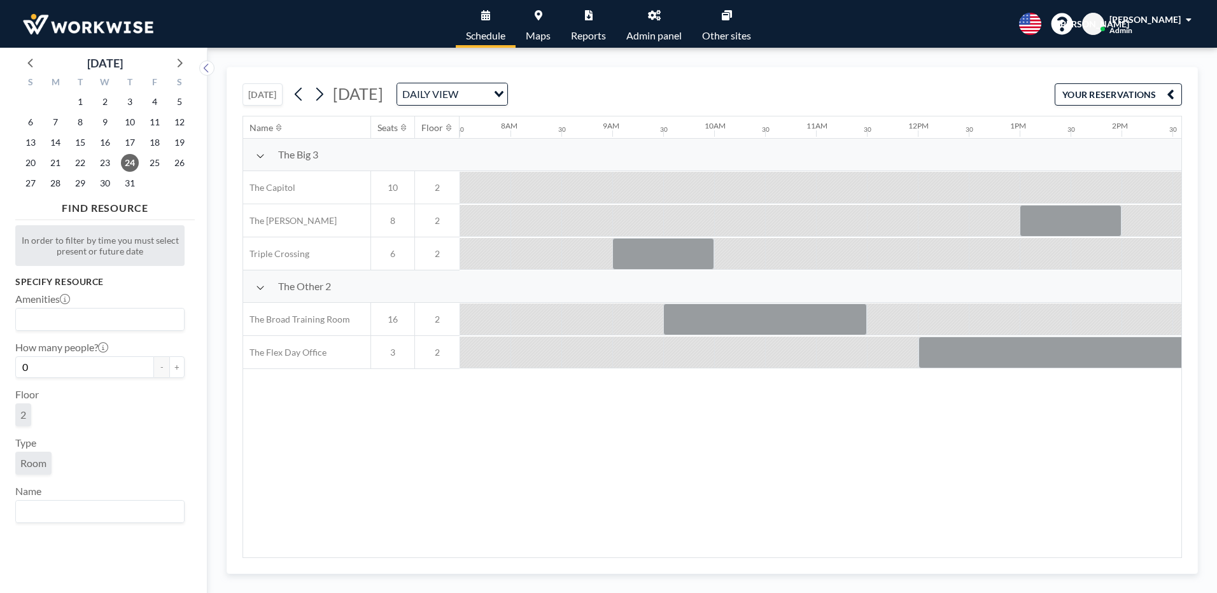
drag, startPoint x: 813, startPoint y: 553, endPoint x: 1057, endPoint y: 576, distance: 244.9
click at [1057, 576] on div "TODAY Thursday, July 24, 2025 DAILY VIEW Loading... YOUR RESERVATIONS Name Seat…" at bounding box center [713, 321] width 1010 height 546
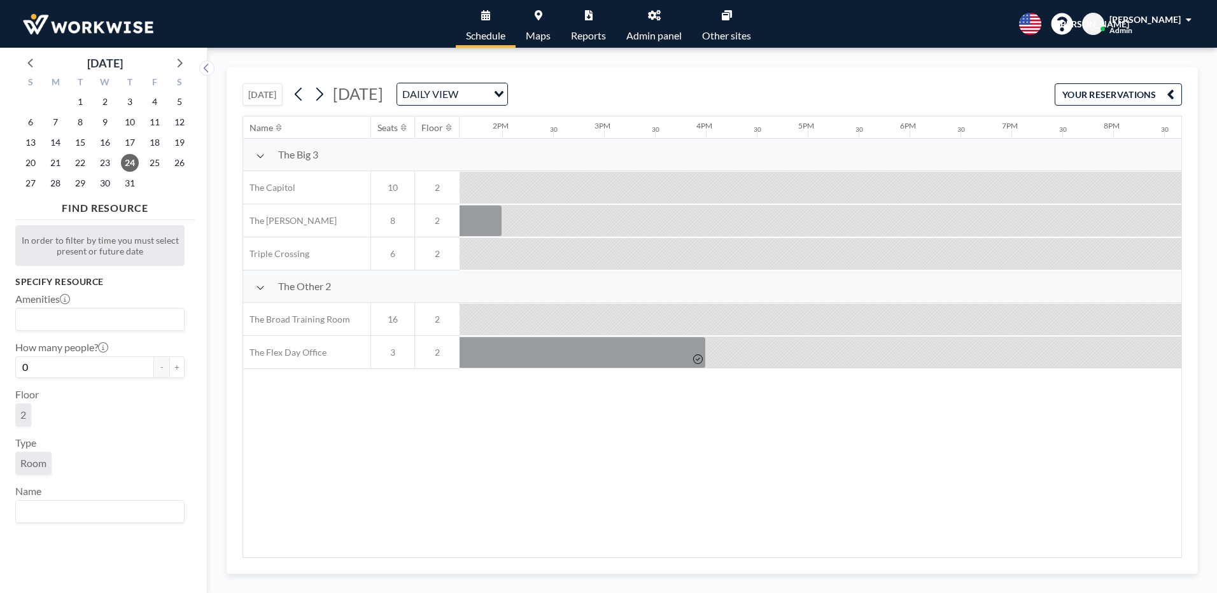
scroll to position [0, 1614]
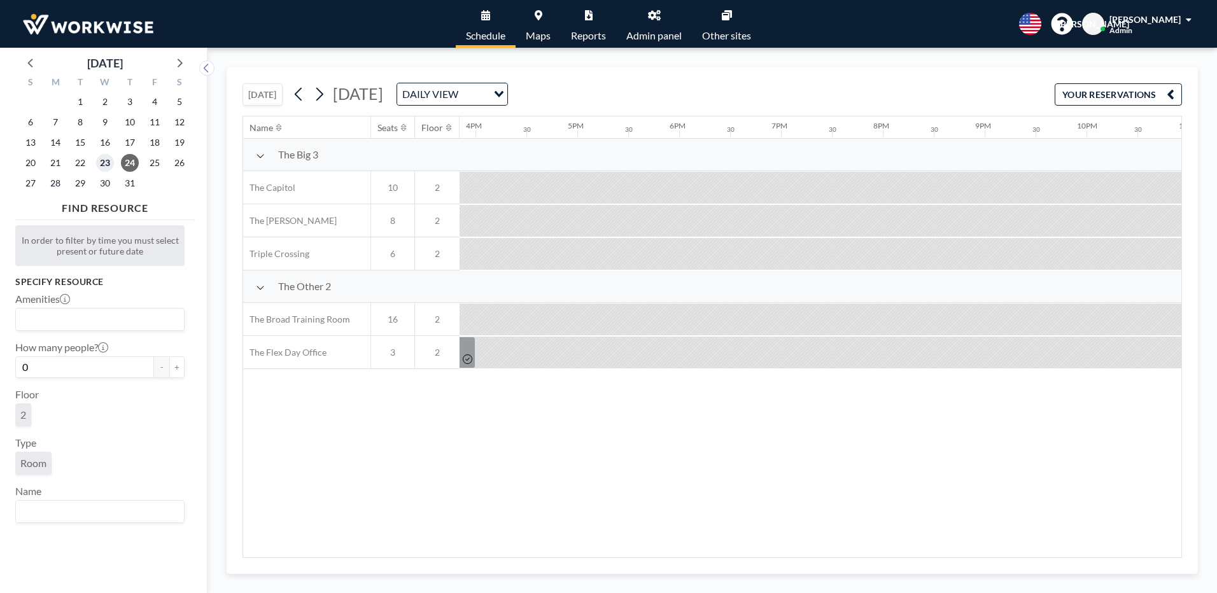
click at [106, 158] on span "23" at bounding box center [105, 163] width 18 height 18
click at [91, 164] on div "22" at bounding box center [80, 163] width 25 height 20
click at [79, 165] on span "22" at bounding box center [80, 163] width 18 height 18
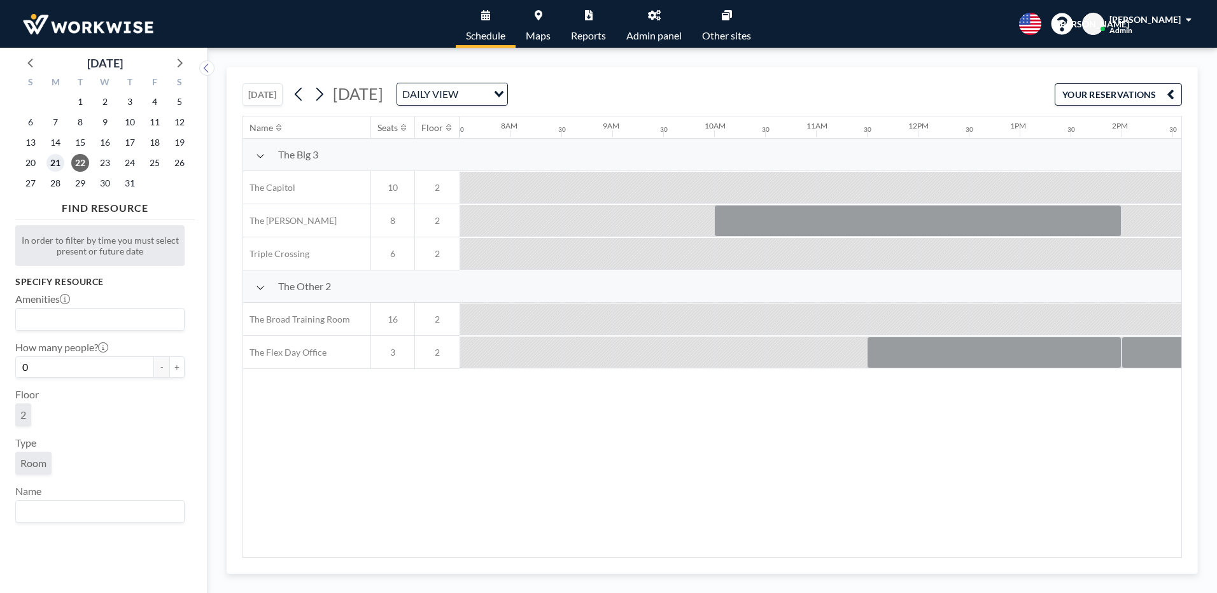
click at [64, 166] on span "21" at bounding box center [55, 163] width 18 height 18
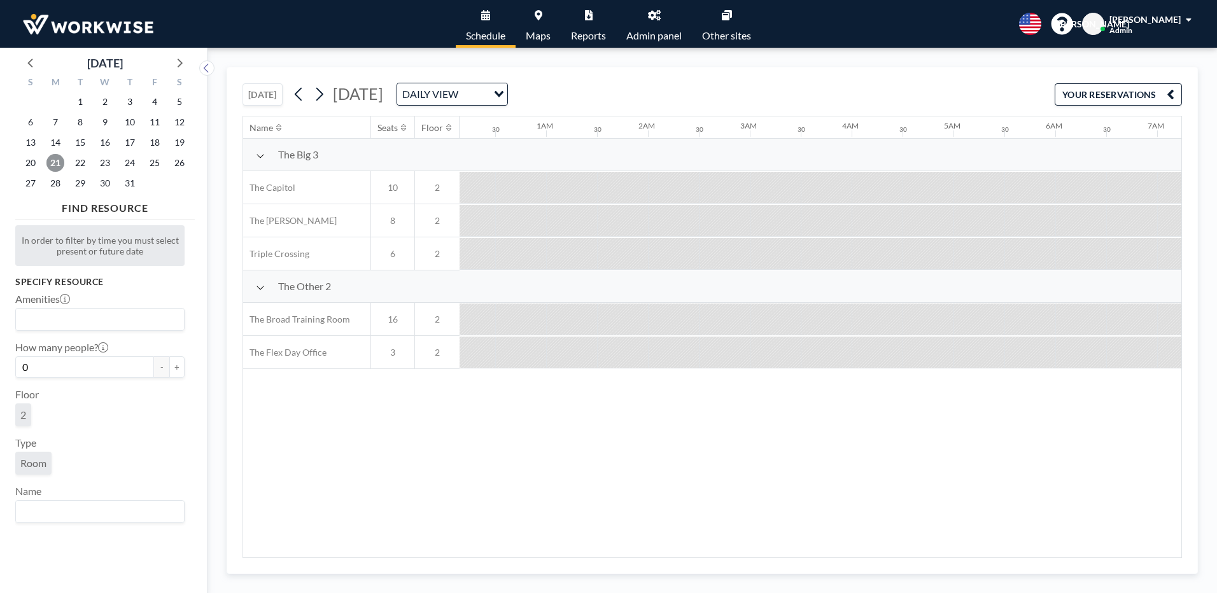
scroll to position [0, 0]
click at [161, 138] on span "18" at bounding box center [155, 143] width 18 height 18
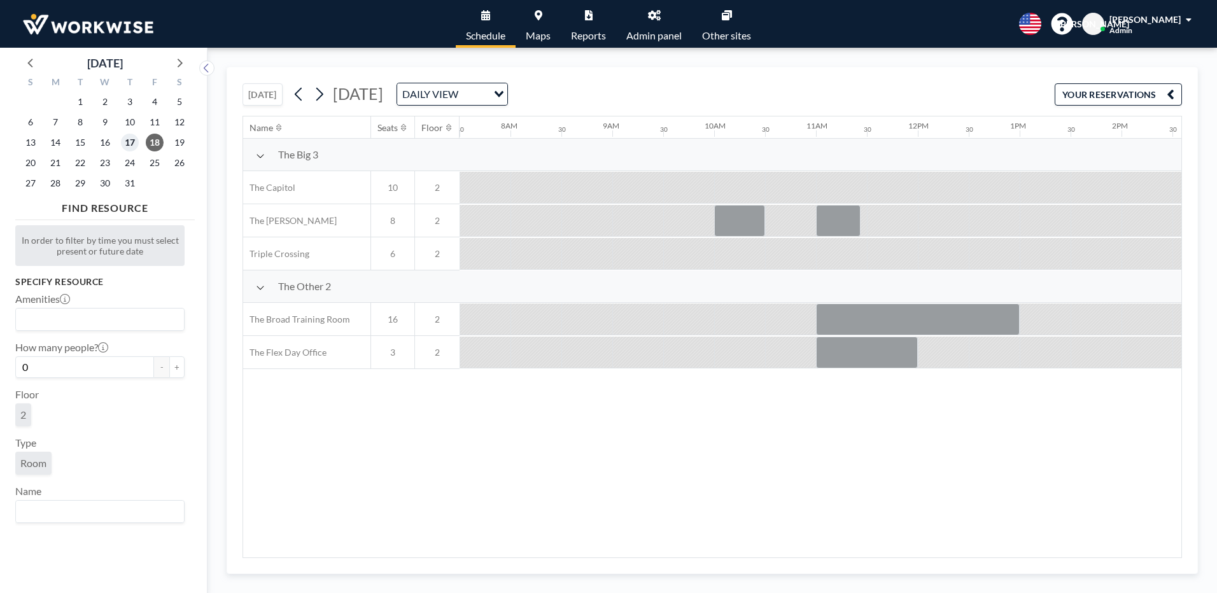
click at [126, 143] on span "17" at bounding box center [130, 143] width 18 height 18
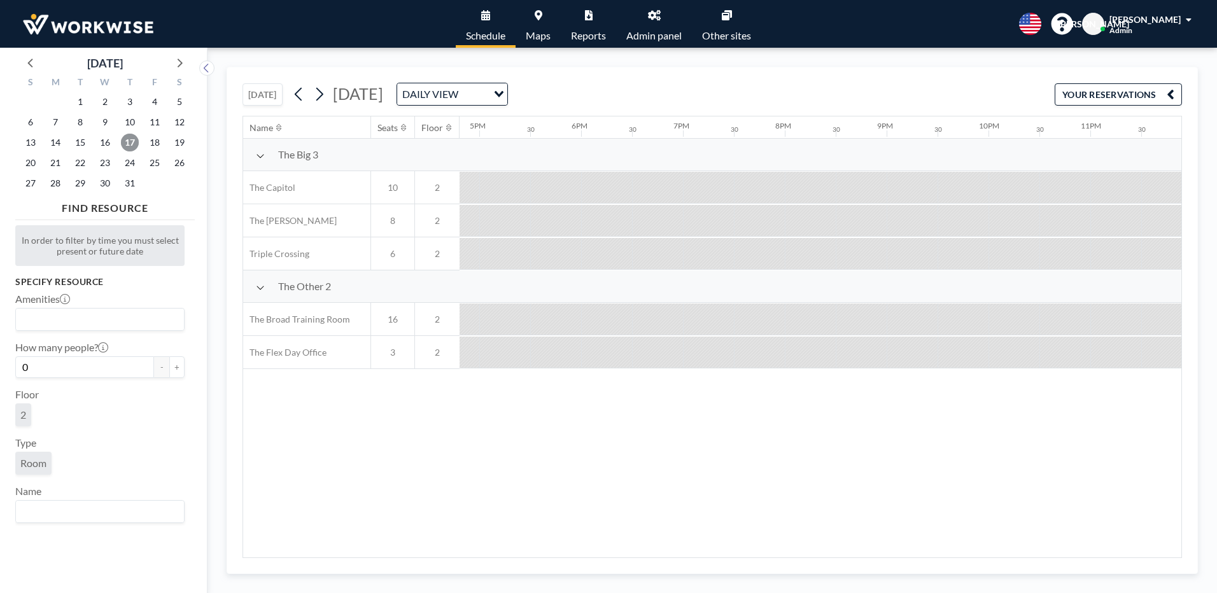
scroll to position [0, 1724]
click at [106, 144] on span "16" at bounding box center [105, 143] width 18 height 18
click at [80, 147] on span "15" at bounding box center [80, 143] width 18 height 18
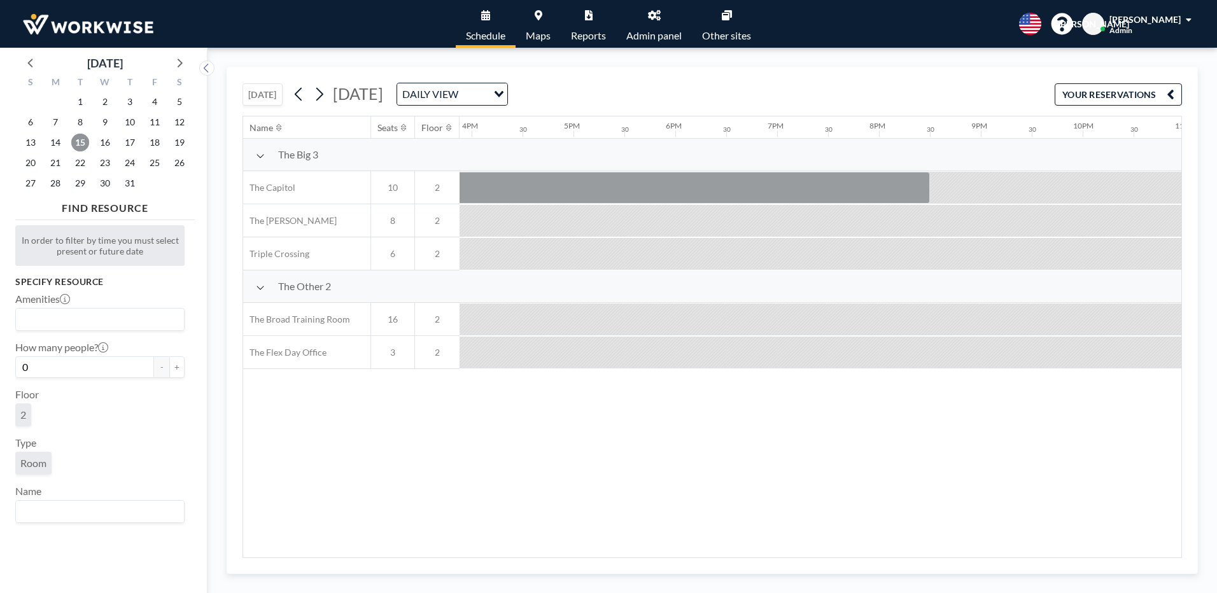
scroll to position [0, 1724]
click at [61, 138] on span "14" at bounding box center [55, 143] width 18 height 18
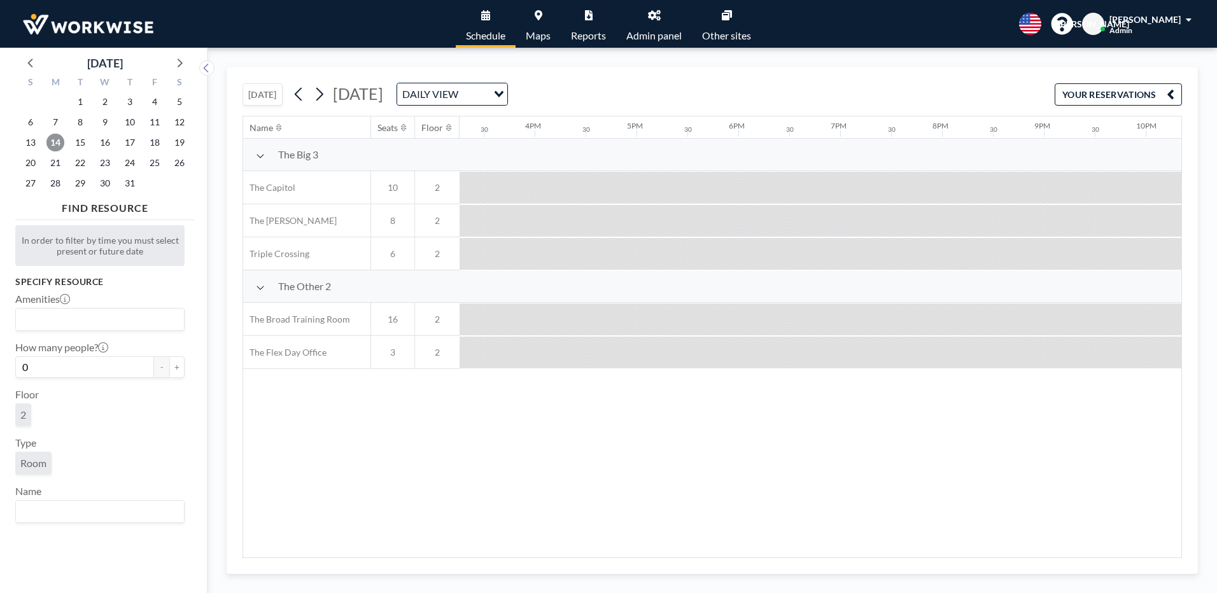
scroll to position [0, 1702]
click at [161, 125] on span "11" at bounding box center [155, 122] width 18 height 18
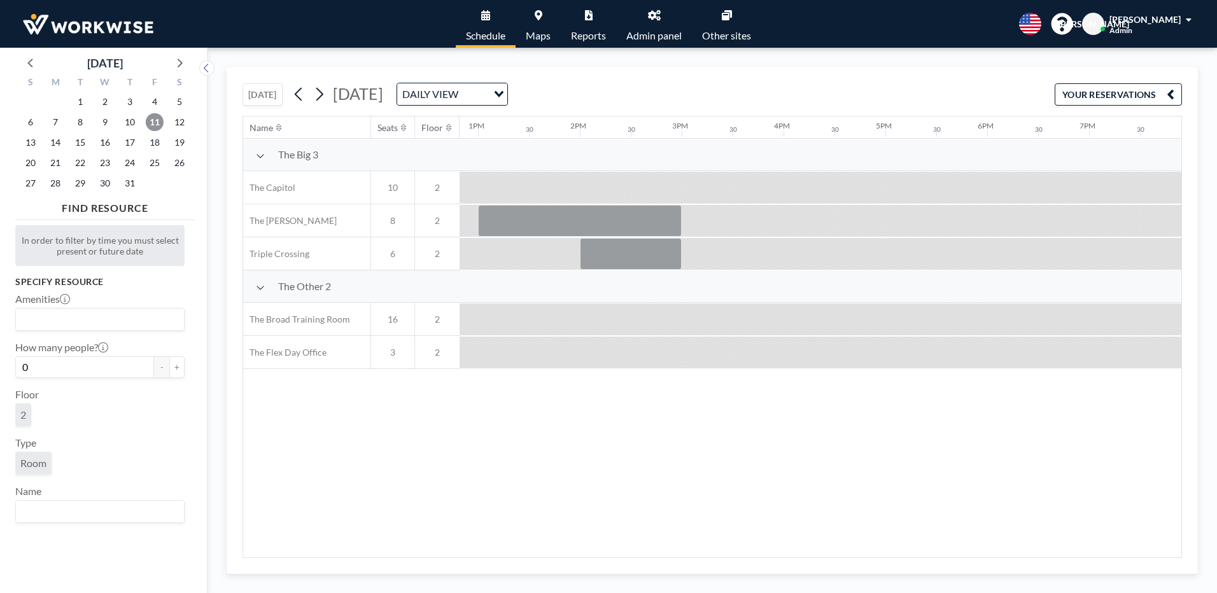
scroll to position [0, 764]
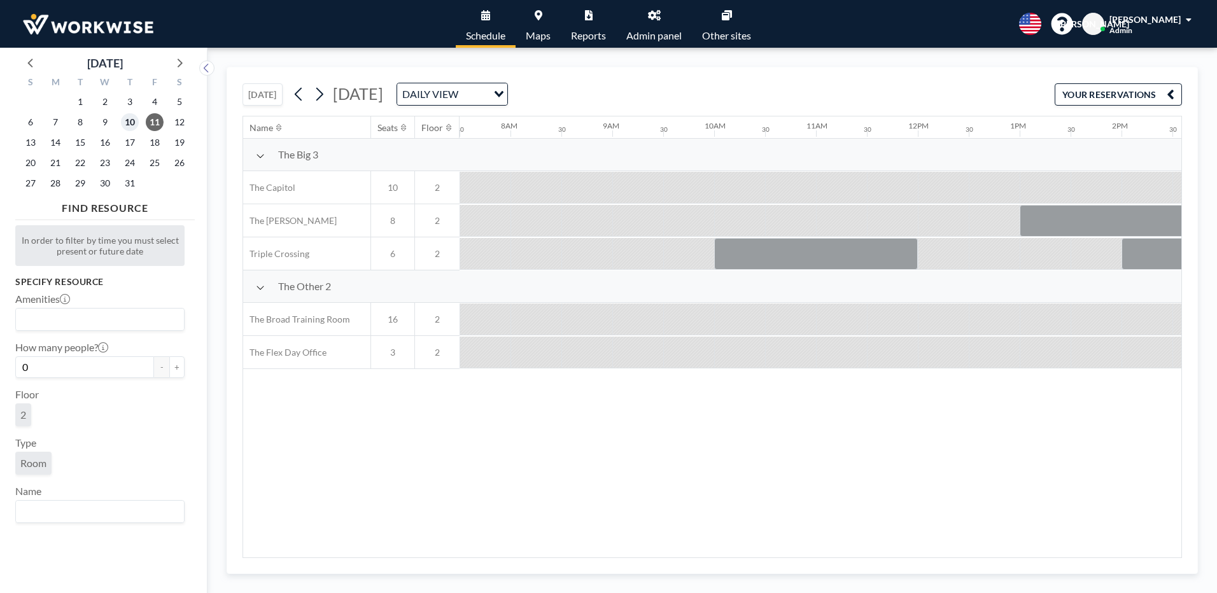
click at [131, 120] on span "10" at bounding box center [130, 122] width 18 height 18
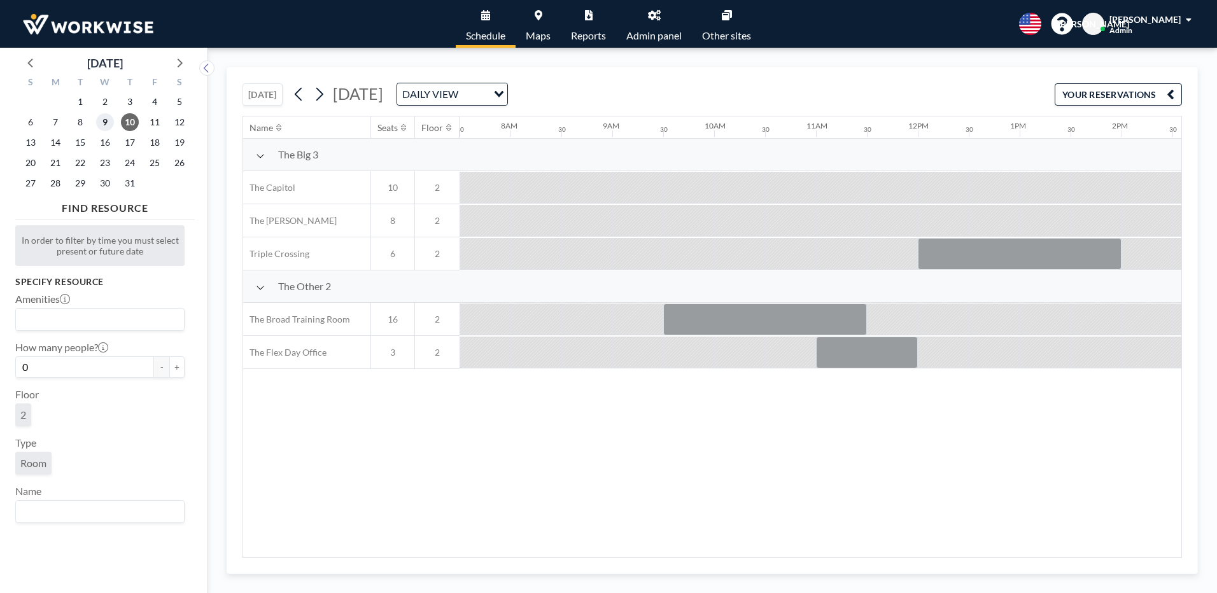
click at [105, 121] on span "9" at bounding box center [105, 122] width 18 height 18
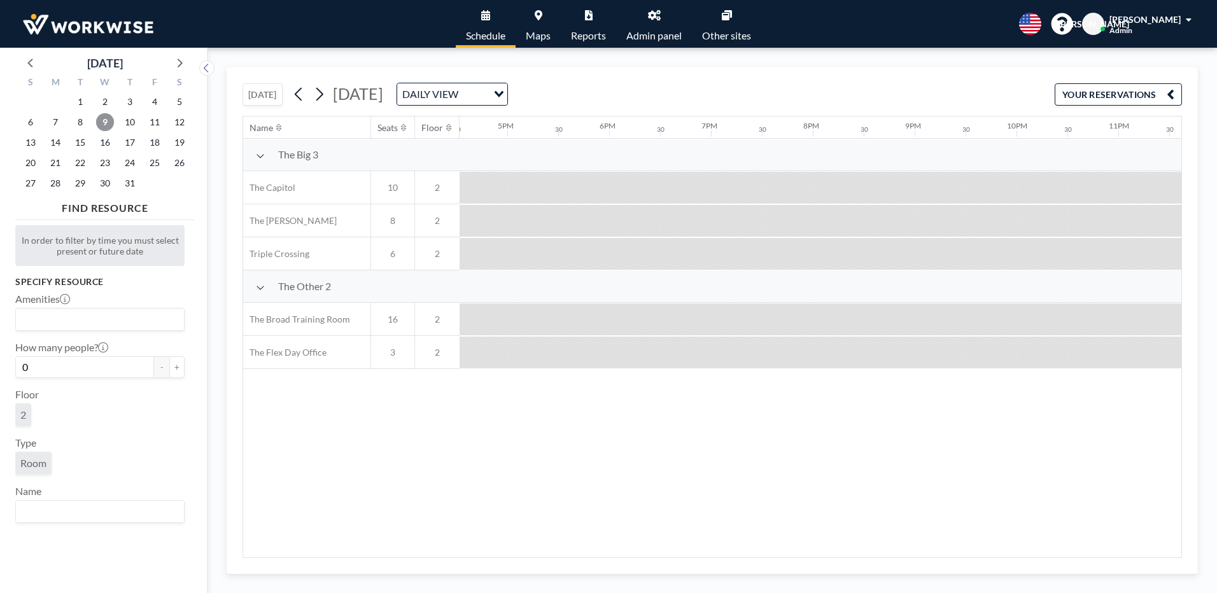
scroll to position [0, 1706]
click at [82, 118] on span "8" at bounding box center [80, 122] width 18 height 18
click at [56, 119] on span "7" at bounding box center [55, 122] width 18 height 18
click at [160, 108] on span "4" at bounding box center [155, 102] width 18 height 18
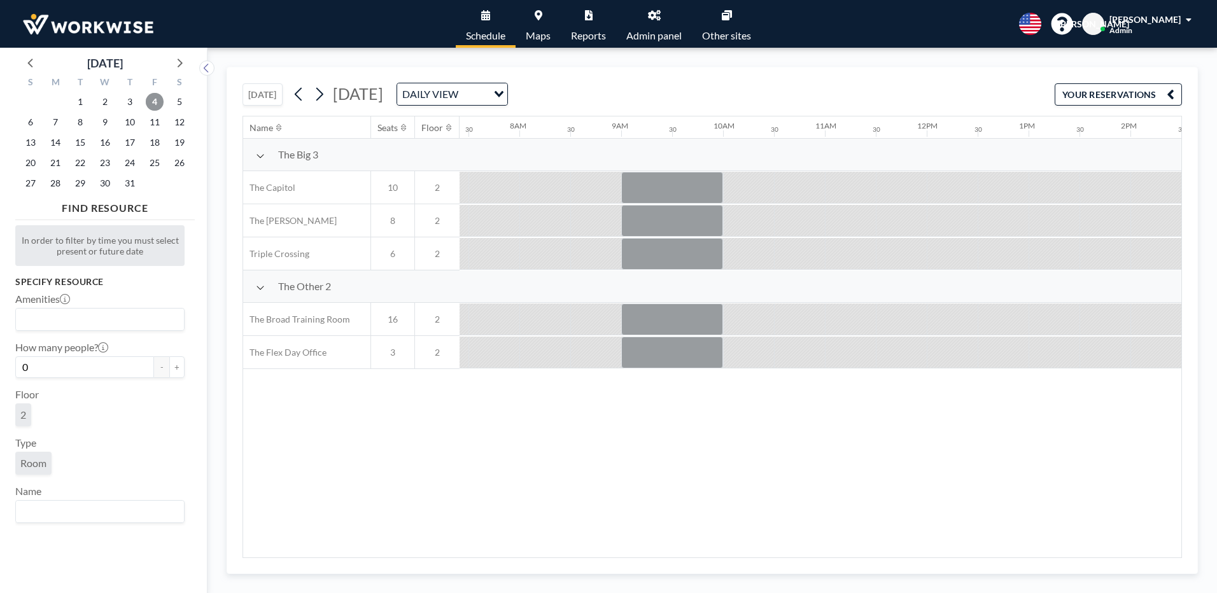
scroll to position [0, 764]
drag, startPoint x: 592, startPoint y: 546, endPoint x: 659, endPoint y: 558, distance: 68.0
click at [659, 558] on div "TODAY Friday, July 4, 2025 DAILY VIEW Loading... YOUR RESERVATIONS Name Seats F…" at bounding box center [712, 320] width 971 height 507
click at [130, 98] on span "3" at bounding box center [130, 102] width 18 height 18
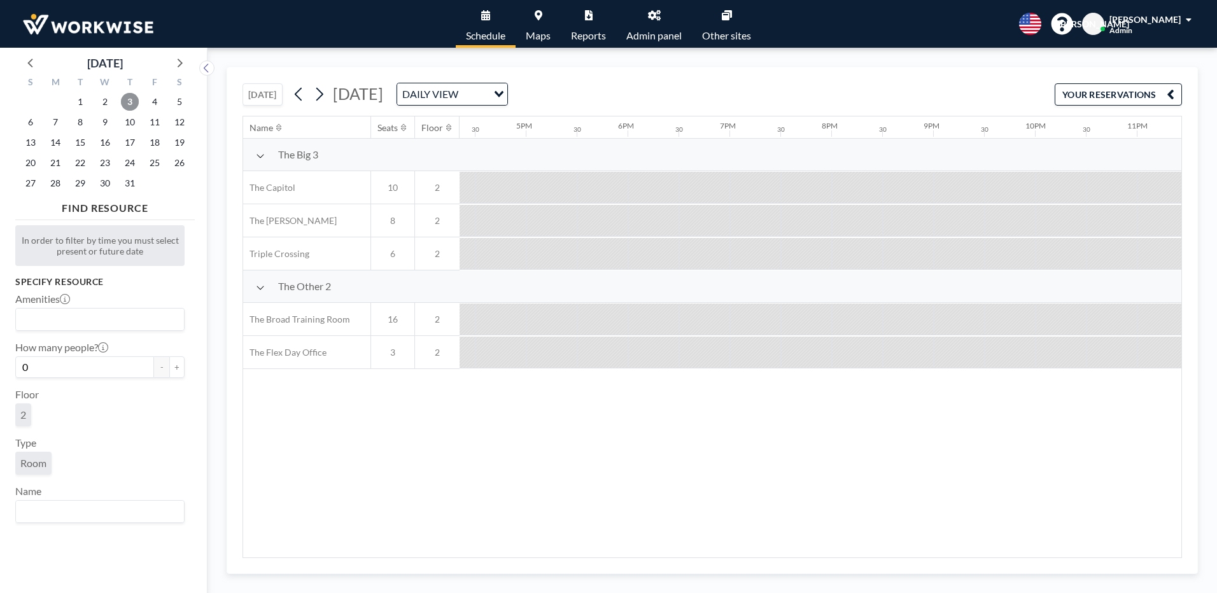
scroll to position [0, 1724]
click at [101, 102] on span "2" at bounding box center [105, 102] width 18 height 18
click at [82, 107] on span "1" at bounding box center [80, 102] width 18 height 18
click at [35, 64] on icon at bounding box center [31, 62] width 17 height 17
click at [151, 157] on span "27" at bounding box center [155, 163] width 18 height 18
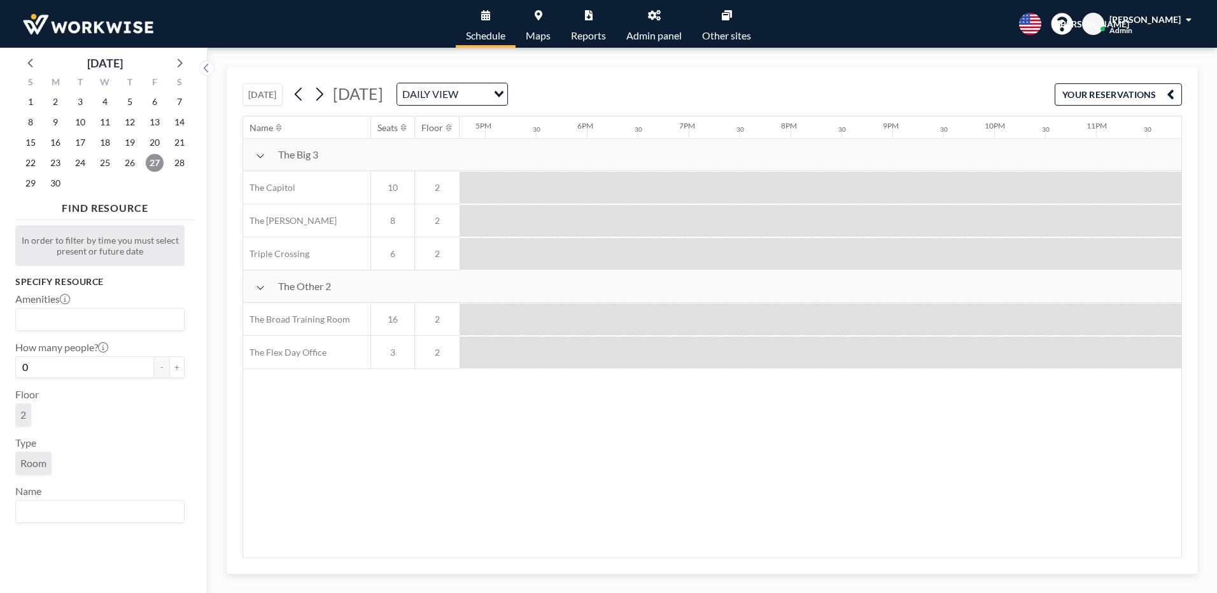
scroll to position [0, 1719]
click at [136, 165] on span "26" at bounding box center [130, 163] width 18 height 18
click at [98, 158] on span "25" at bounding box center [105, 163] width 18 height 18
click at [155, 101] on span "6" at bounding box center [155, 102] width 18 height 18
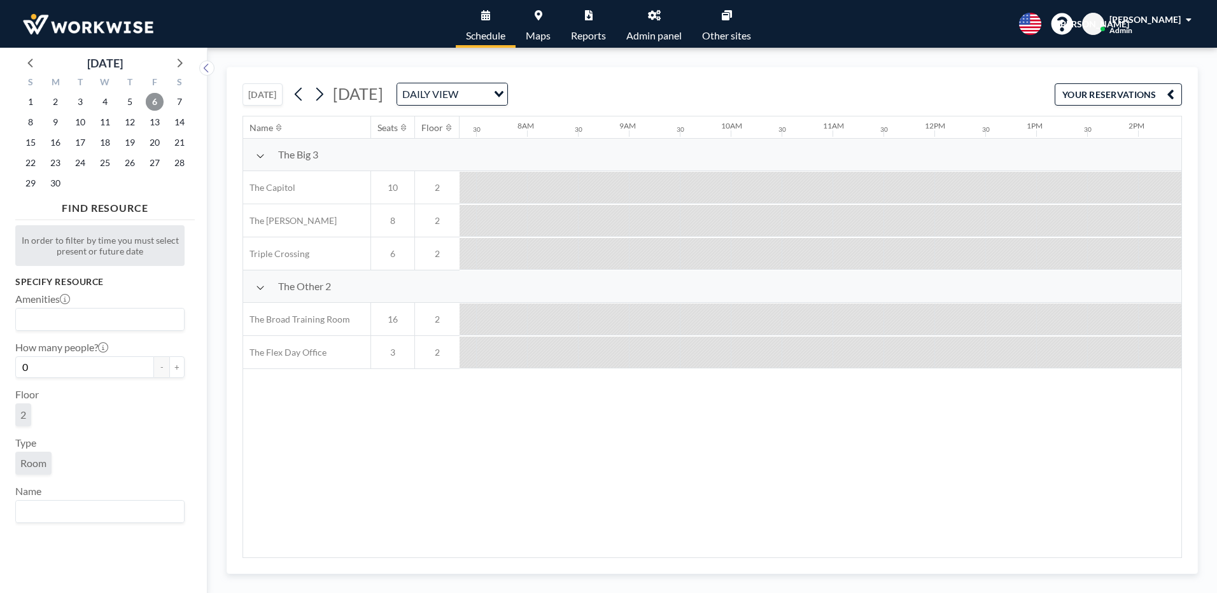
scroll to position [0, 764]
click at [52, 165] on span "23" at bounding box center [55, 163] width 18 height 18
click at [183, 62] on icon at bounding box center [179, 62] width 17 height 17
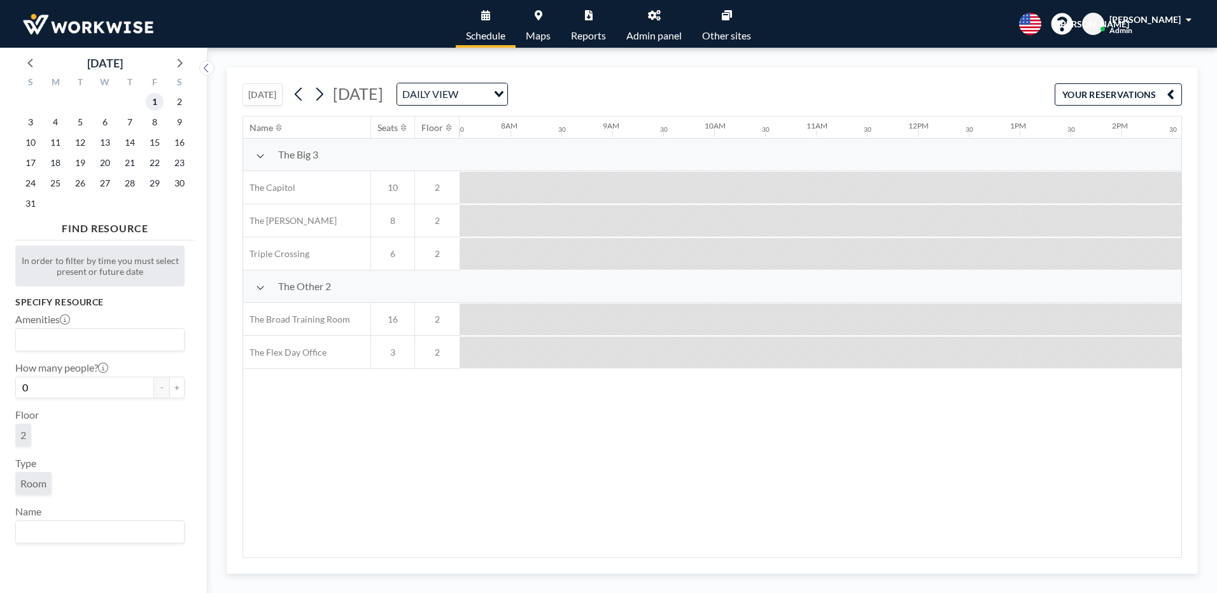
click at [150, 101] on span "1" at bounding box center [155, 102] width 18 height 18
click at [155, 122] on span "8" at bounding box center [155, 122] width 18 height 18
click at [132, 115] on span "7" at bounding box center [130, 122] width 18 height 18
click at [101, 123] on span "6" at bounding box center [105, 122] width 18 height 18
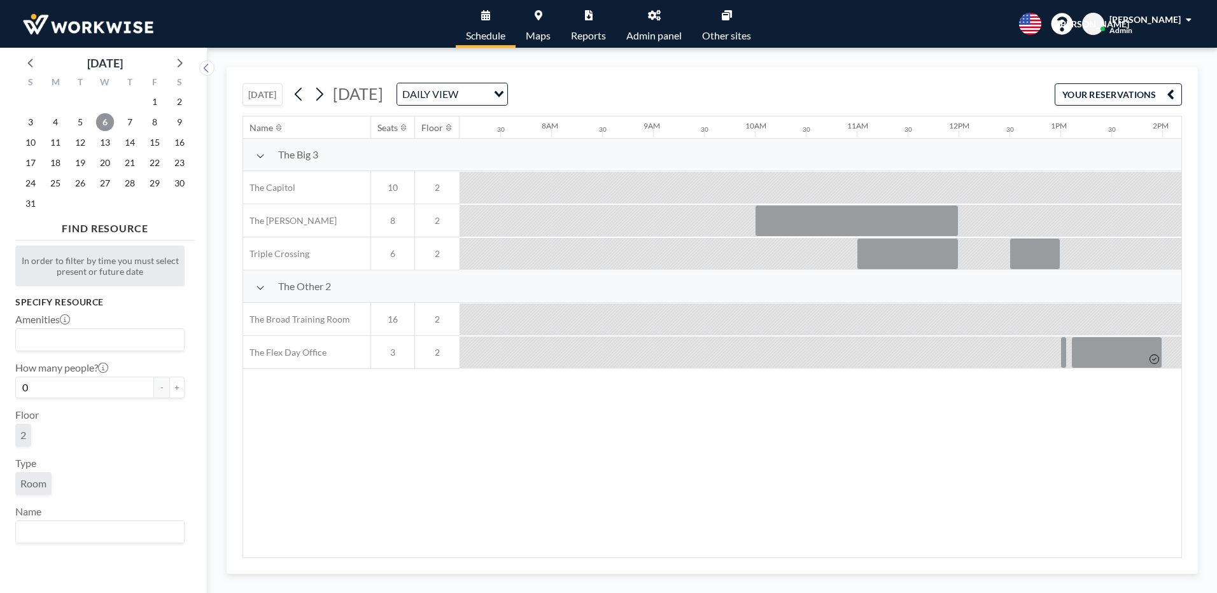
scroll to position [0, 764]
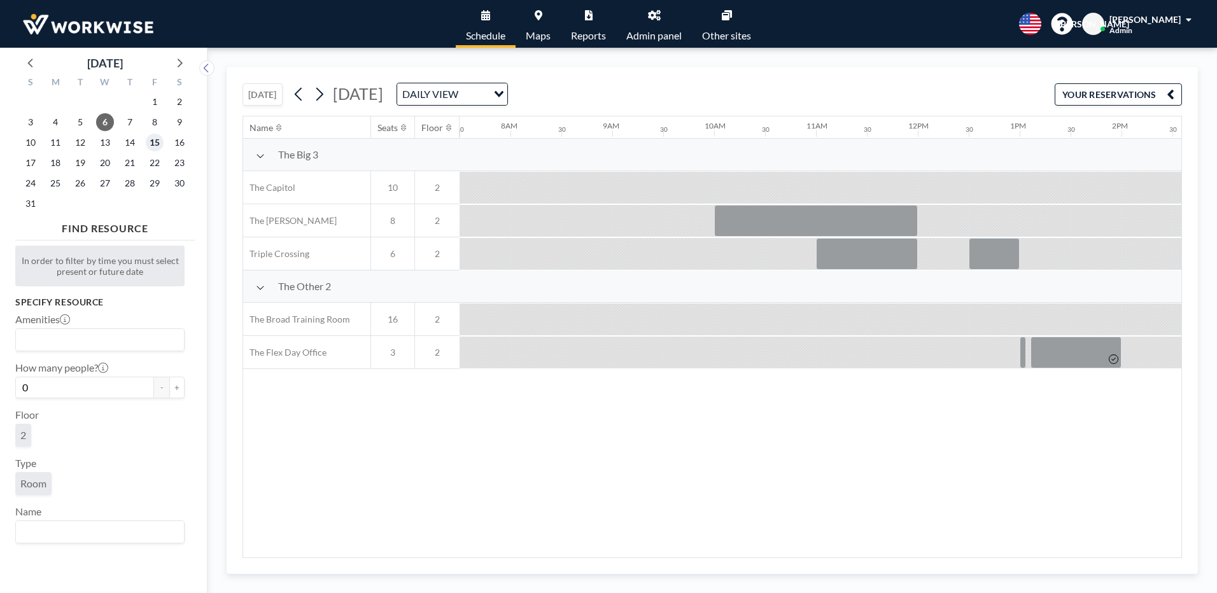
click at [153, 144] on span "15" at bounding box center [155, 143] width 18 height 18
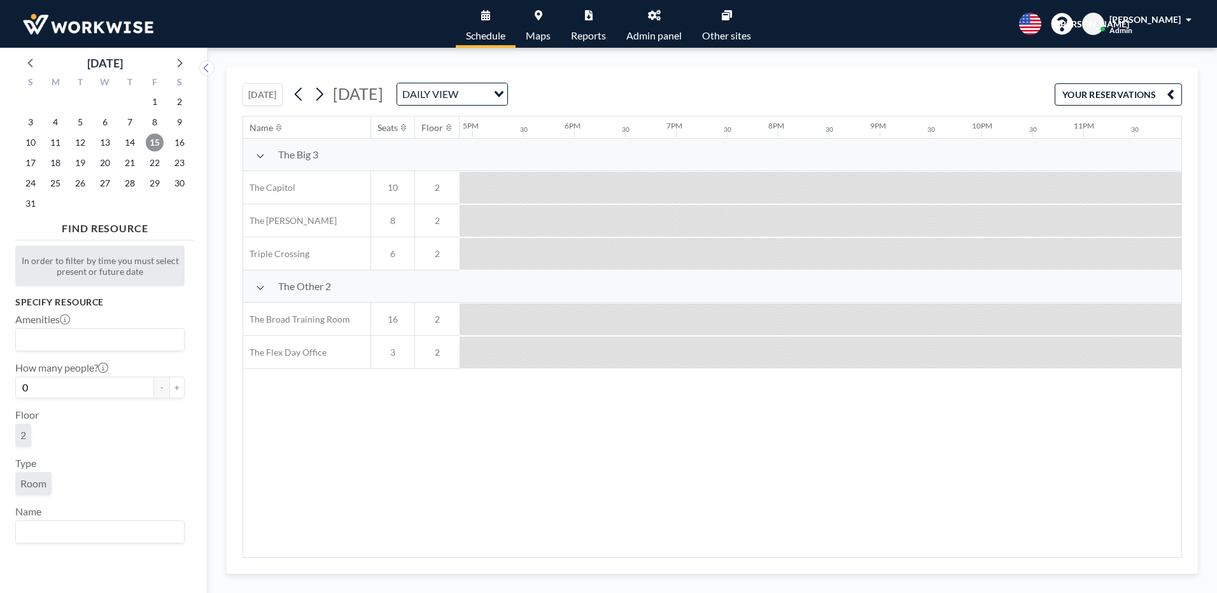
scroll to position [0, 1724]
click at [129, 143] on span "14" at bounding box center [130, 143] width 18 height 18
click at [815, 548] on div "Name Seats Floor 12AM 30 1AM 30 2AM 30 3AM 30 4AM 30 5AM 30 6AM 30 7AM 30 8AM 3…" at bounding box center [712, 336] width 938 height 441
click at [269, 102] on button "[DATE]" at bounding box center [263, 94] width 40 height 22
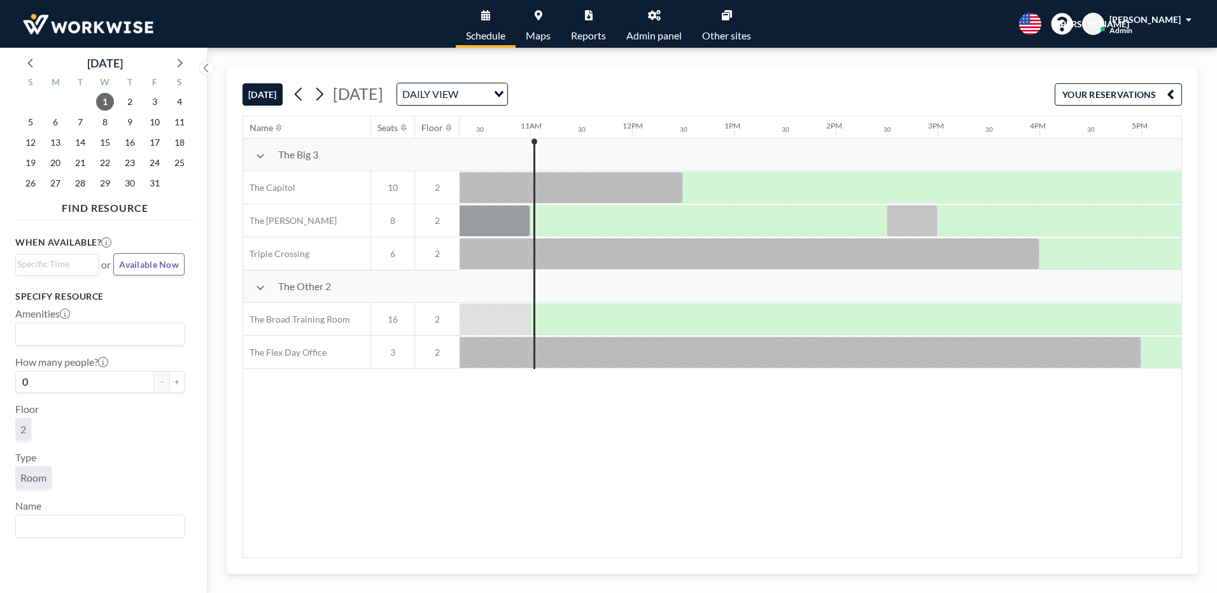
scroll to position [0, 1069]
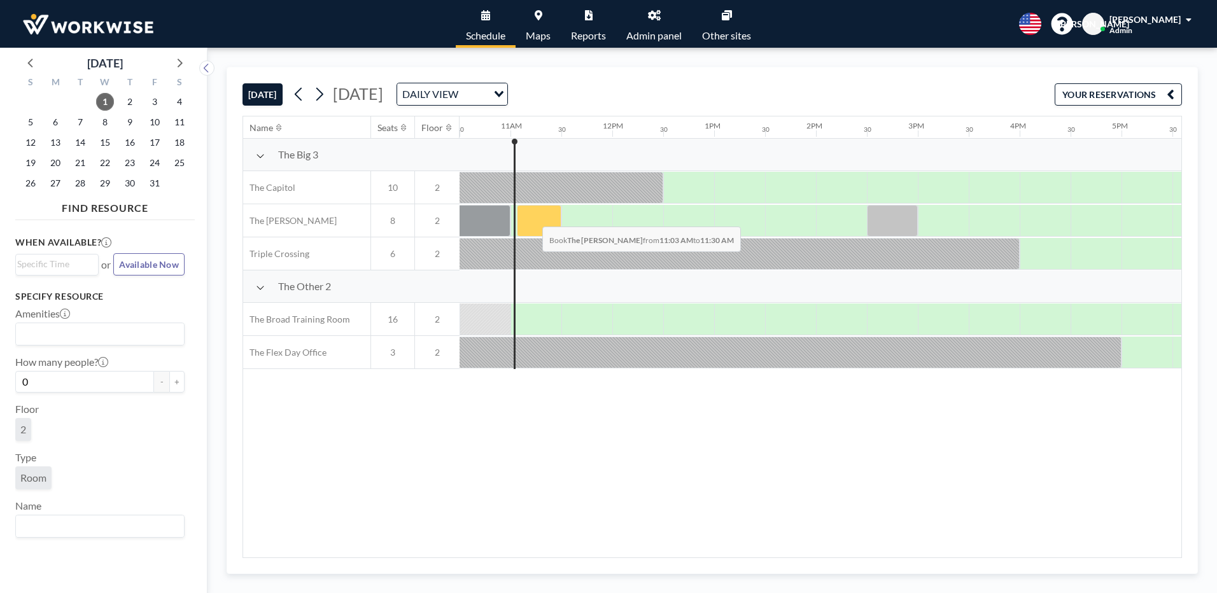
click at [532, 217] on div at bounding box center [539, 221] width 45 height 32
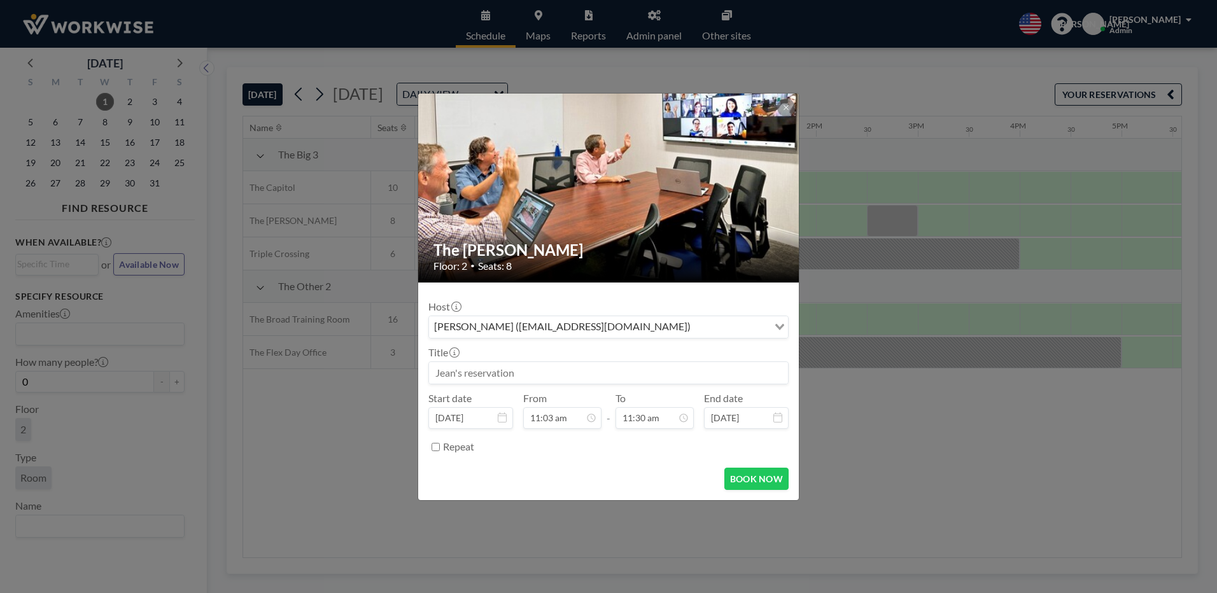
click at [908, 444] on div "The James Floor: 2 • Seats: 8 Host Jean Ariante (receptionist@workwiseoffice.co…" at bounding box center [608, 296] width 1217 height 593
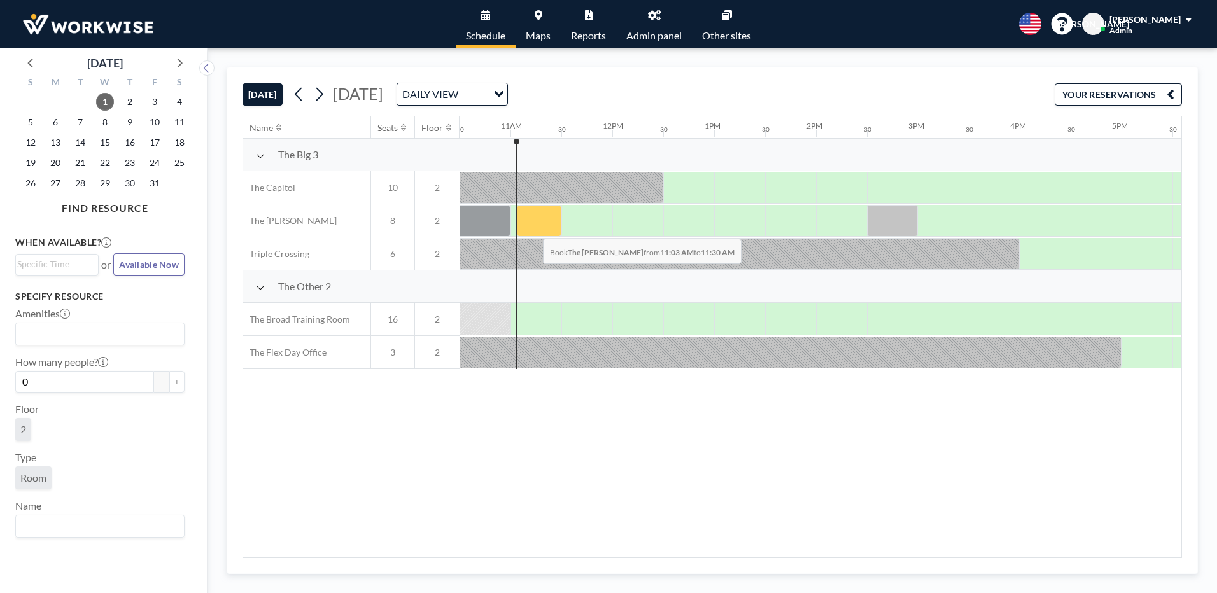
click at [533, 229] on div at bounding box center [539, 221] width 45 height 32
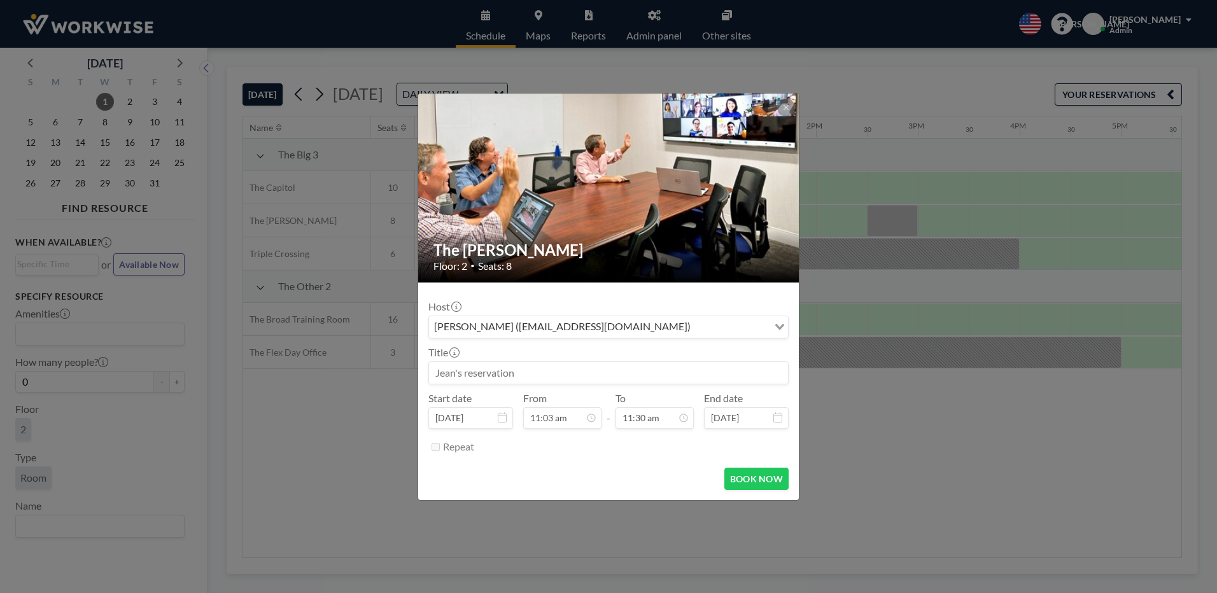
click at [545, 325] on div "Jean Ariante (receptionist@workwiseoffice.com)" at bounding box center [598, 325] width 339 height 19
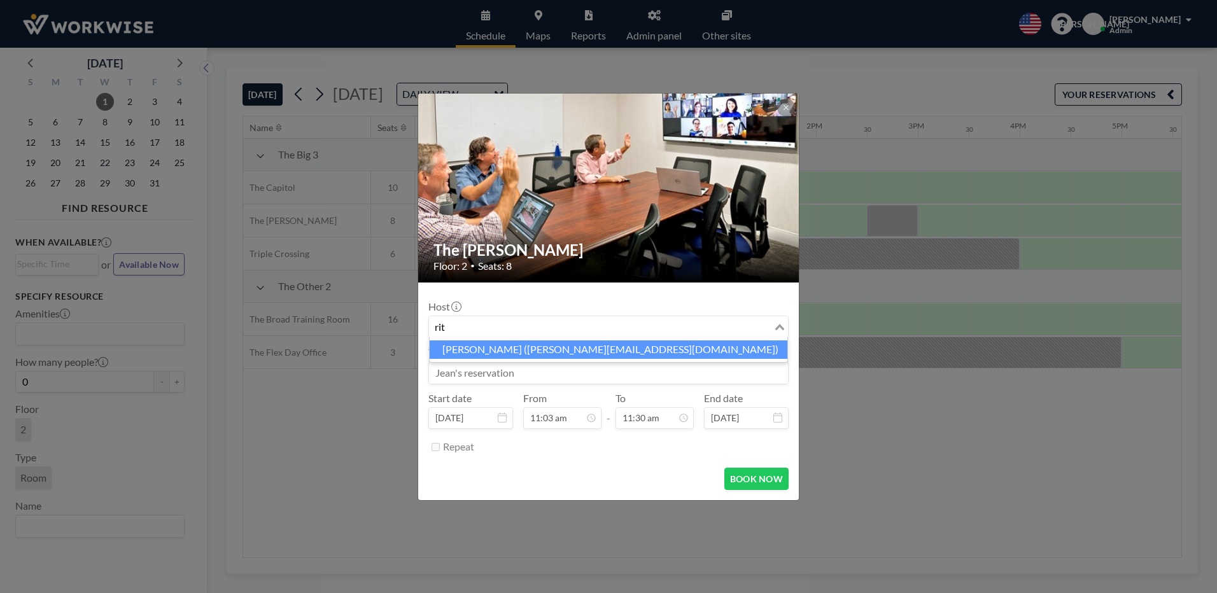
click at [516, 350] on li "Ritesh Brahmbhatt (ritesh@ascendion.com)" at bounding box center [609, 350] width 358 height 18
type input "rit"
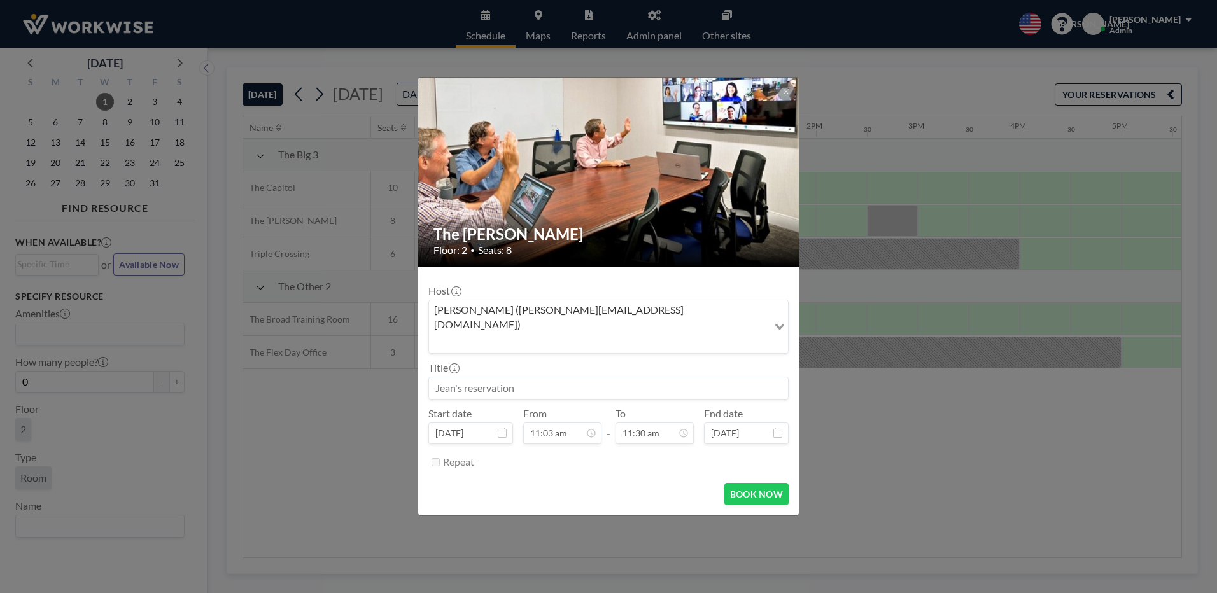
click at [499, 377] on input at bounding box center [608, 388] width 359 height 22
type input "Ascendion (extra time)"
click at [575, 301] on div "12:00 pm" at bounding box center [625, 312] width 149 height 23
type input "12:00 pm"
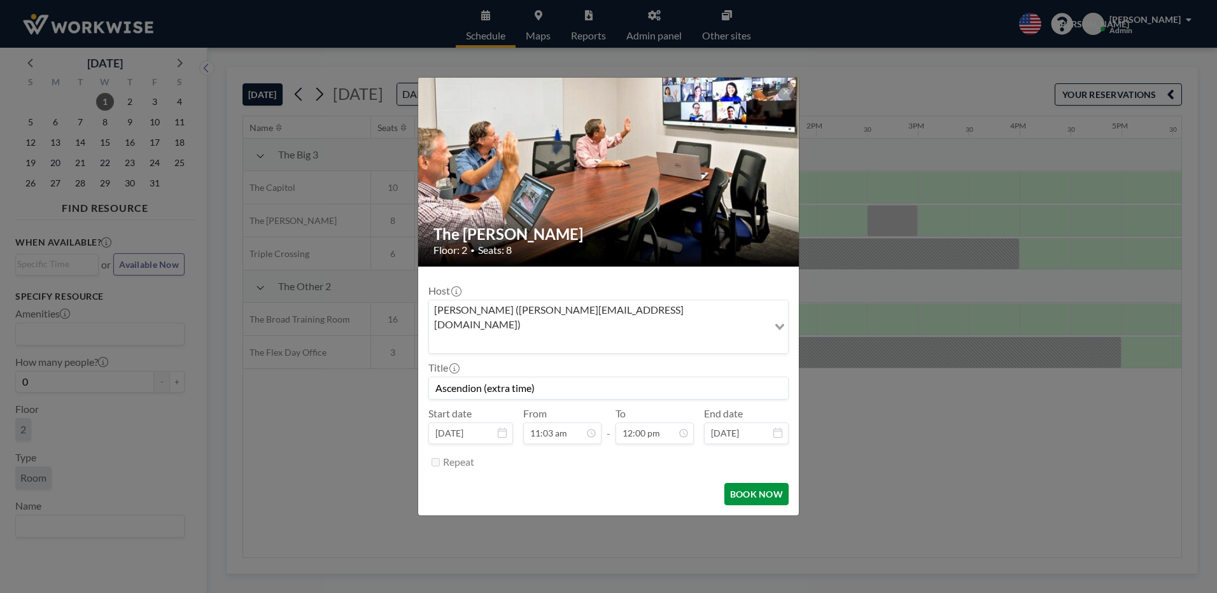
click at [756, 483] on button "BOOK NOW" at bounding box center [756, 494] width 64 height 22
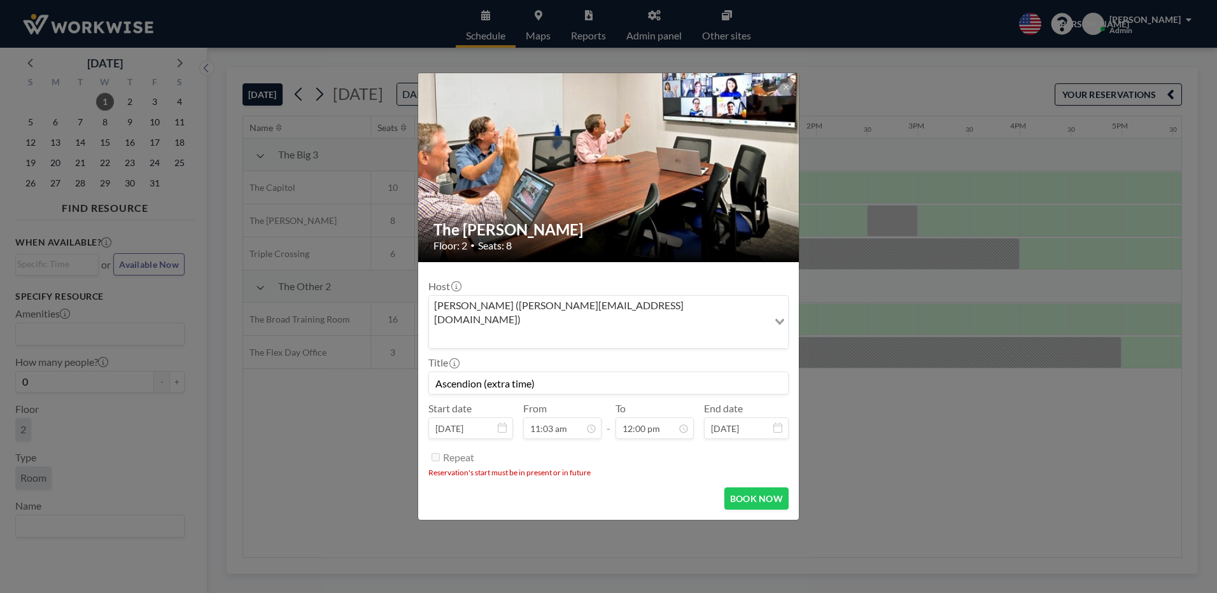
scroll to position [544, 0]
click at [317, 497] on div "The James Floor: 2 • Seats: 8 Host Ritesh Brahmbhatt (ritesh@ascendion.com) Loa…" at bounding box center [608, 296] width 1217 height 593
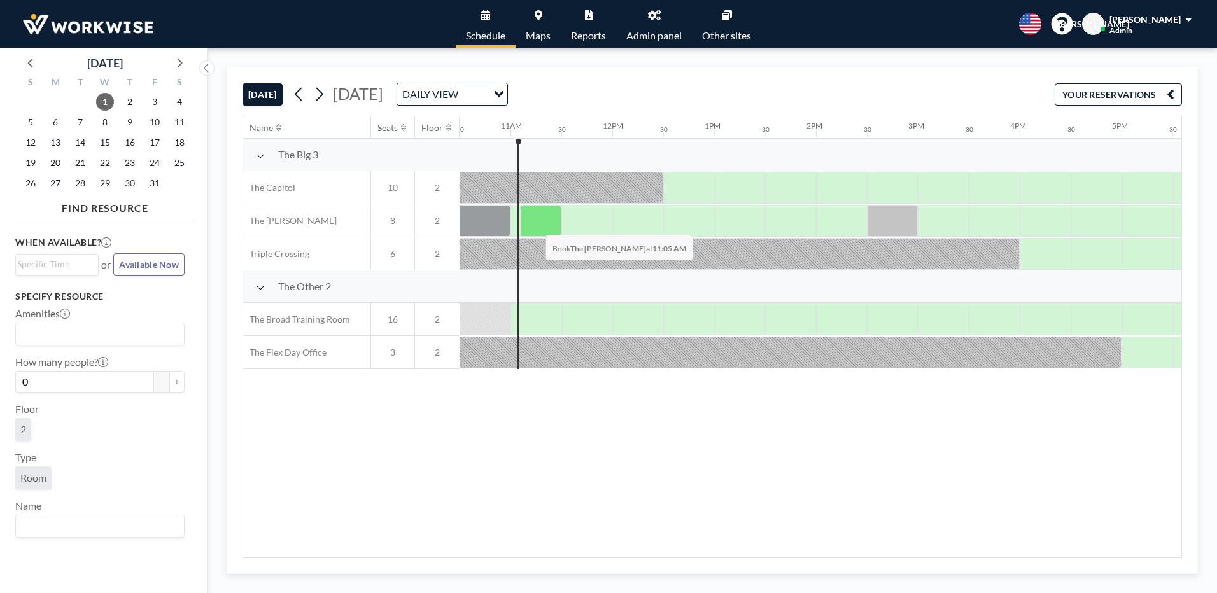
click at [535, 225] on div at bounding box center [540, 221] width 41 height 32
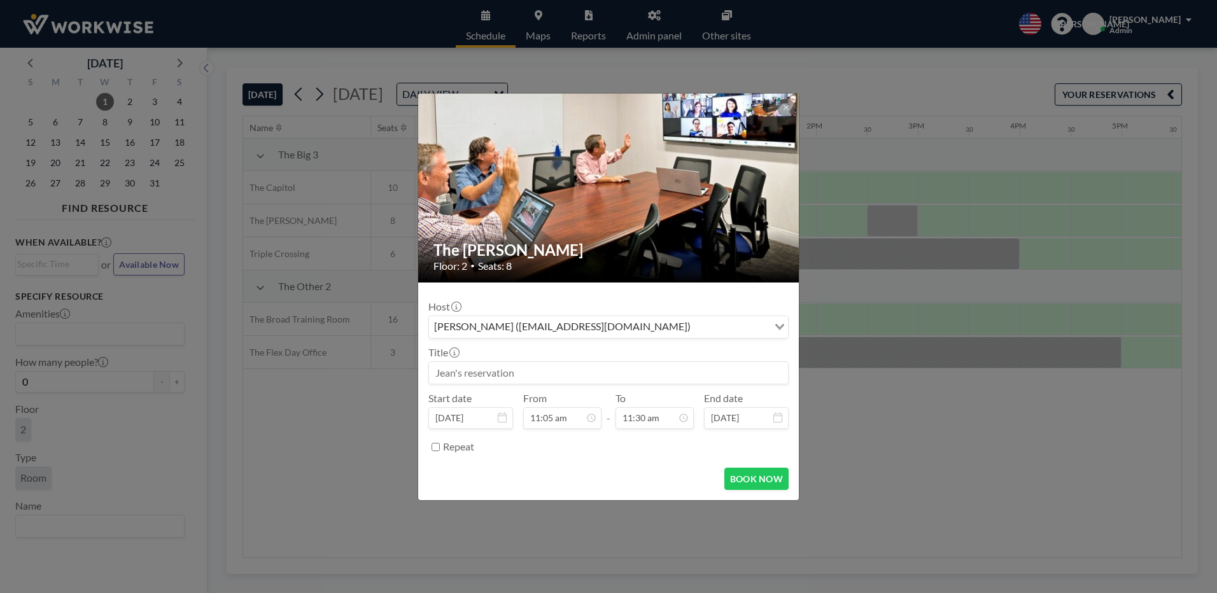
click at [694, 325] on input "Search for option" at bounding box center [730, 327] width 73 height 17
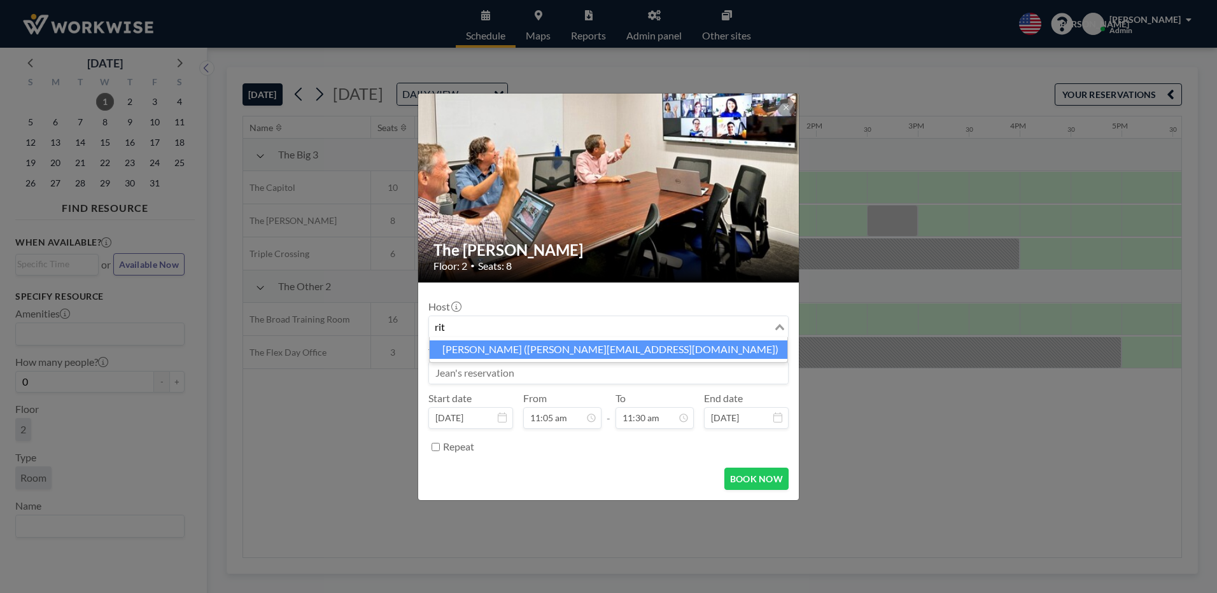
click at [448, 351] on li "Ritesh Brahmbhatt (ritesh@ascendion.com)" at bounding box center [609, 350] width 358 height 18
type input "rit"
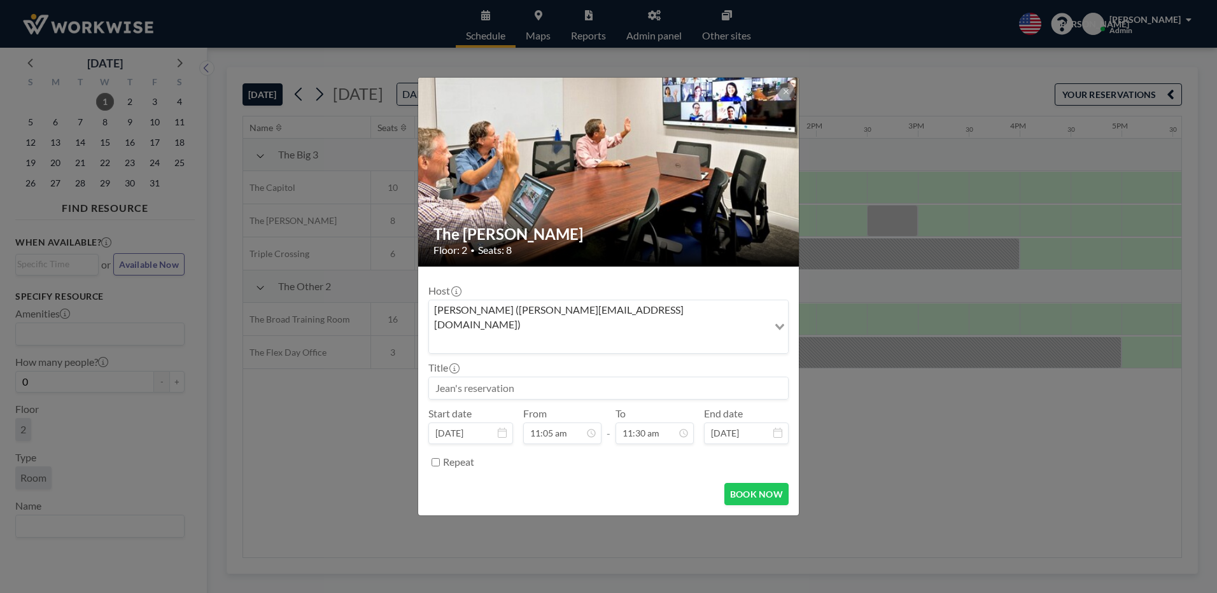
click at [523, 380] on input at bounding box center [608, 388] width 359 height 22
type input "Ascendion (extra time)"
click at [577, 301] on div "12:00 pm" at bounding box center [625, 312] width 149 height 23
type input "12:00 pm"
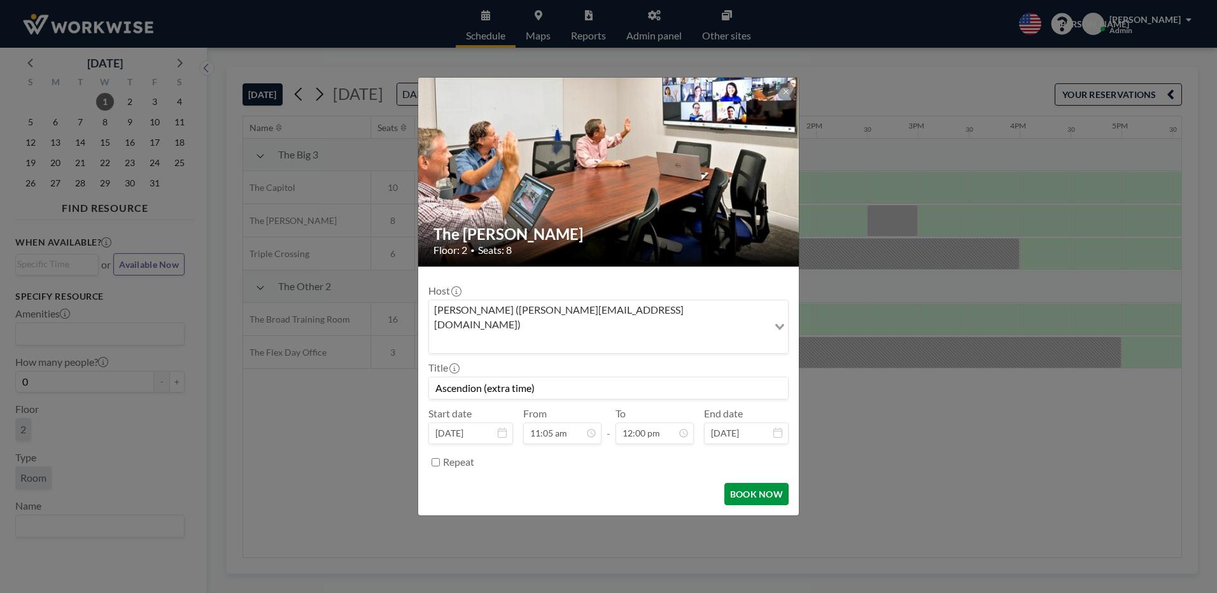
click at [754, 483] on button "BOOK NOW" at bounding box center [756, 494] width 64 height 22
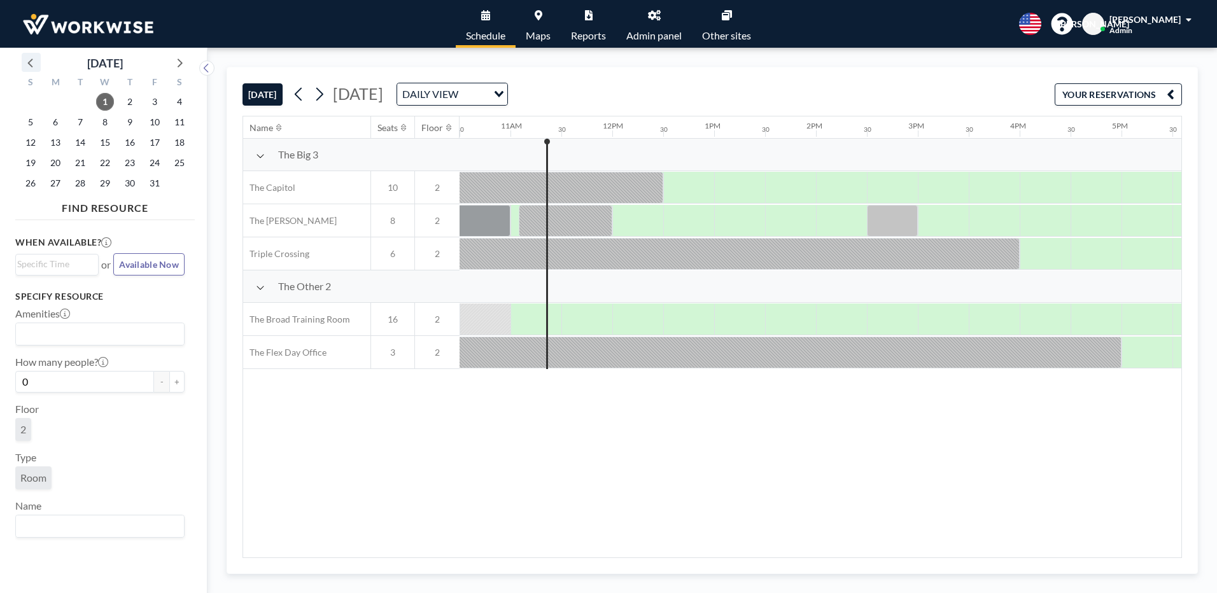
click at [29, 60] on icon at bounding box center [31, 62] width 17 height 17
click at [57, 143] on span "15" at bounding box center [55, 143] width 18 height 18
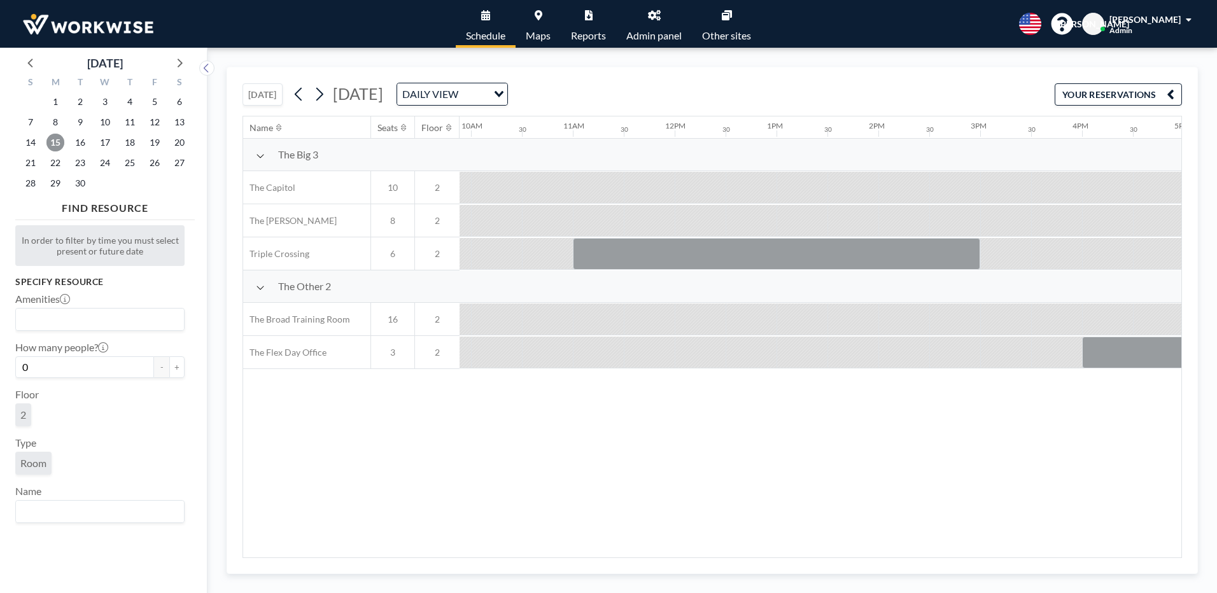
scroll to position [0, 1405]
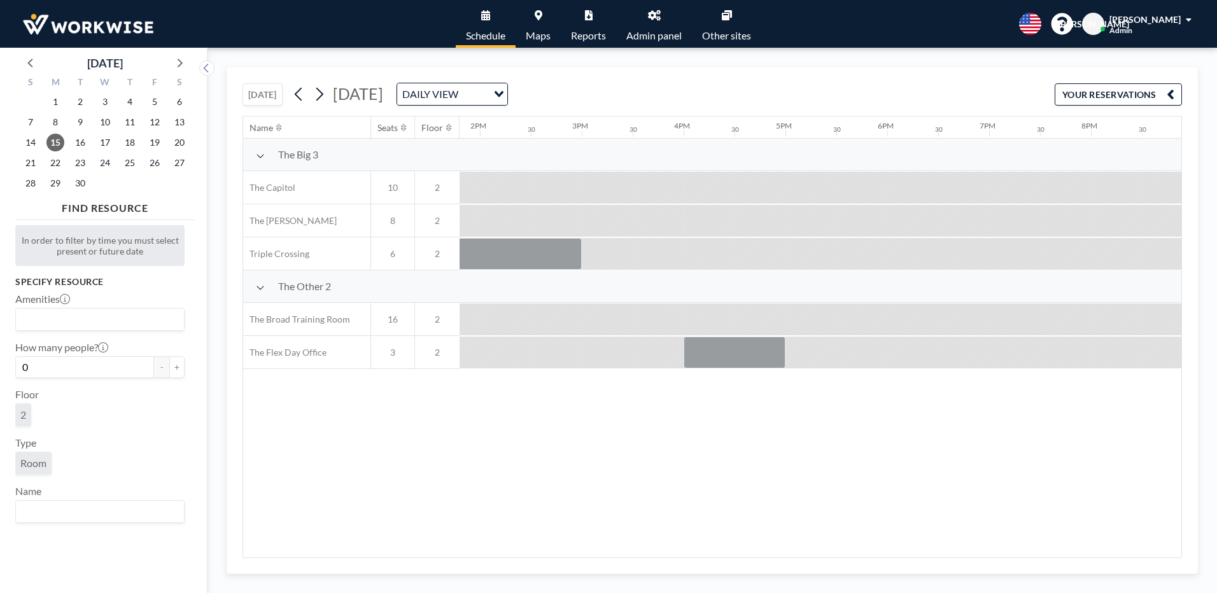
click at [259, 94] on button "[DATE]" at bounding box center [263, 94] width 40 height 22
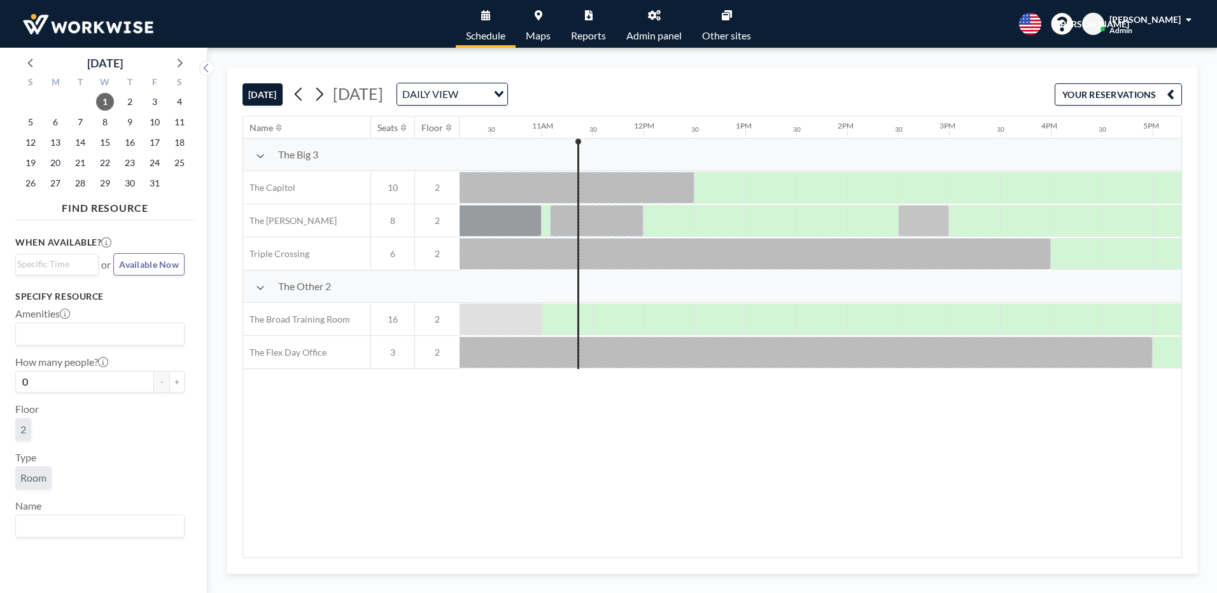
scroll to position [0, 1069]
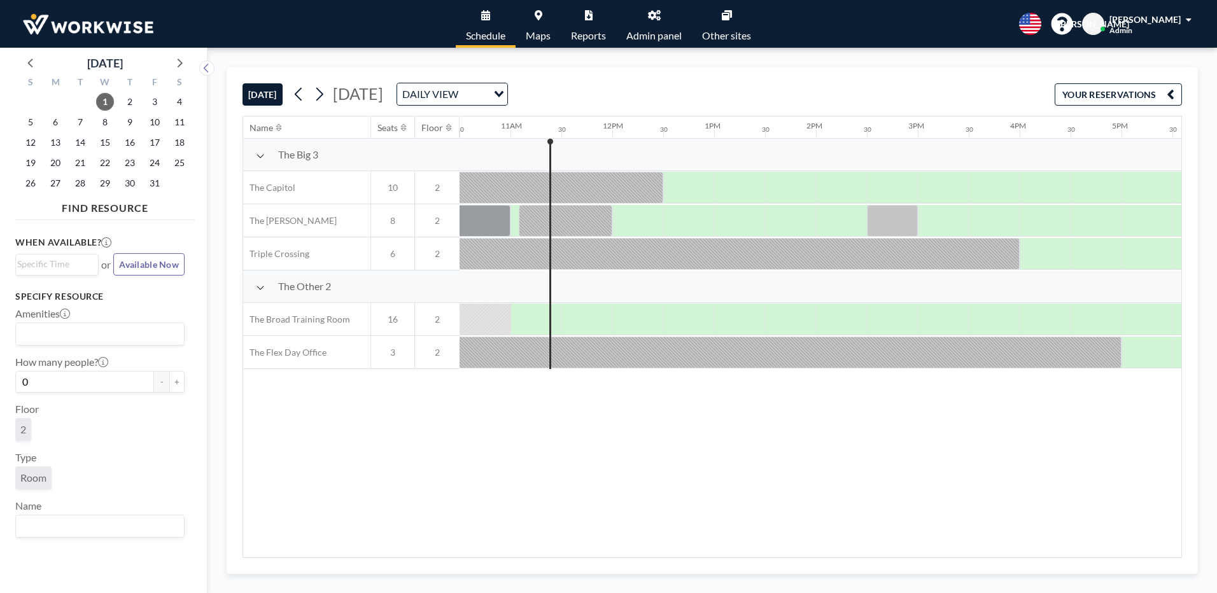
click at [1076, 486] on div "Name Seats Floor 12AM 30 1AM 30 2AM 30 3AM 30 4AM 30 5AM 30 6AM 30 7AM 30 8AM 3…" at bounding box center [712, 336] width 938 height 441
click at [869, 457] on div "Name Seats Floor 12AM 30 1AM 30 2AM 30 3AM 30 4AM 30 5AM 30 6AM 30 7AM 30 8AM 3…" at bounding box center [712, 336] width 938 height 441
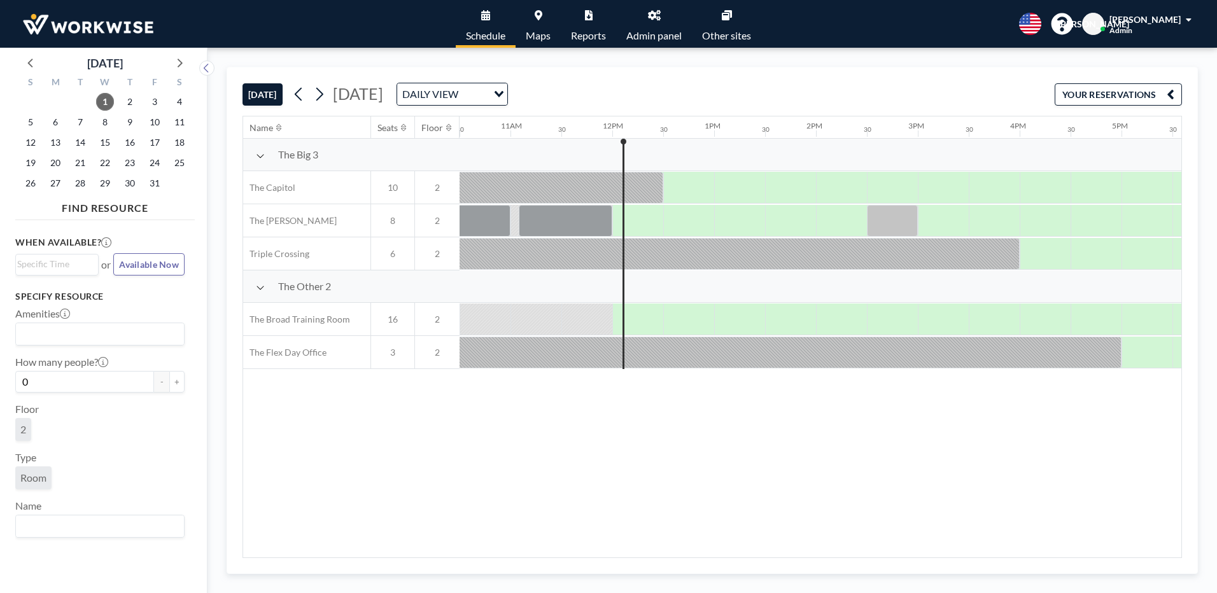
click at [593, 446] on div "Name Seats Floor 12AM 30 1AM 30 2AM 30 3AM 30 4AM 30 5AM 30 6AM 30 7AM 30 8AM 3…" at bounding box center [712, 336] width 938 height 441
click at [134, 109] on span "2" at bounding box center [130, 102] width 18 height 18
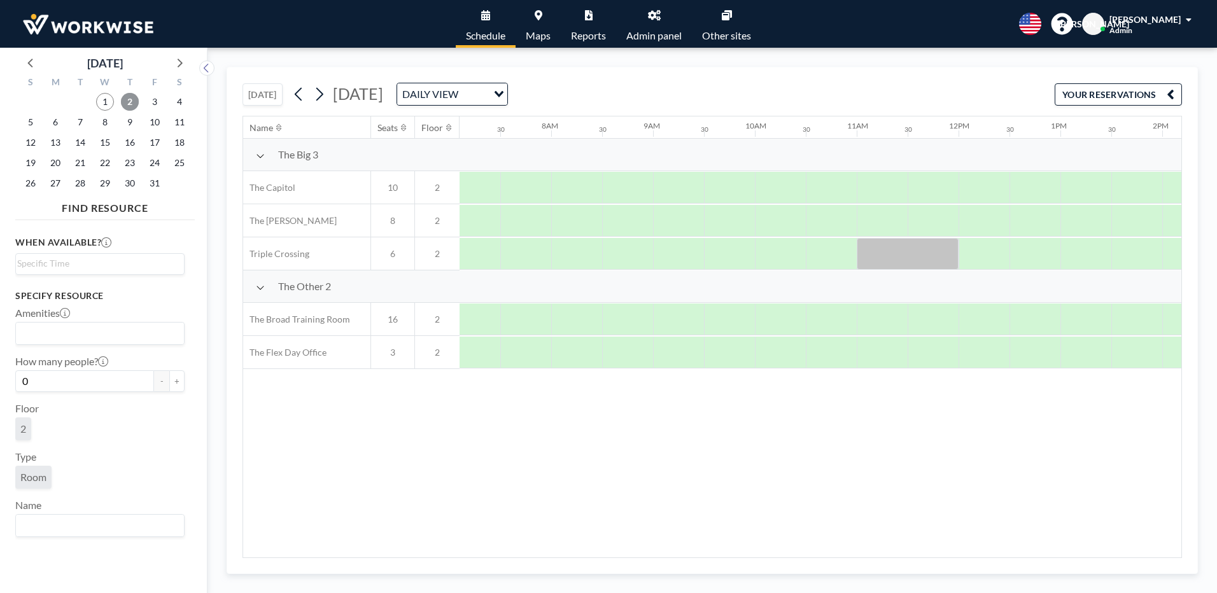
scroll to position [0, 764]
click at [104, 101] on span "1" at bounding box center [105, 102] width 18 height 18
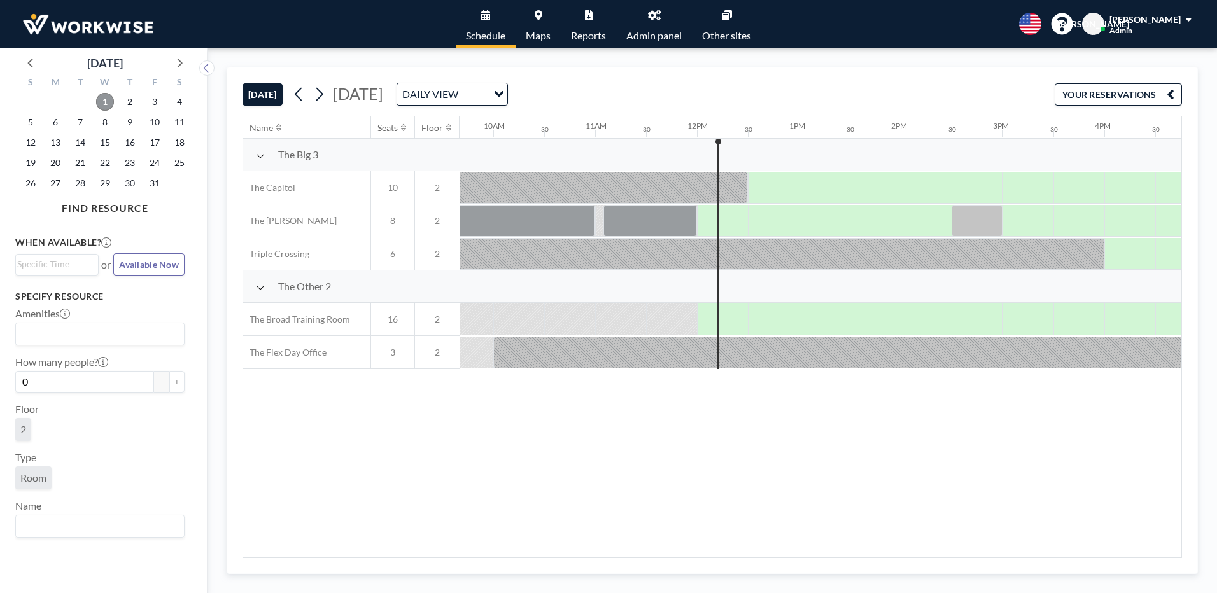
scroll to position [0, 989]
